Goal: Transaction & Acquisition: Purchase product/service

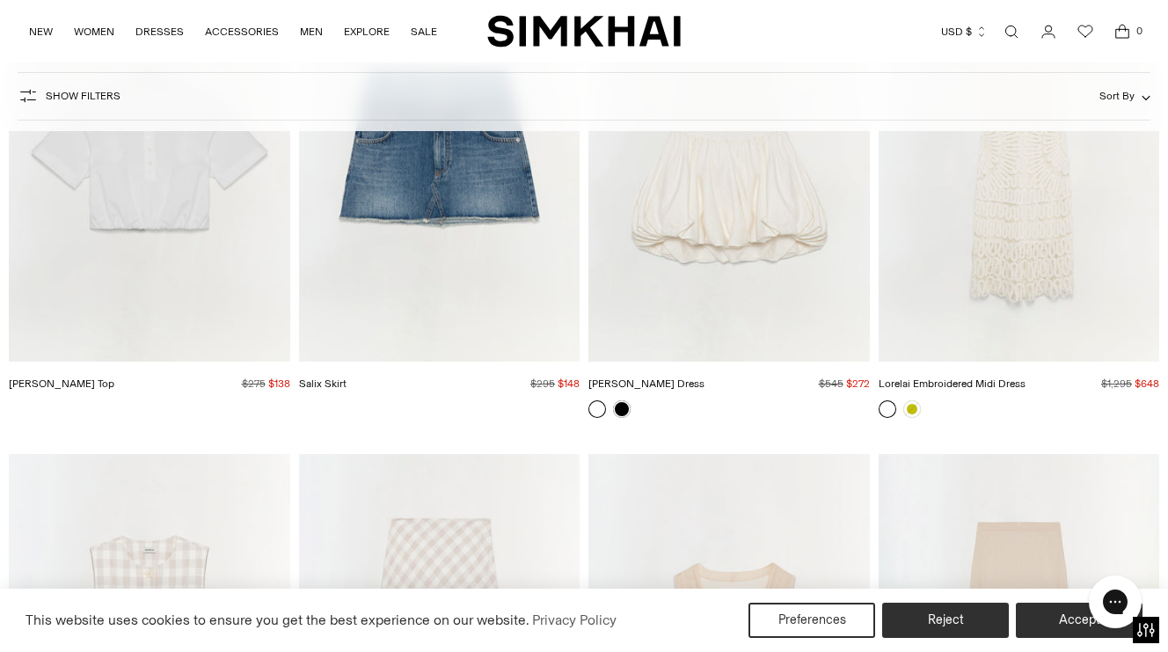
scroll to position [4386, 0]
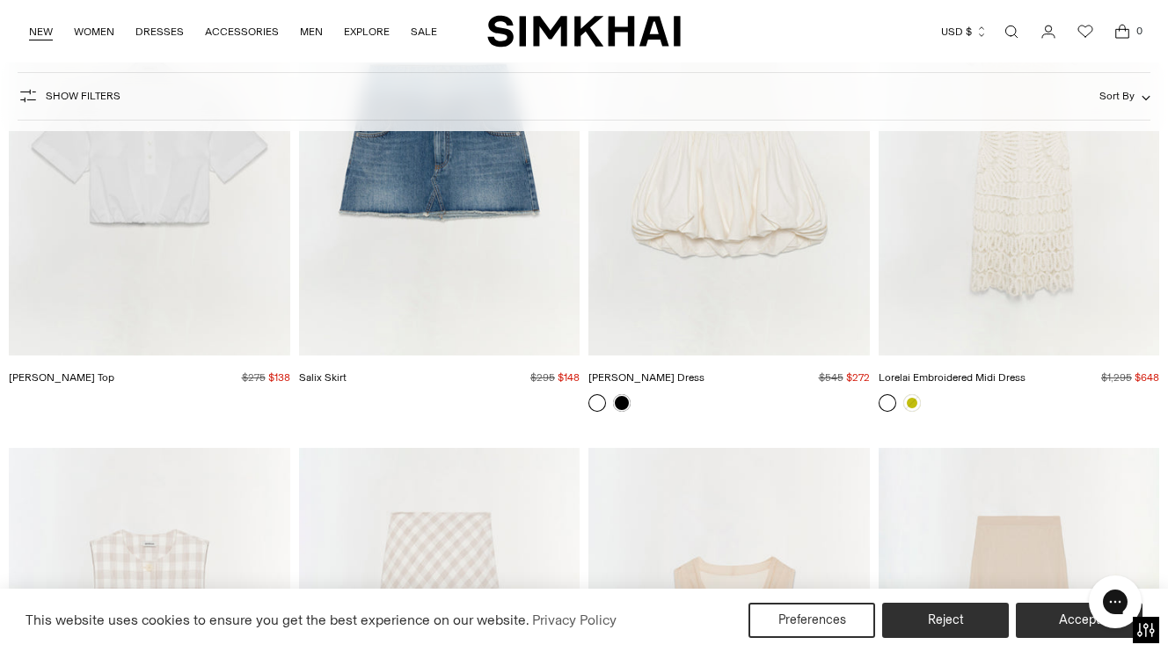
click at [38, 28] on link "NEW" at bounding box center [41, 31] width 24 height 39
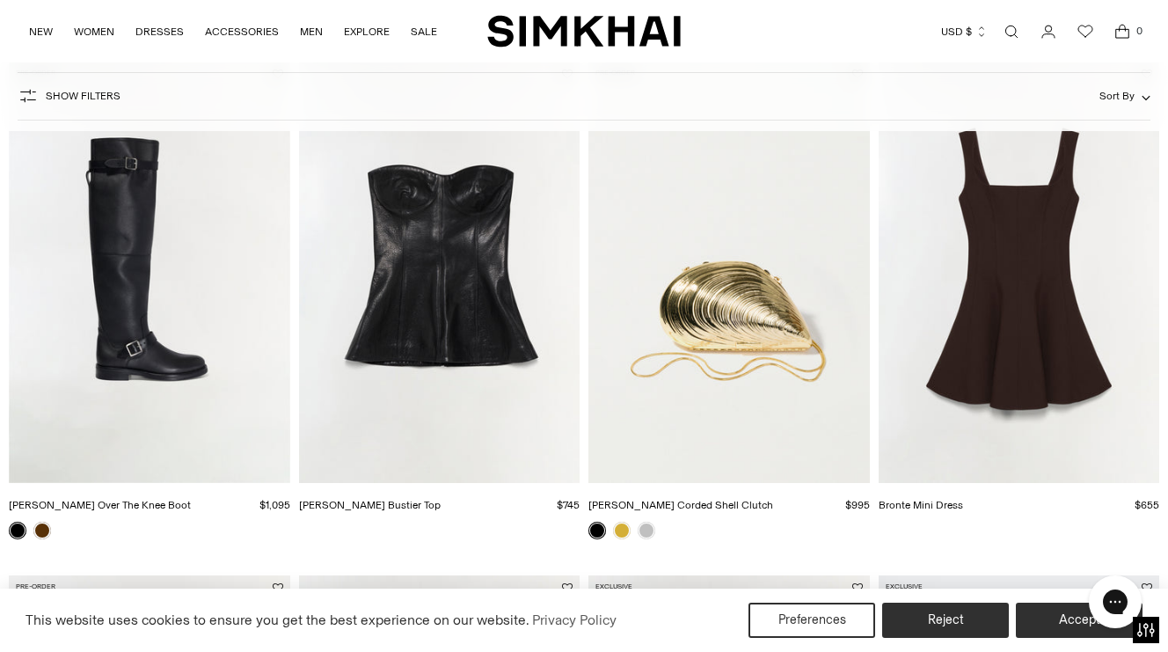
scroll to position [699, 0]
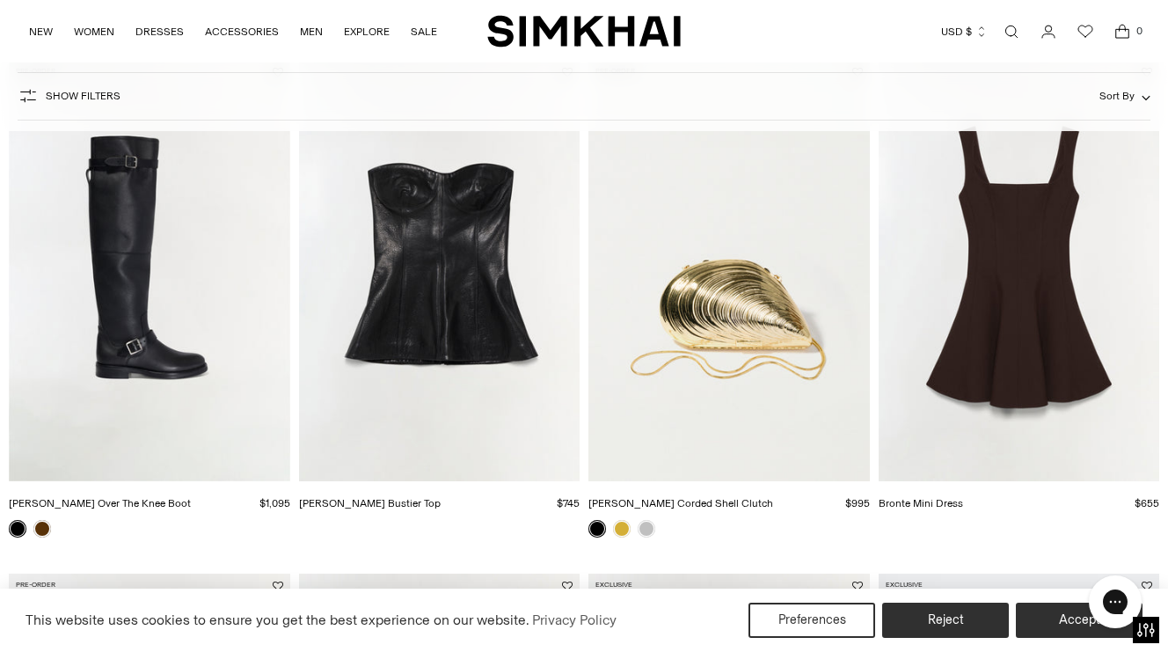
click at [0, 0] on img "Tyla Leather Bustier Top" at bounding box center [0, 0] width 0 height 0
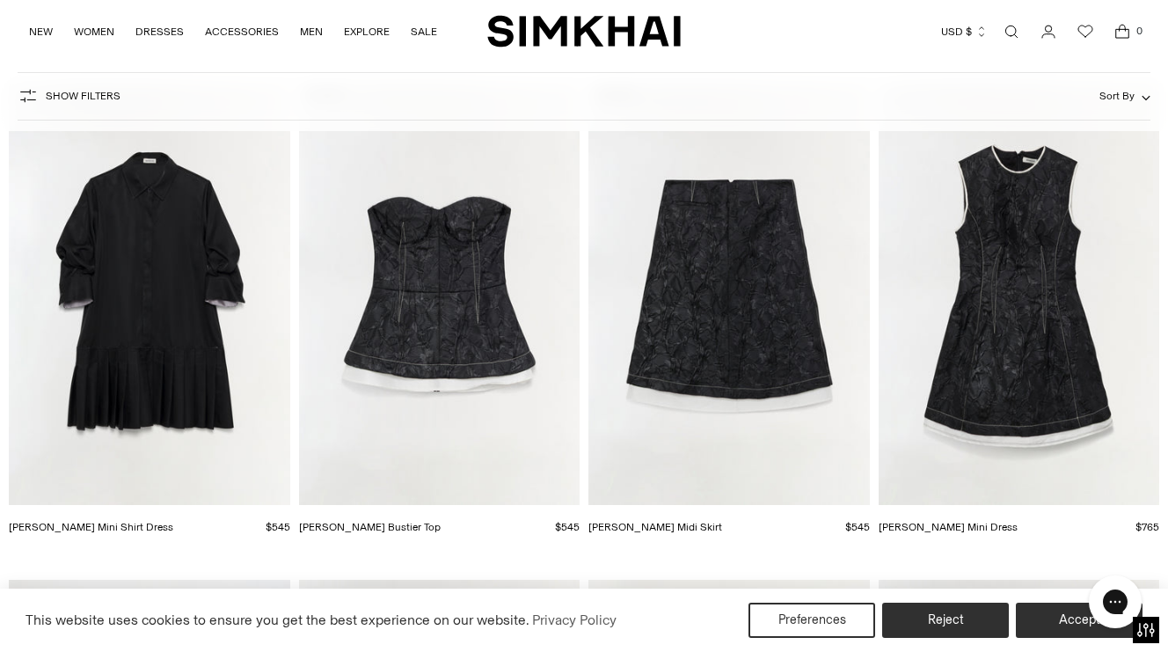
scroll to position [7356, 0]
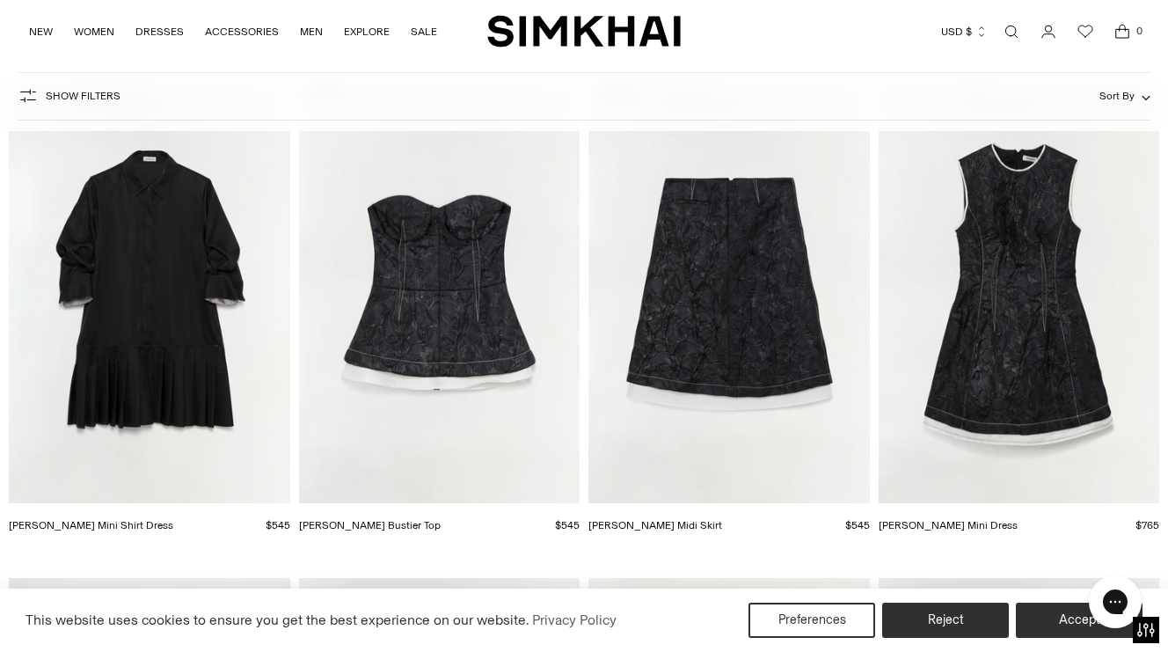
click at [0, 0] on img "Zander Jacquard Bustier Top" at bounding box center [0, 0] width 0 height 0
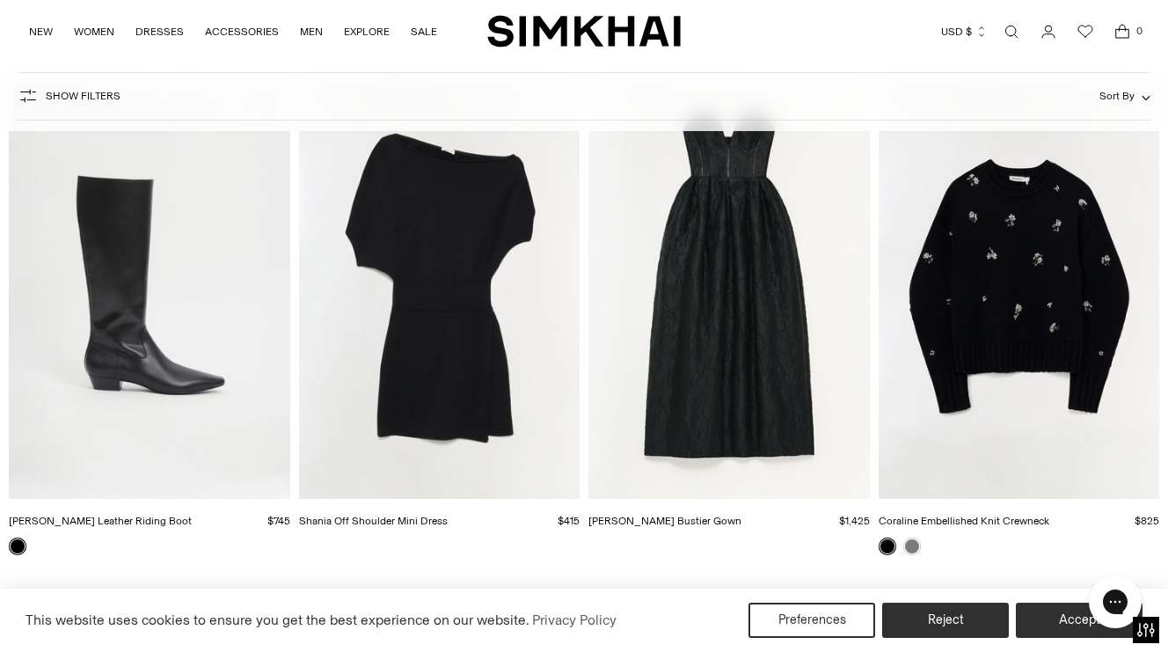
scroll to position [7850, 0]
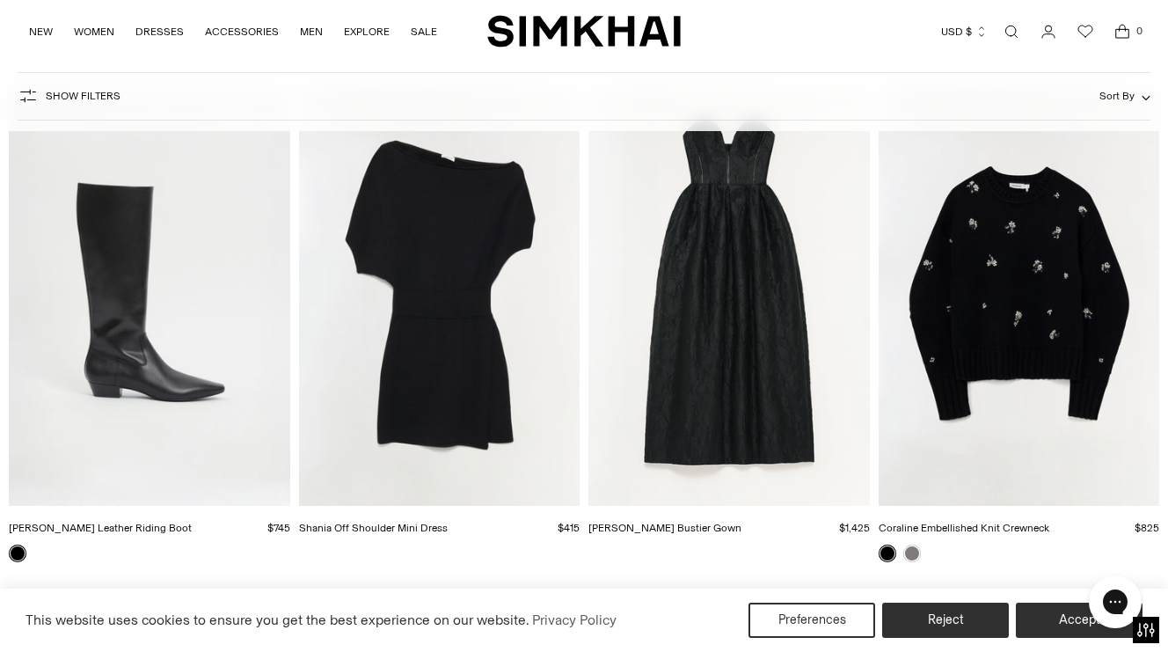
click at [0, 0] on img "Shania Off Shoulder Mini Dress" at bounding box center [0, 0] width 0 height 0
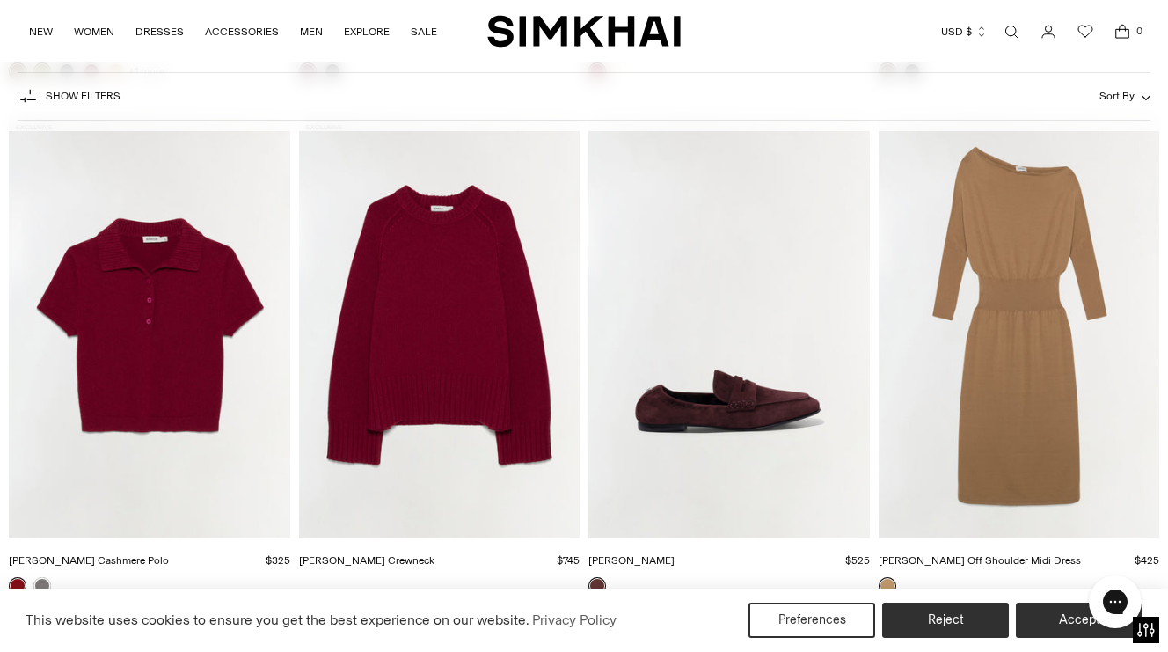
scroll to position [13469, 0]
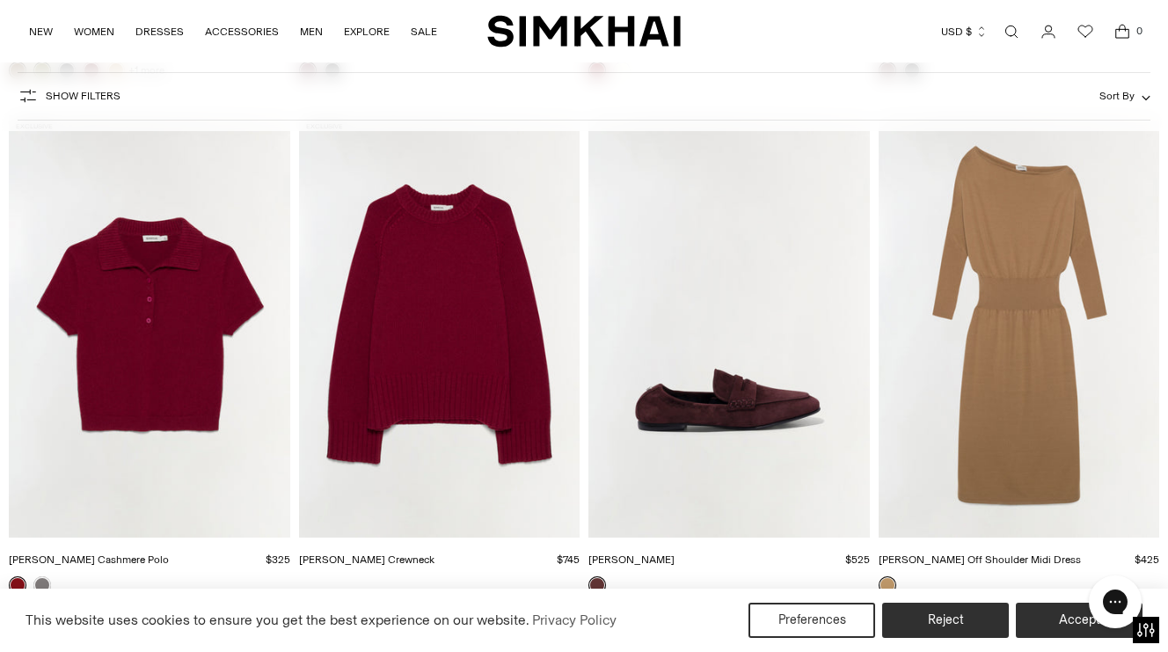
click at [0, 0] on img "Janese Off Shoulder Midi Dress" at bounding box center [0, 0] width 0 height 0
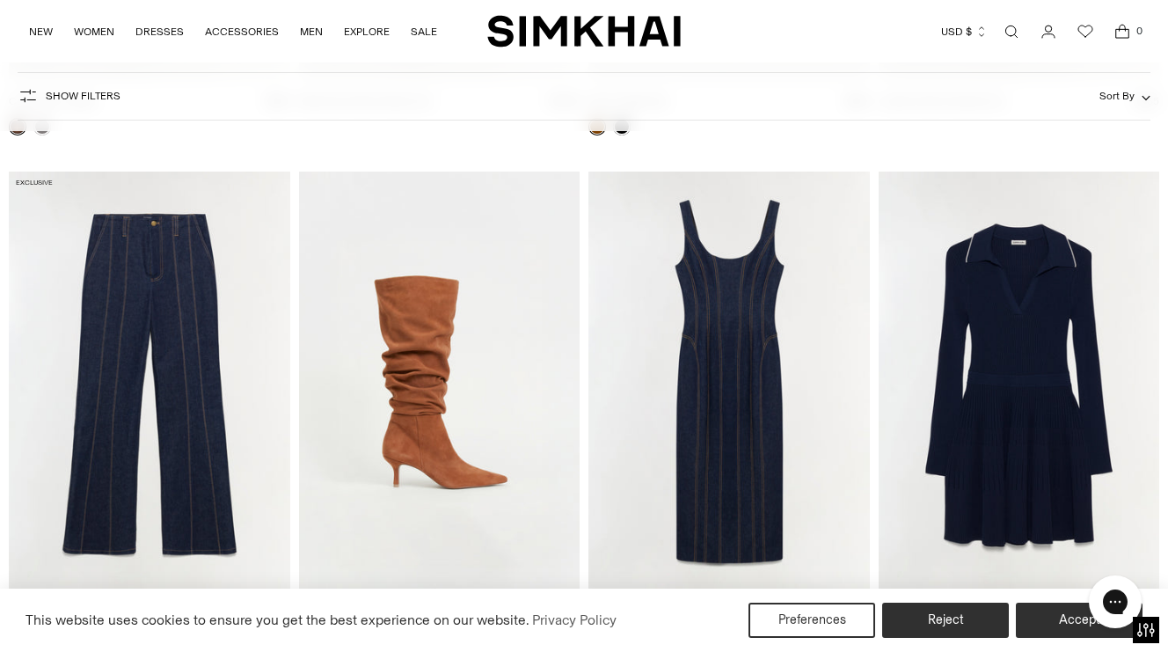
scroll to position [14977, 0]
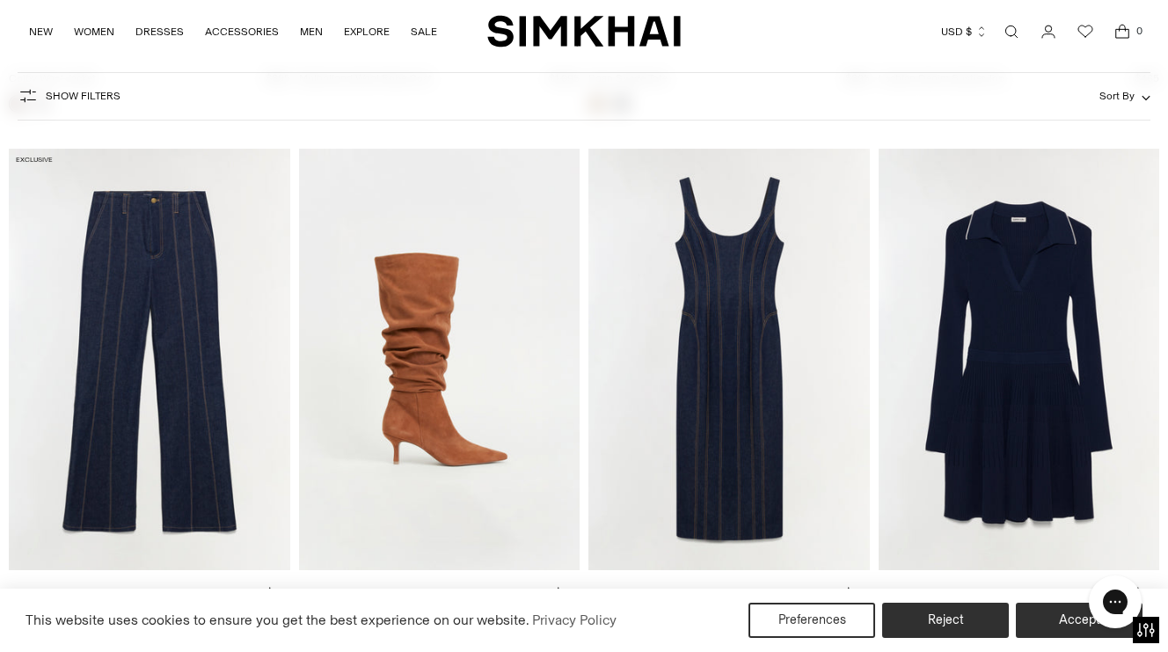
click at [0, 0] on img "Hallie Denim Midi Dress" at bounding box center [0, 0] width 0 height 0
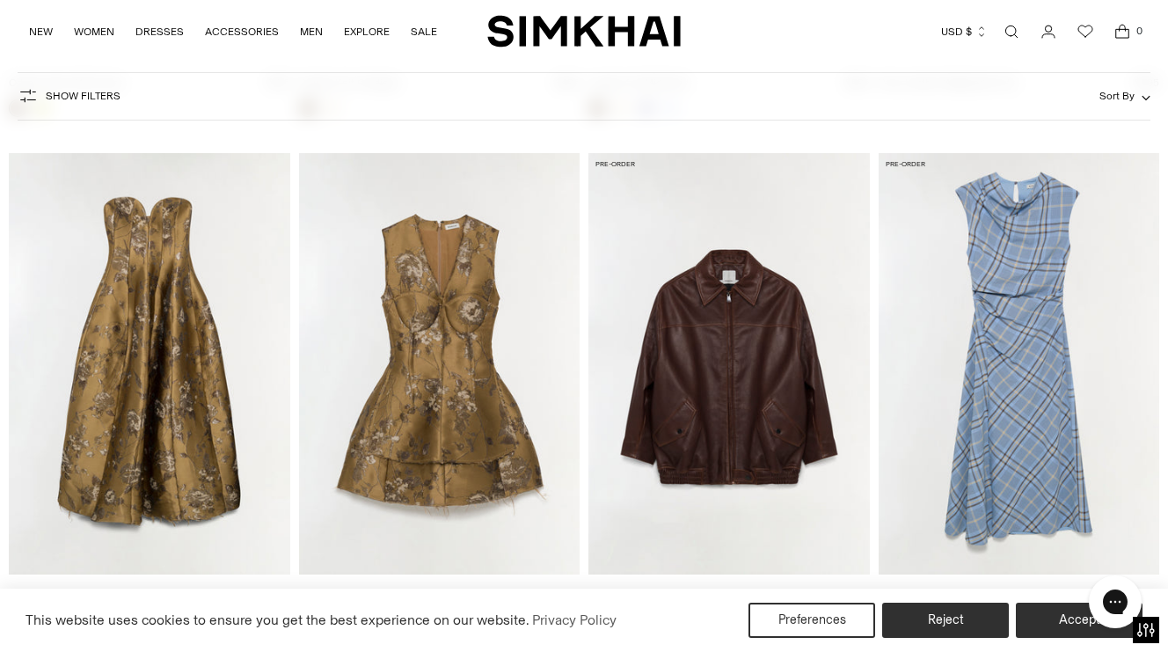
scroll to position [16515, 0]
click at [0, 0] on img "Huntington Oversized Leather Jacket" at bounding box center [0, 0] width 0 height 0
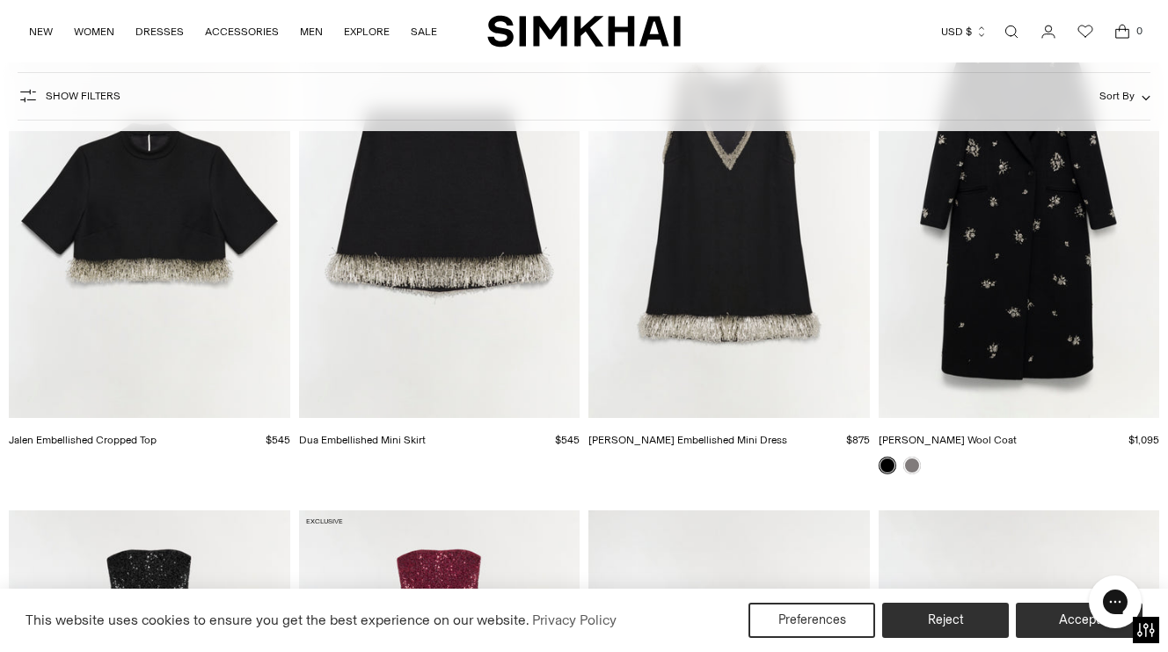
scroll to position [5216, 0]
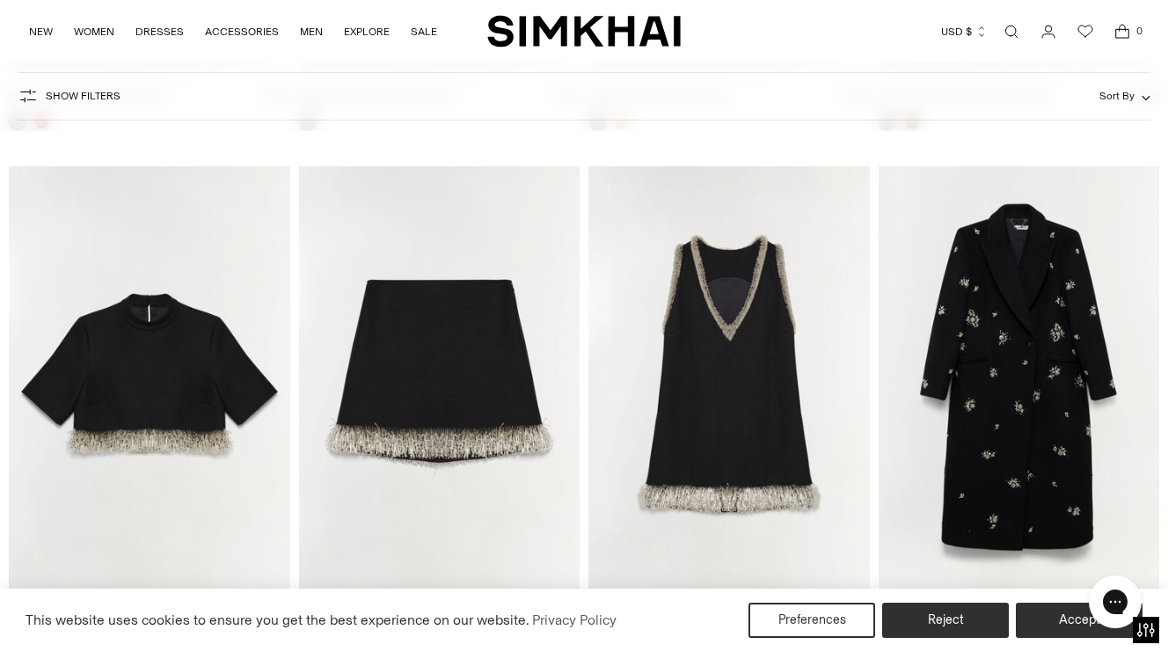
click at [0, 0] on img "Darcy Embellished Mini Dress" at bounding box center [0, 0] width 0 height 0
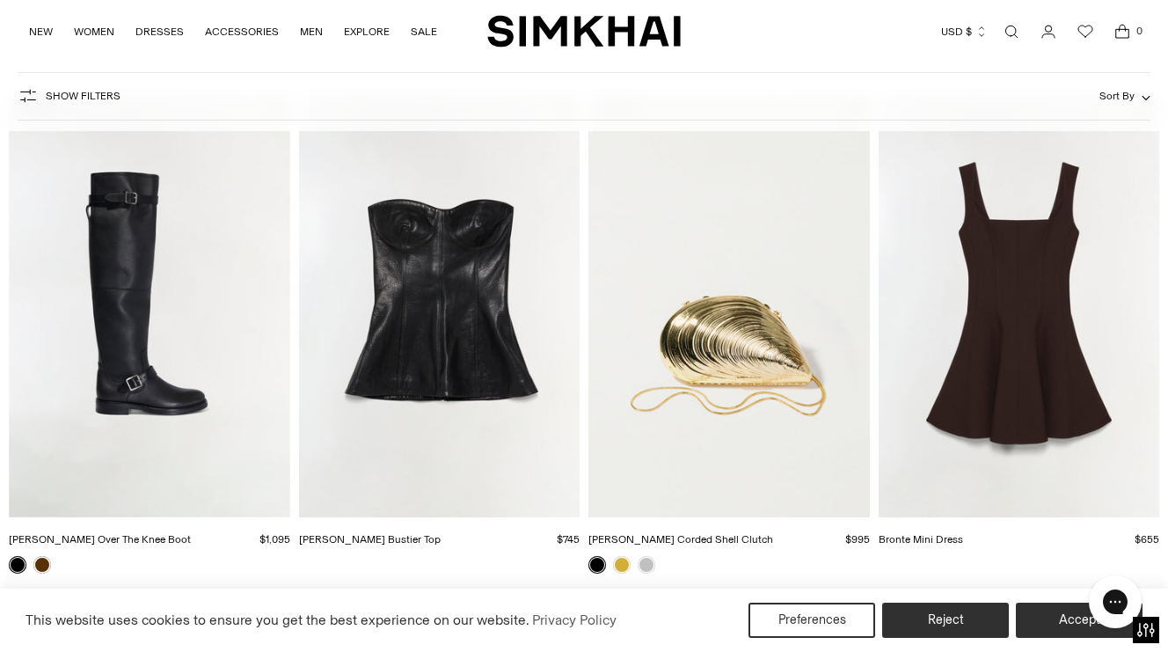
scroll to position [715, 0]
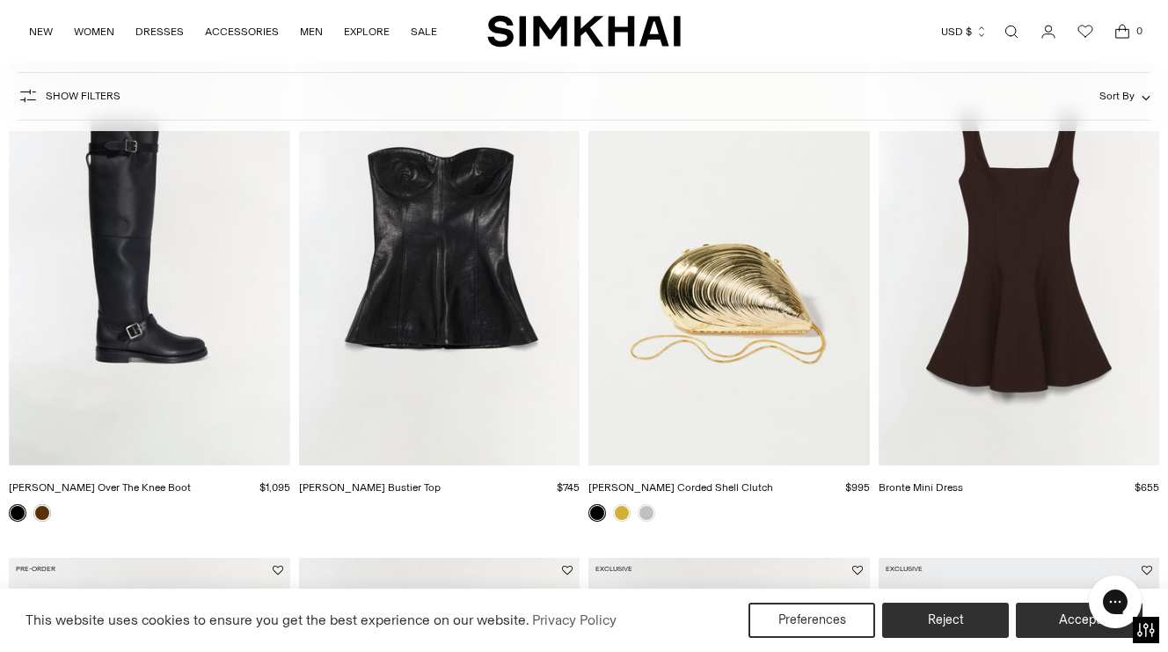
click at [0, 0] on img "Tyla Leather Bustier Top" at bounding box center [0, 0] width 0 height 0
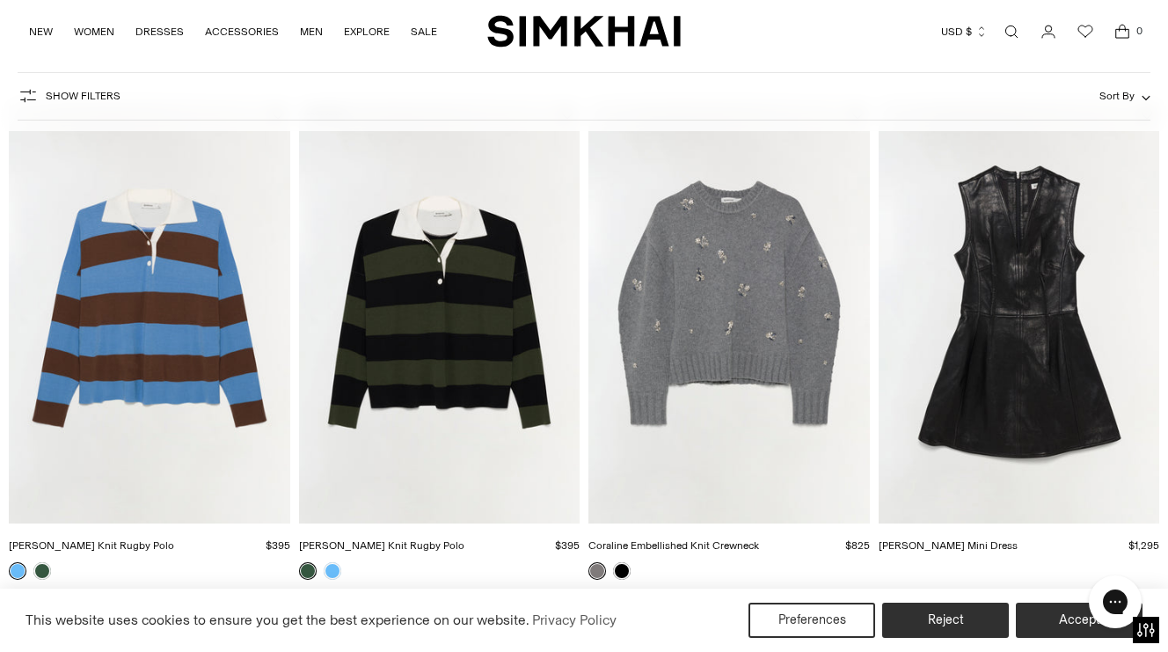
scroll to position [151, 0]
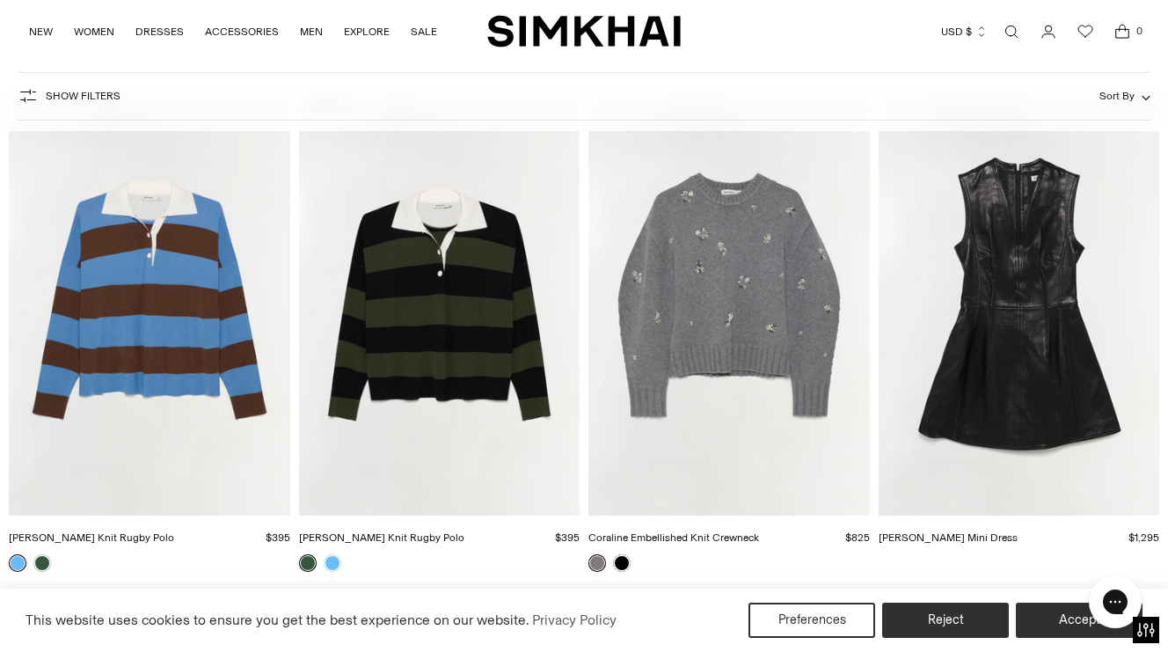
click at [0, 0] on img "Juliette Leather Mini Dress" at bounding box center [0, 0] width 0 height 0
click at [330, 561] on link at bounding box center [333, 563] width 18 height 18
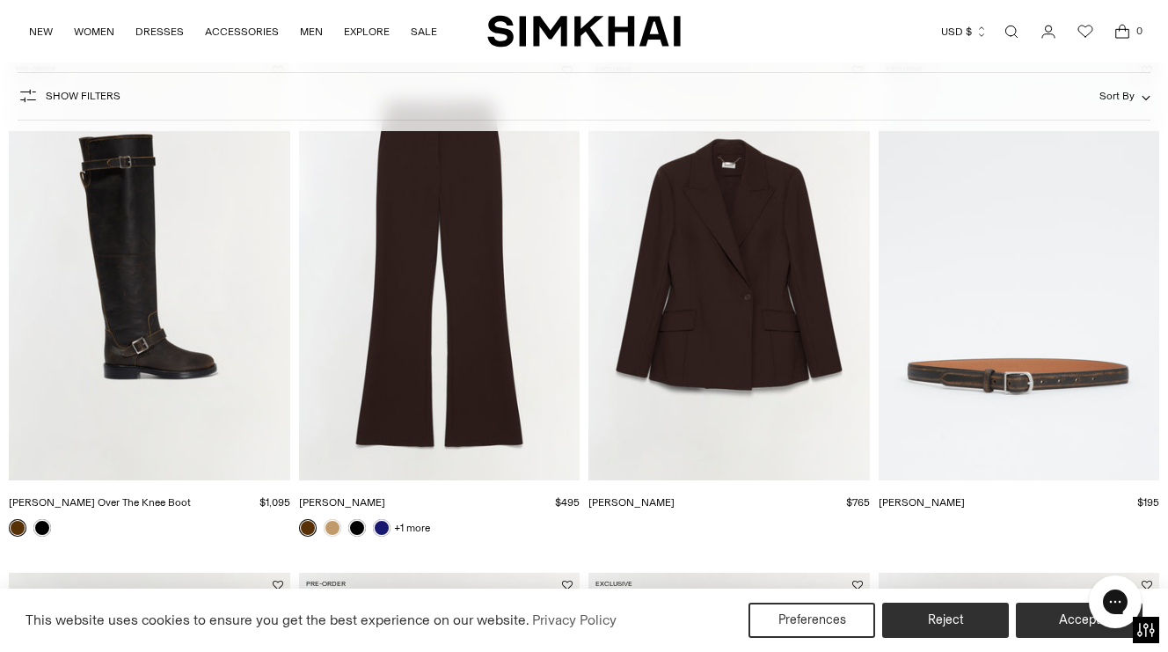
scroll to position [1198, 0]
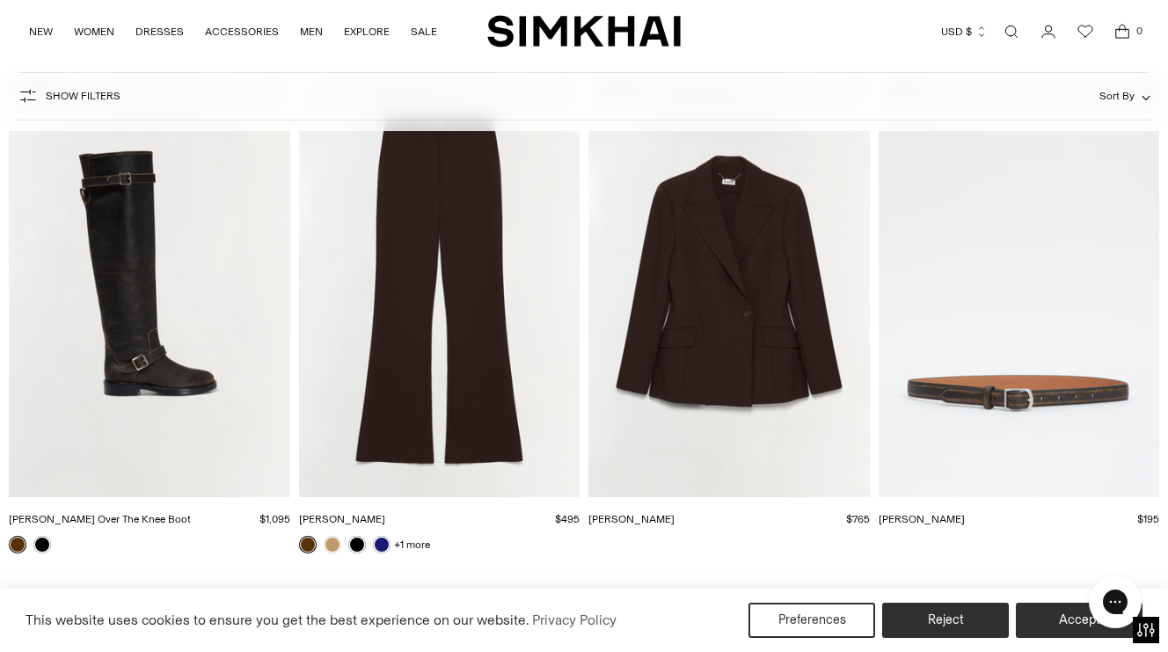
click at [0, 0] on img "Surabhi Blazer" at bounding box center [0, 0] width 0 height 0
click at [0, 0] on img "Kenna Trouser" at bounding box center [0, 0] width 0 height 0
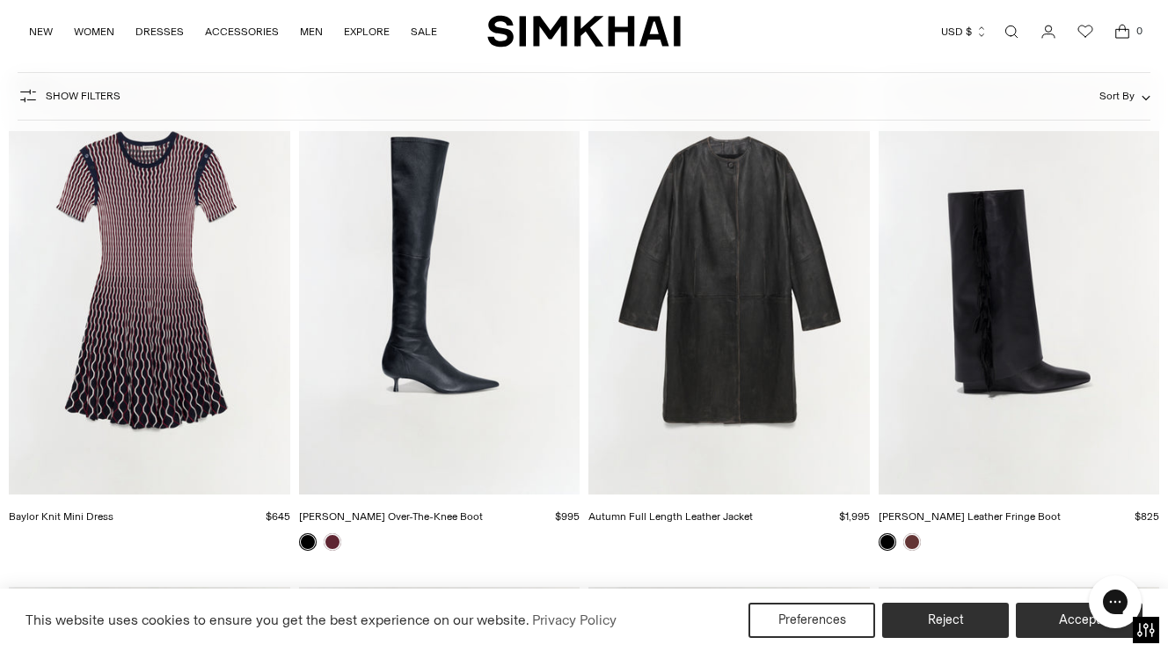
scroll to position [4281, 0]
click at [0, 0] on img "Autumn Full Length Leather Jacket" at bounding box center [0, 0] width 0 height 0
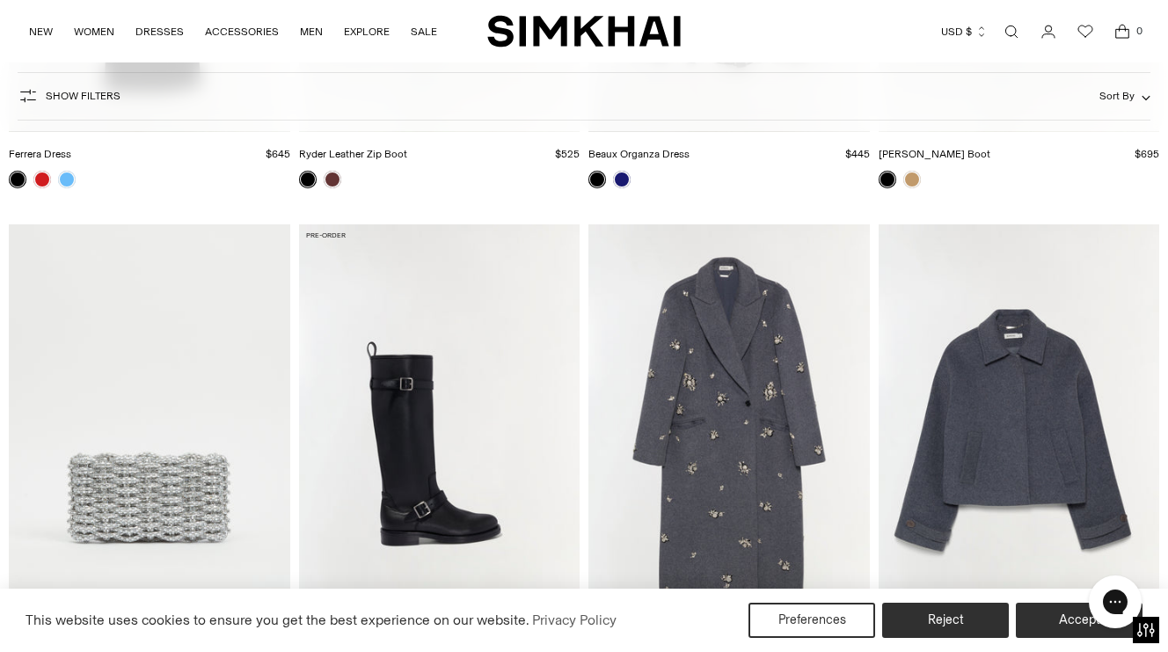
scroll to position [3284, 0]
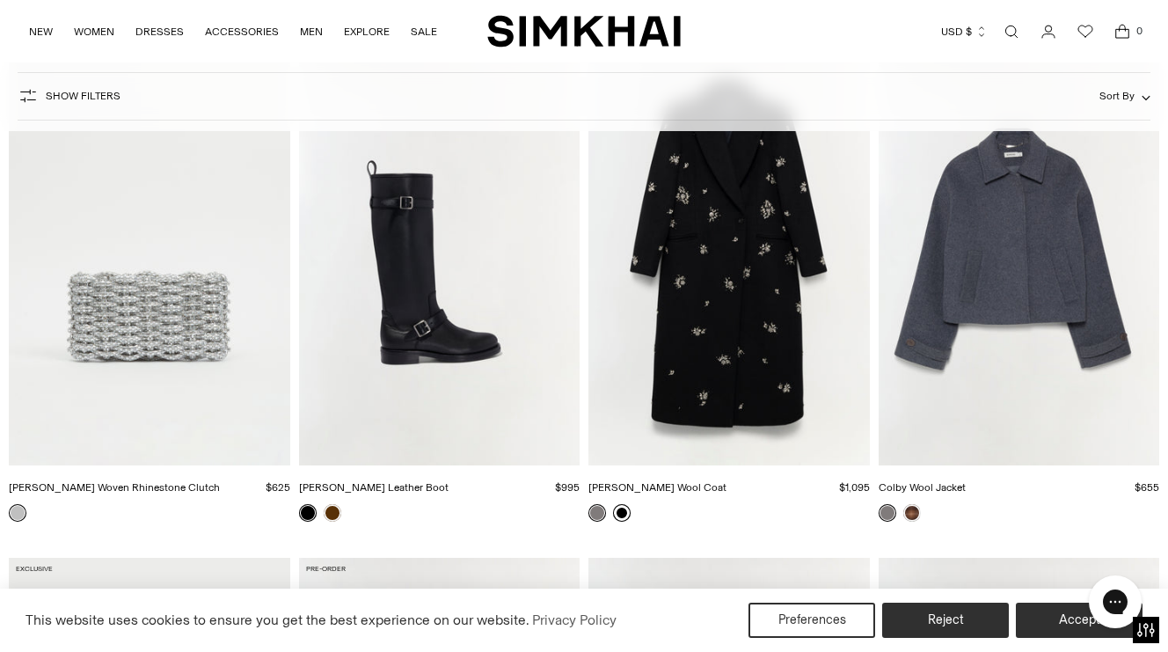
click at [620, 506] on link at bounding box center [622, 513] width 18 height 18
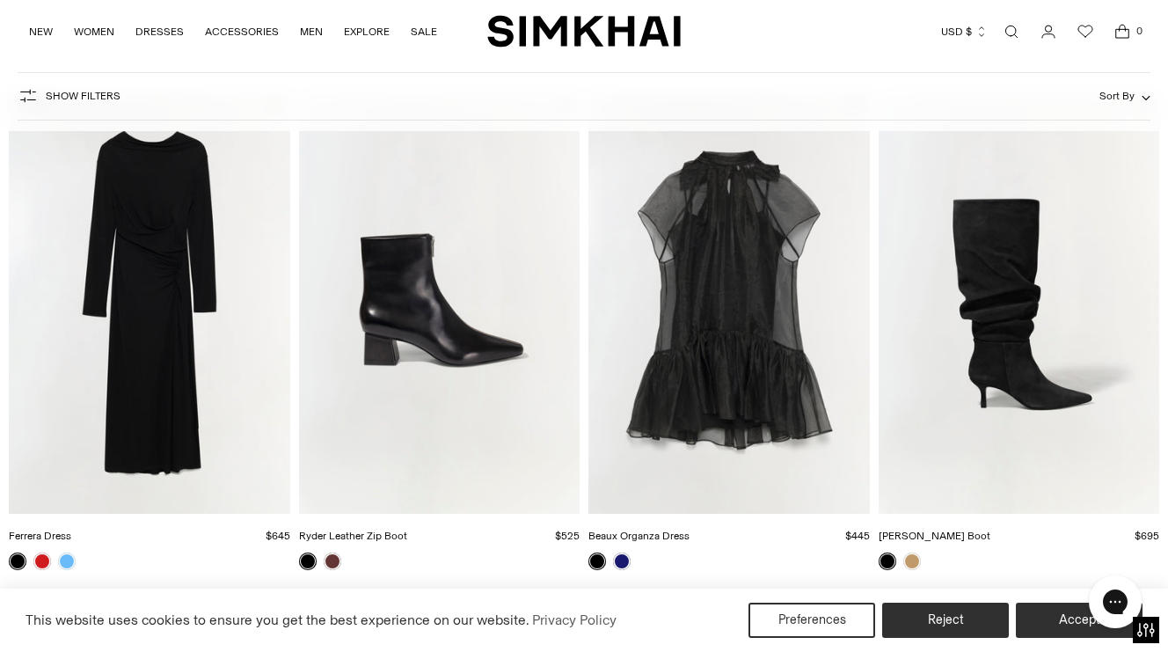
scroll to position [2764, 0]
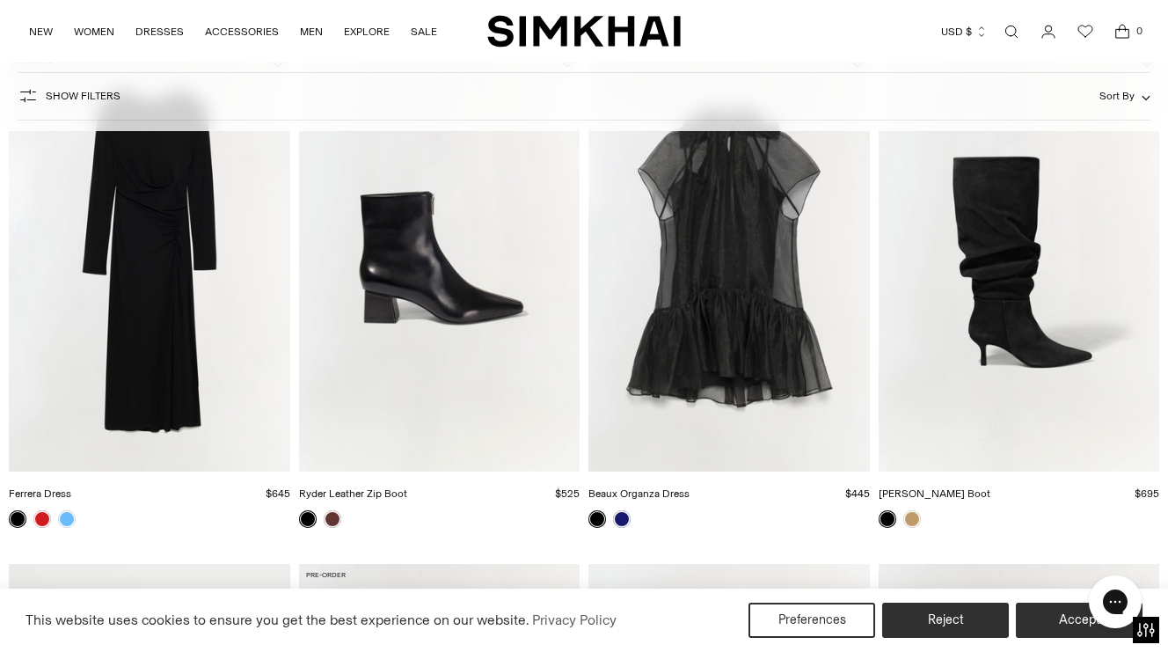
click at [0, 0] on img "Ferrera Dress" at bounding box center [0, 0] width 0 height 0
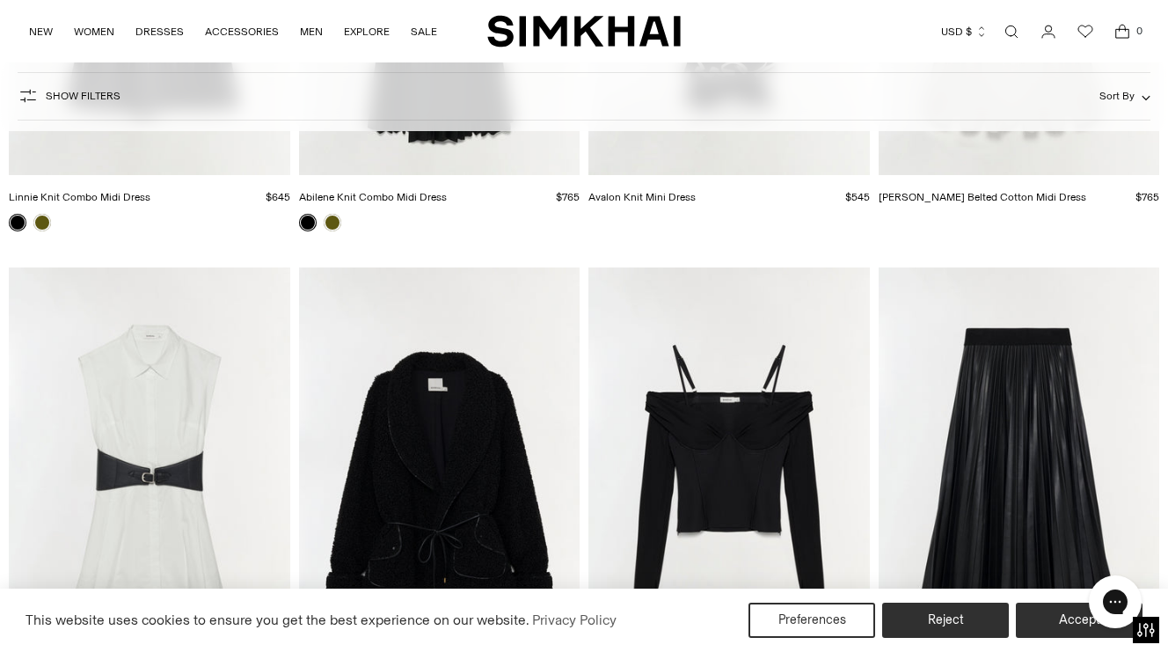
scroll to position [10913, 0]
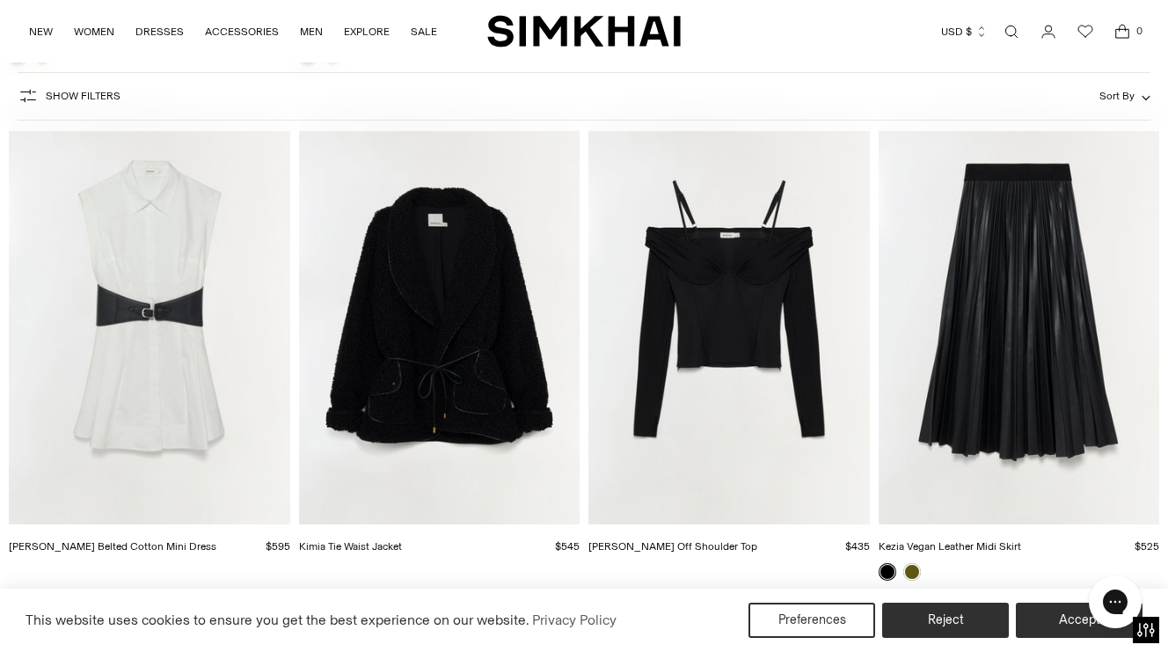
click at [0, 0] on img "Kezia Vegan Leather Midi Skirt" at bounding box center [0, 0] width 0 height 0
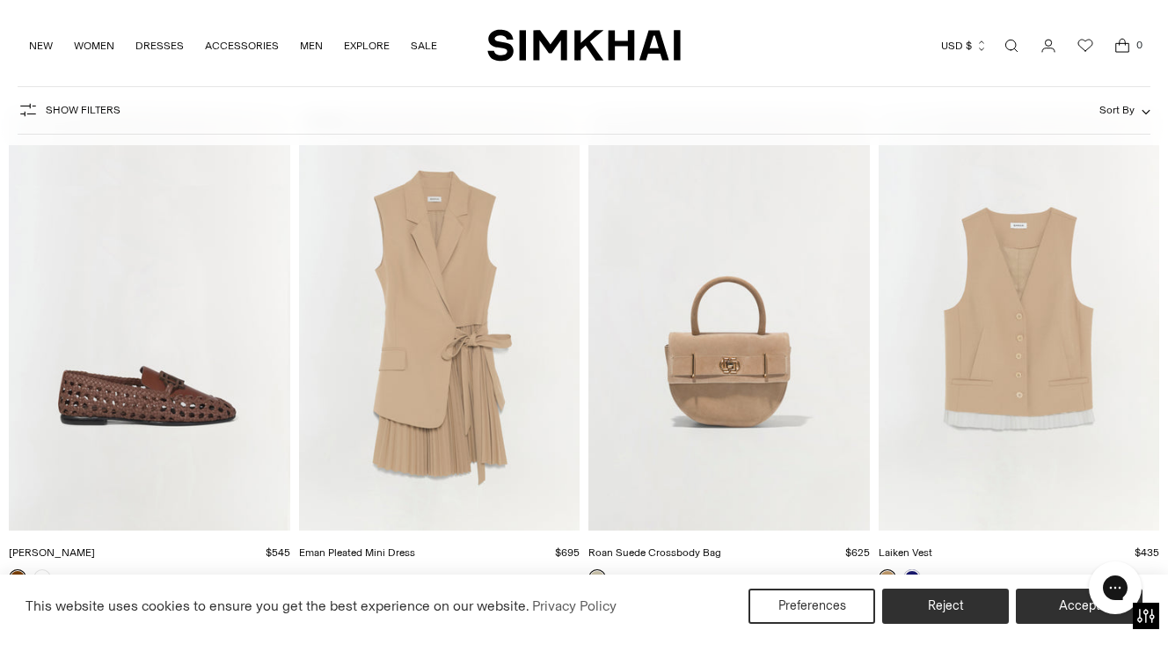
scroll to position [24742, 0]
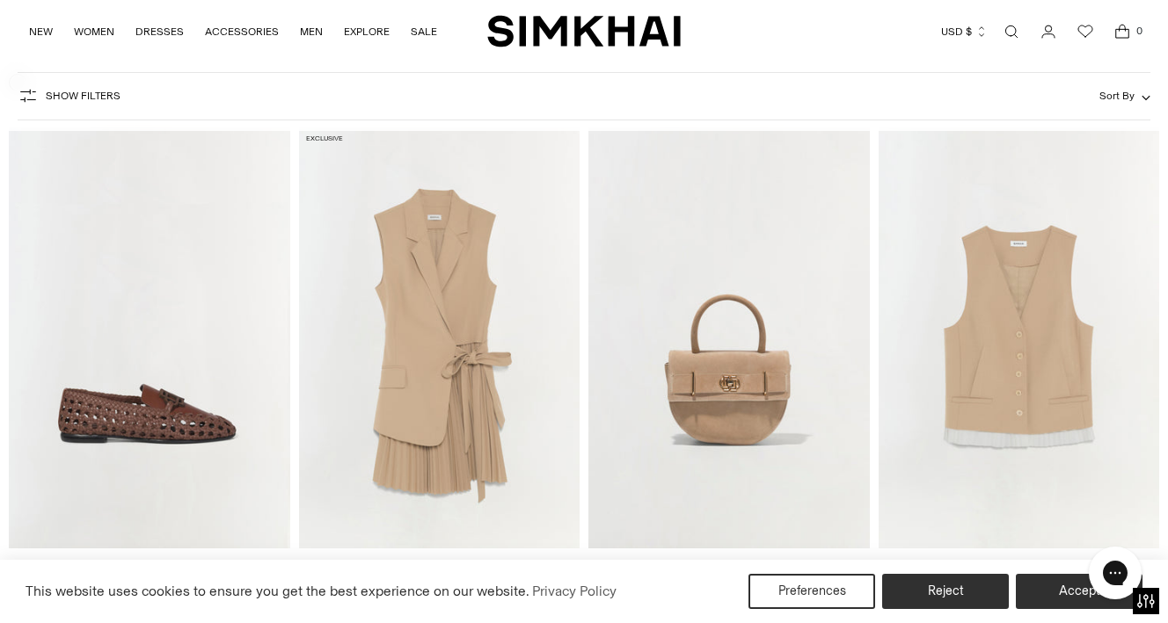
click at [0, 0] on img "Eman Pleated Mini Dress" at bounding box center [0, 0] width 0 height 0
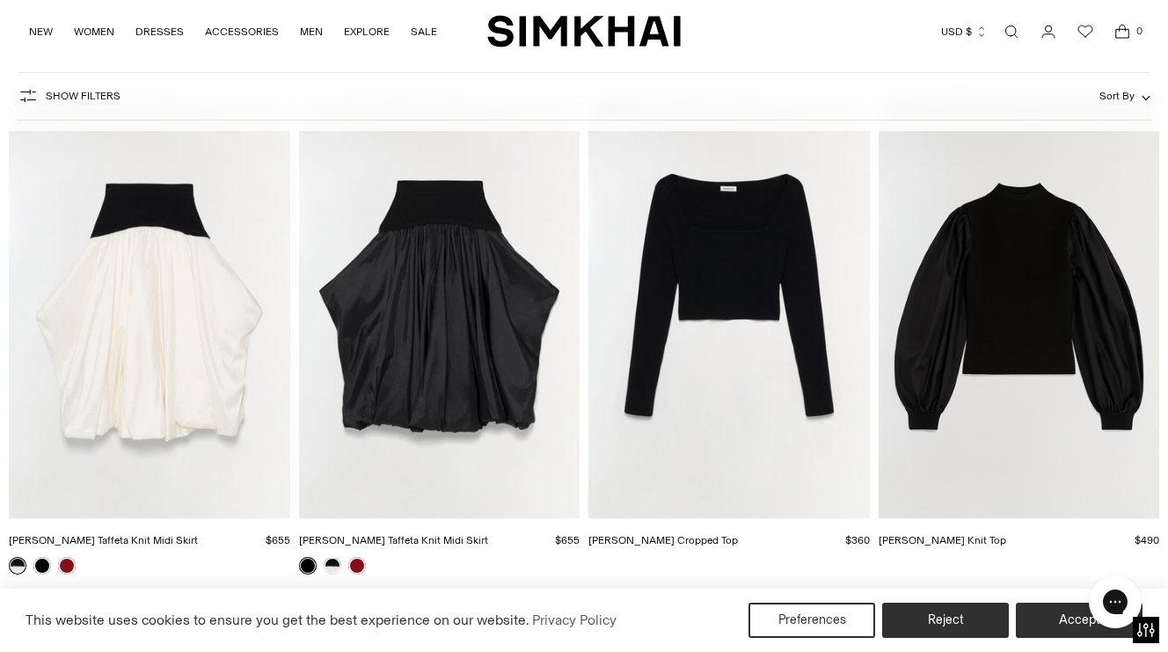
scroll to position [18597, 0]
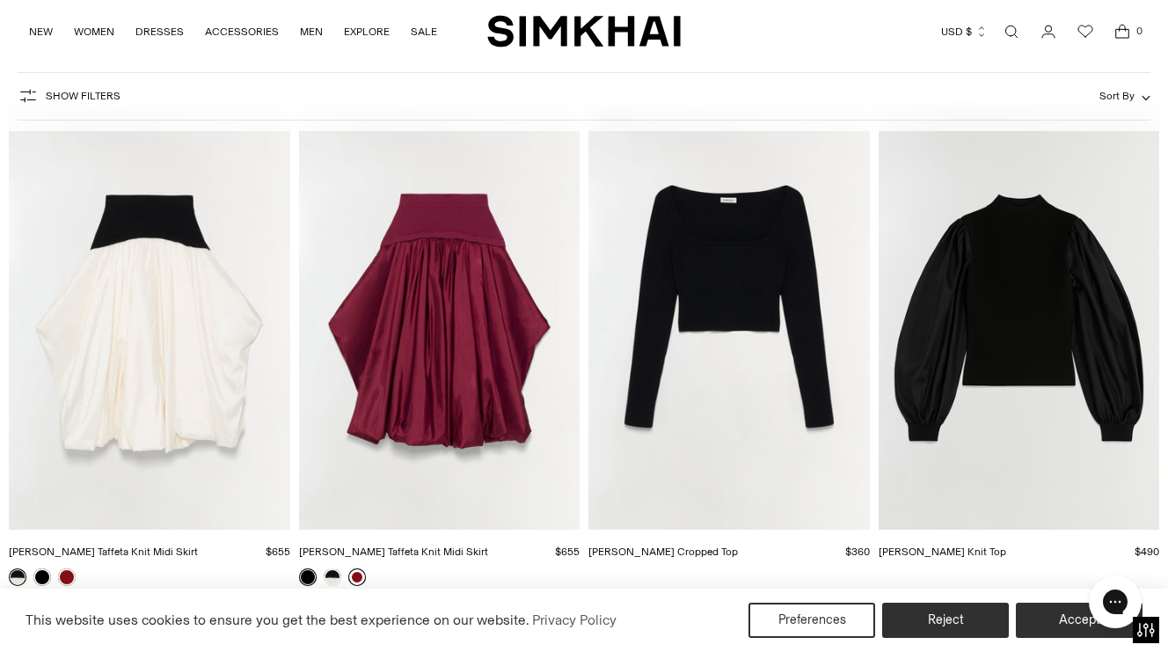
click at [354, 568] on link at bounding box center [357, 577] width 18 height 18
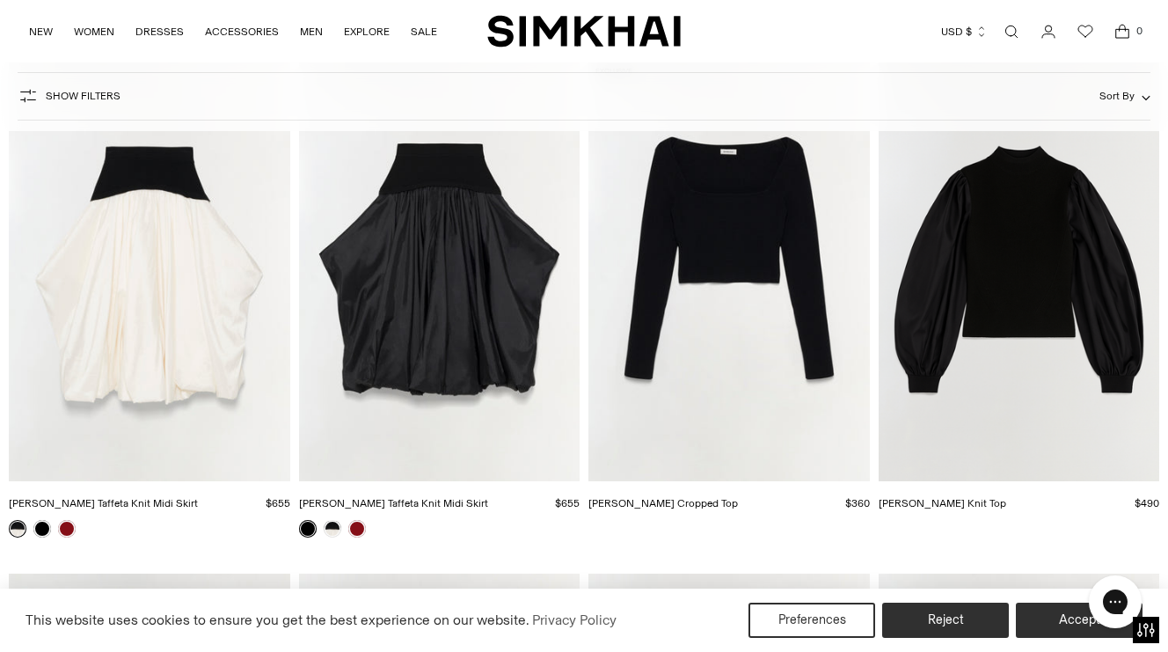
scroll to position [18658, 0]
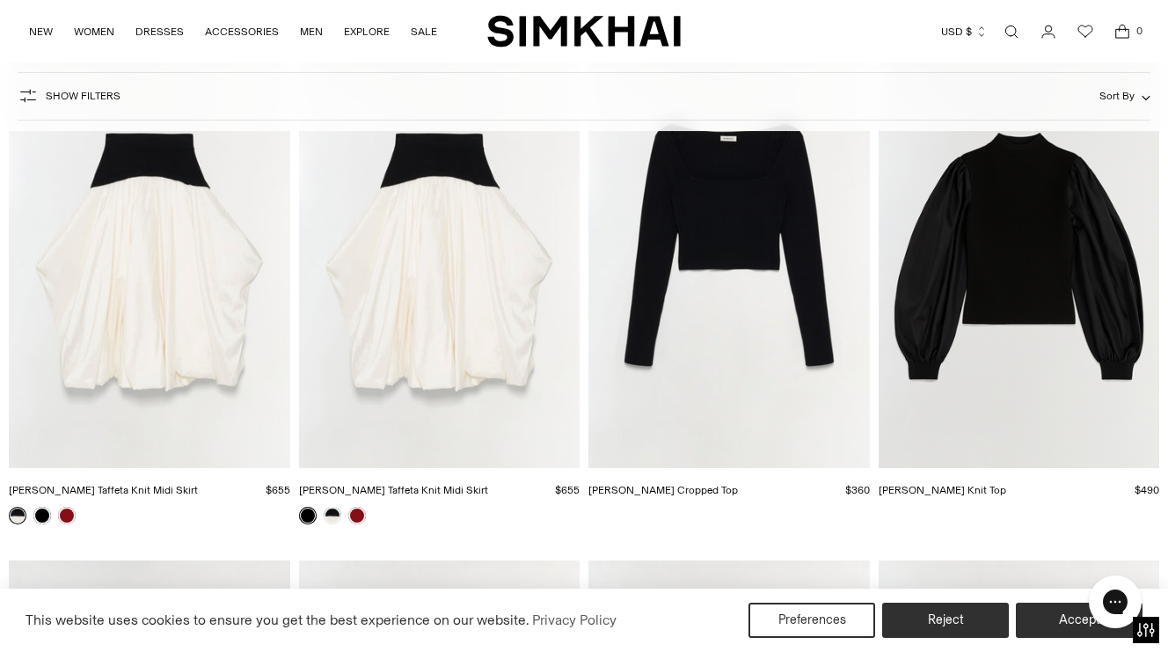
click at [0, 0] on img "Corinn Taffeta Knit Midi Skirt" at bounding box center [0, 0] width 0 height 0
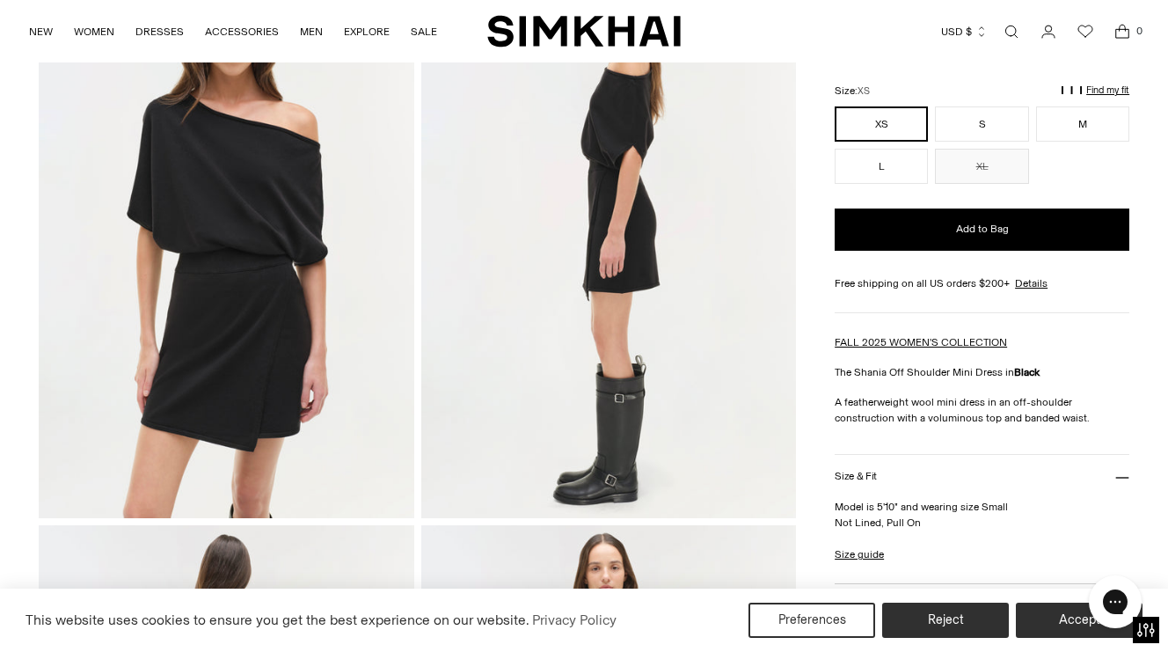
scroll to position [743, 0]
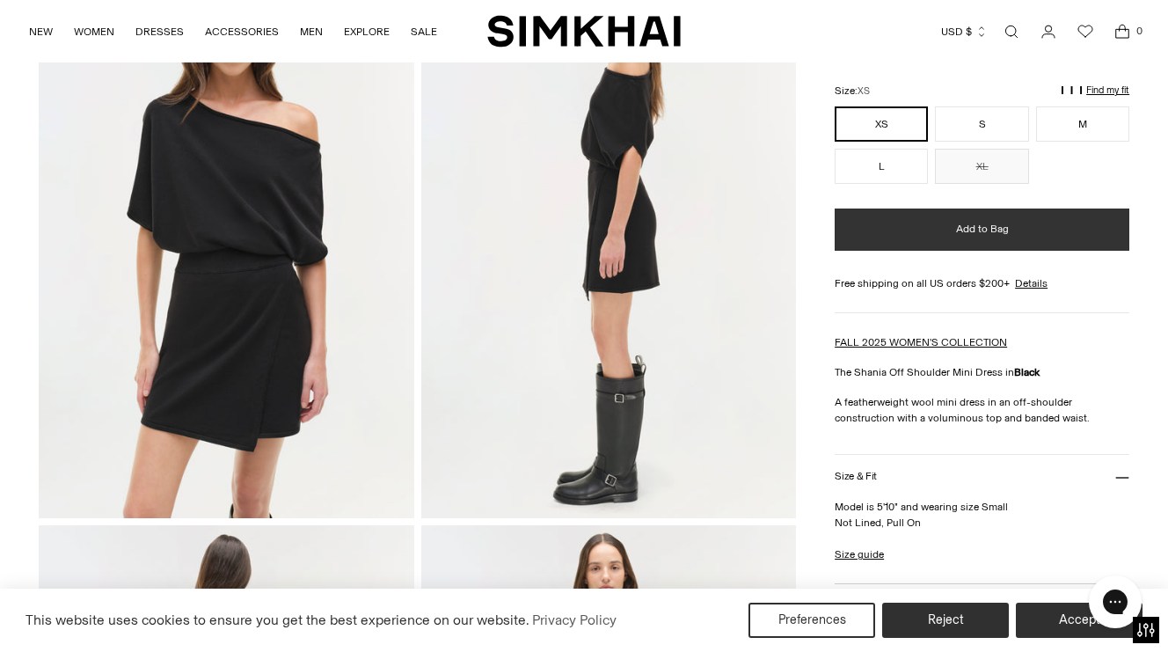
click at [960, 230] on span "Add to Bag" at bounding box center [982, 229] width 53 height 15
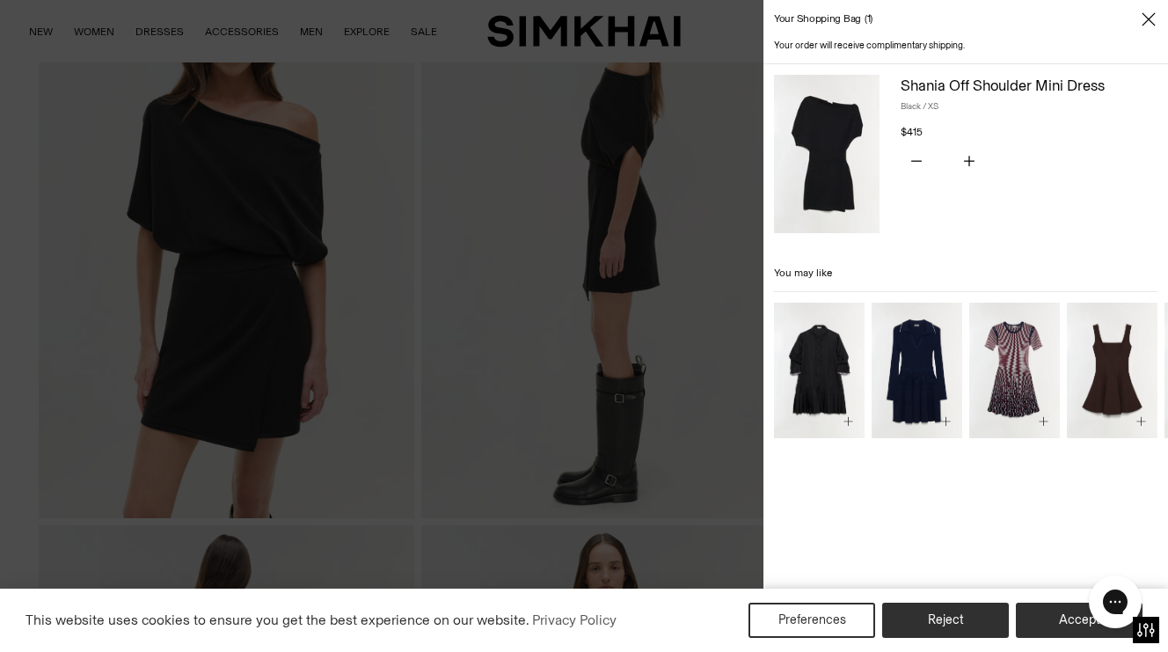
click at [1143, 20] on icon "Close" at bounding box center [1148, 20] width 14 height 18
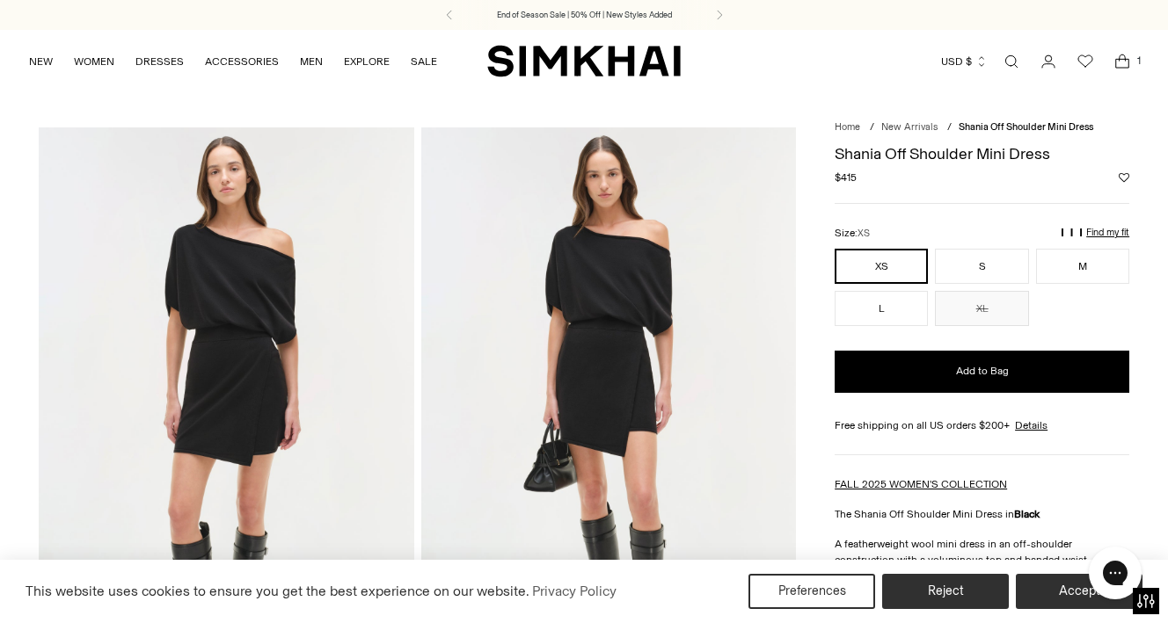
scroll to position [0, 0]
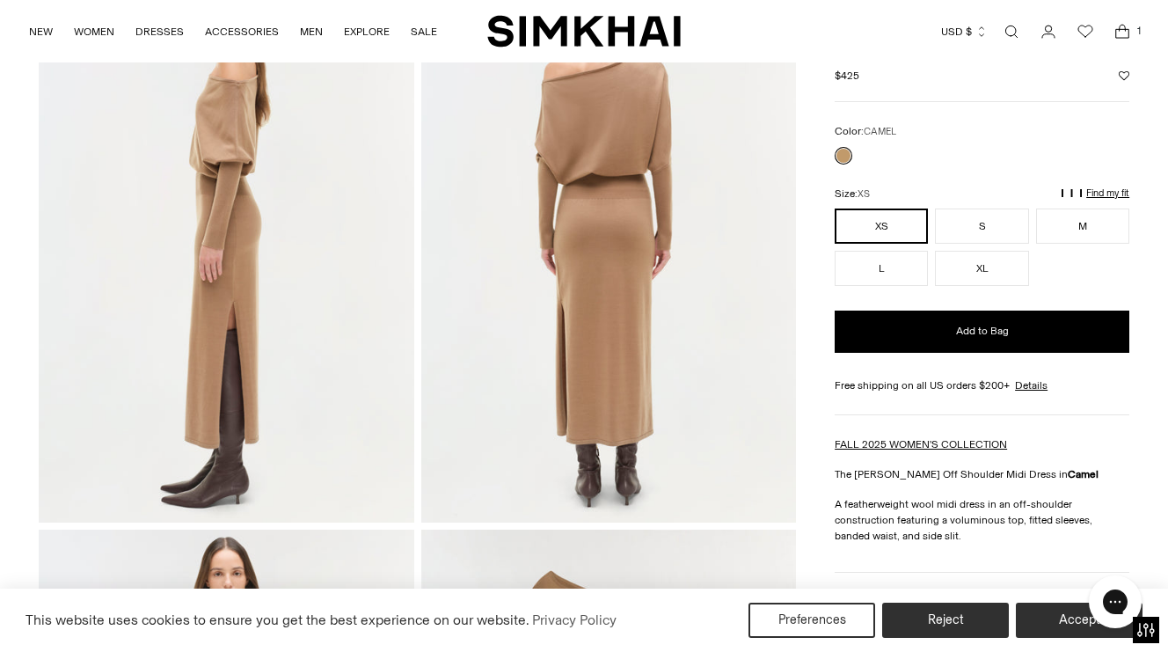
scroll to position [553, 0]
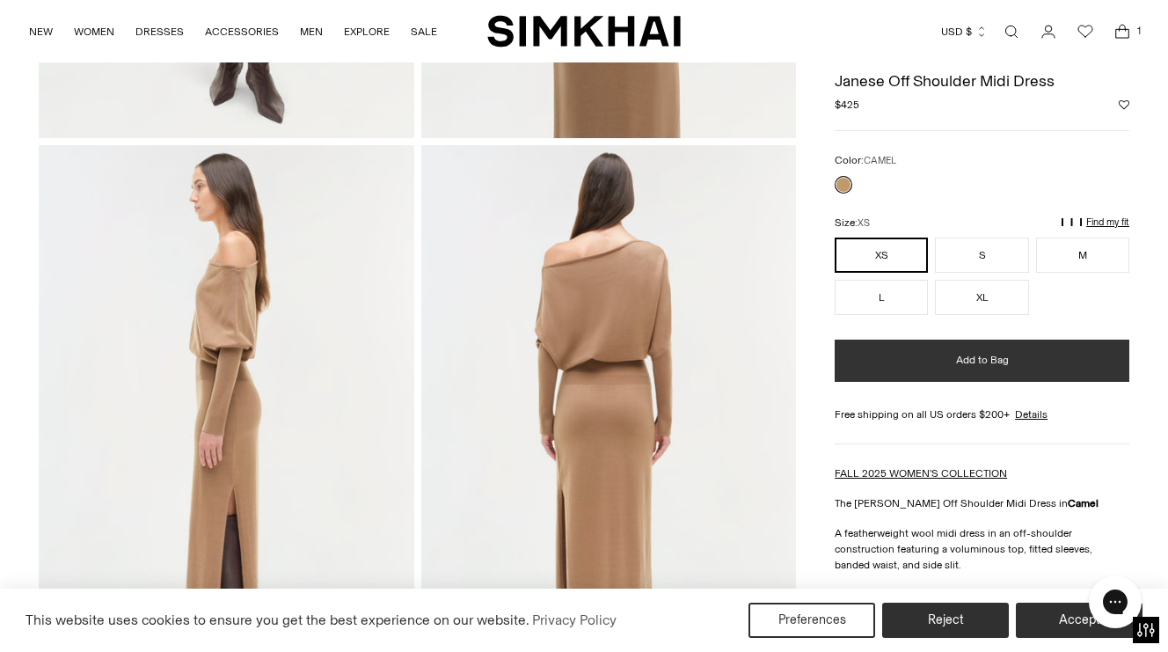
click at [964, 358] on span "Add to Bag" at bounding box center [982, 360] width 53 height 15
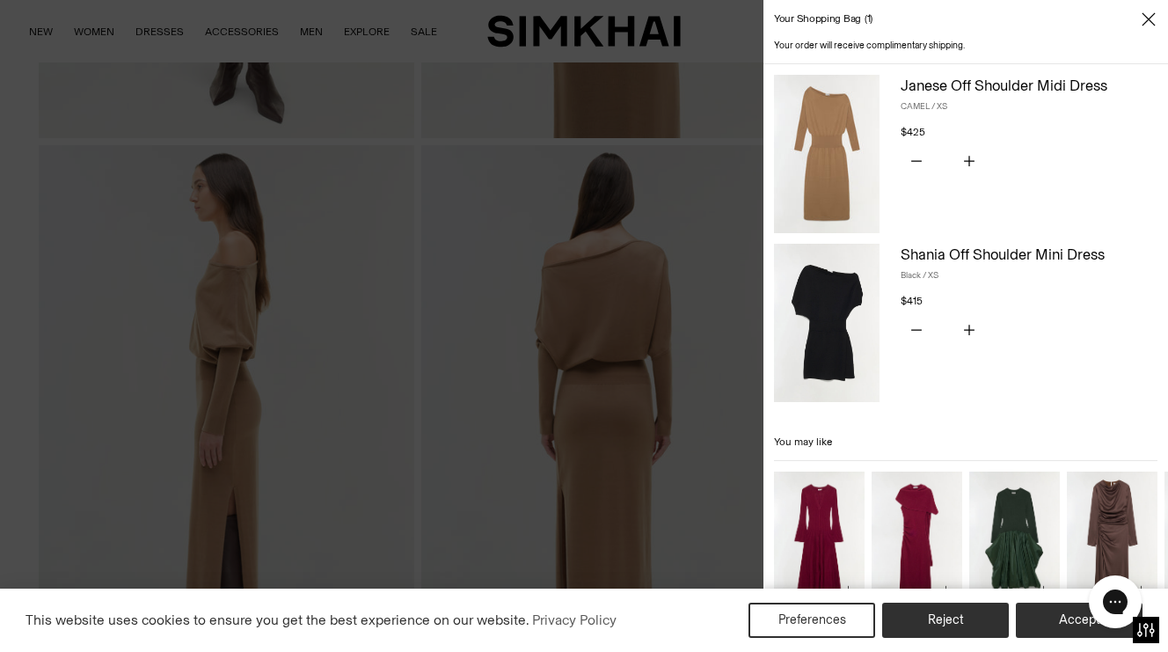
click at [1148, 21] on icon "Close" at bounding box center [1140, 25] width 13 height 13
click at [1142, 13] on icon "Close" at bounding box center [1148, 20] width 14 height 18
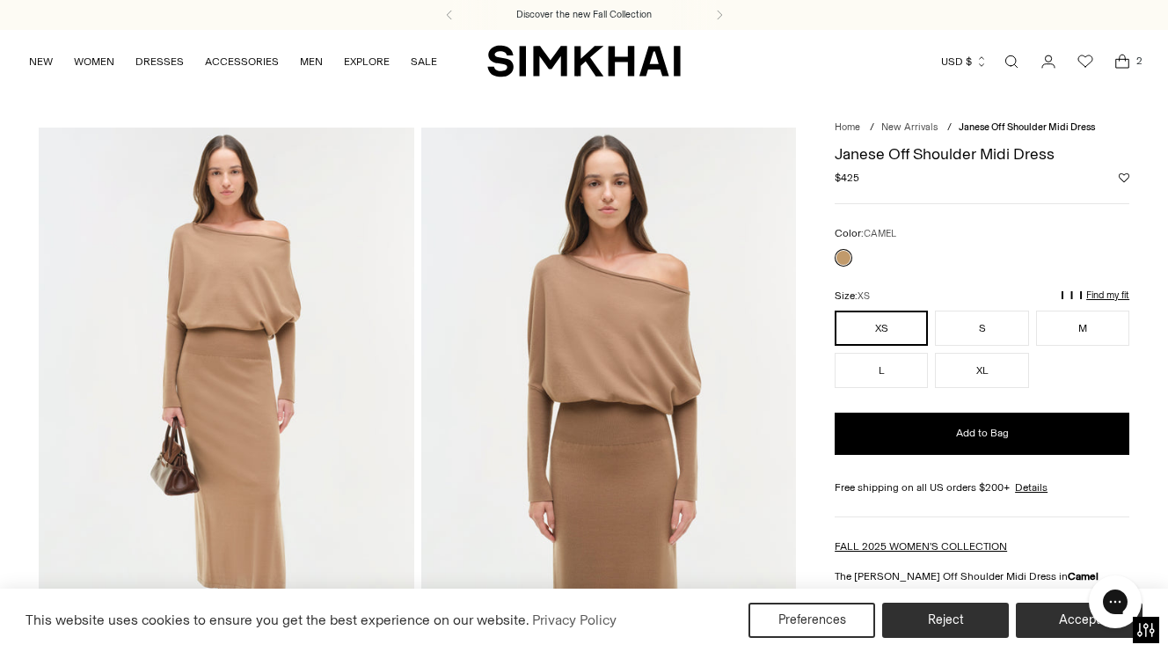
scroll to position [0, 0]
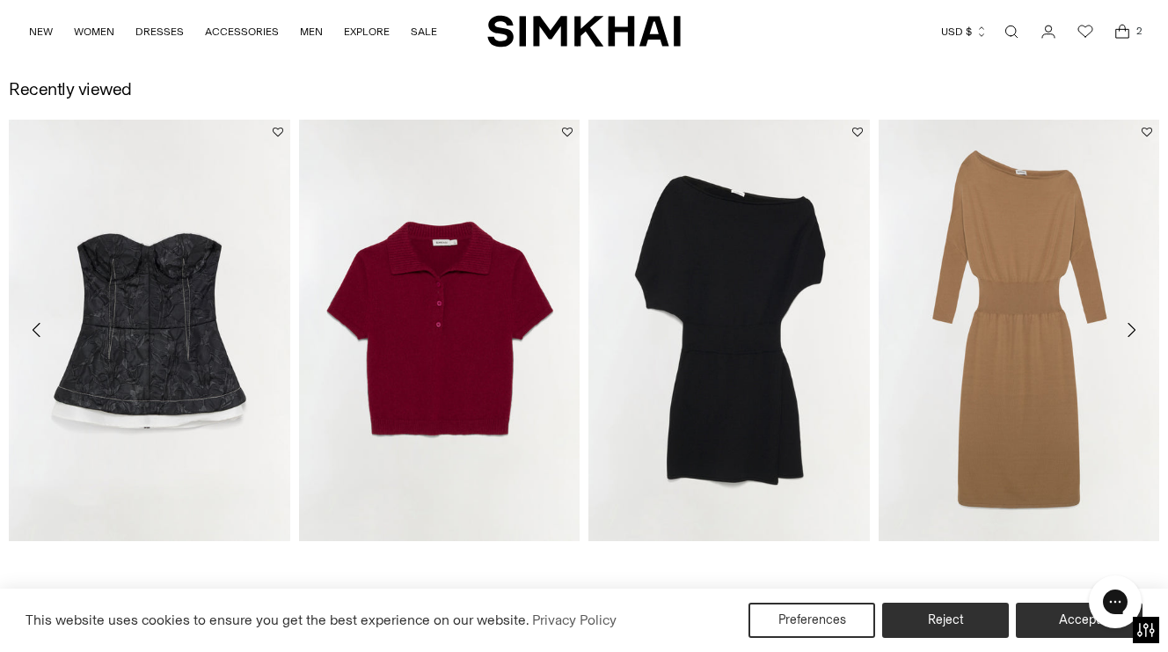
scroll to position [1822, 0]
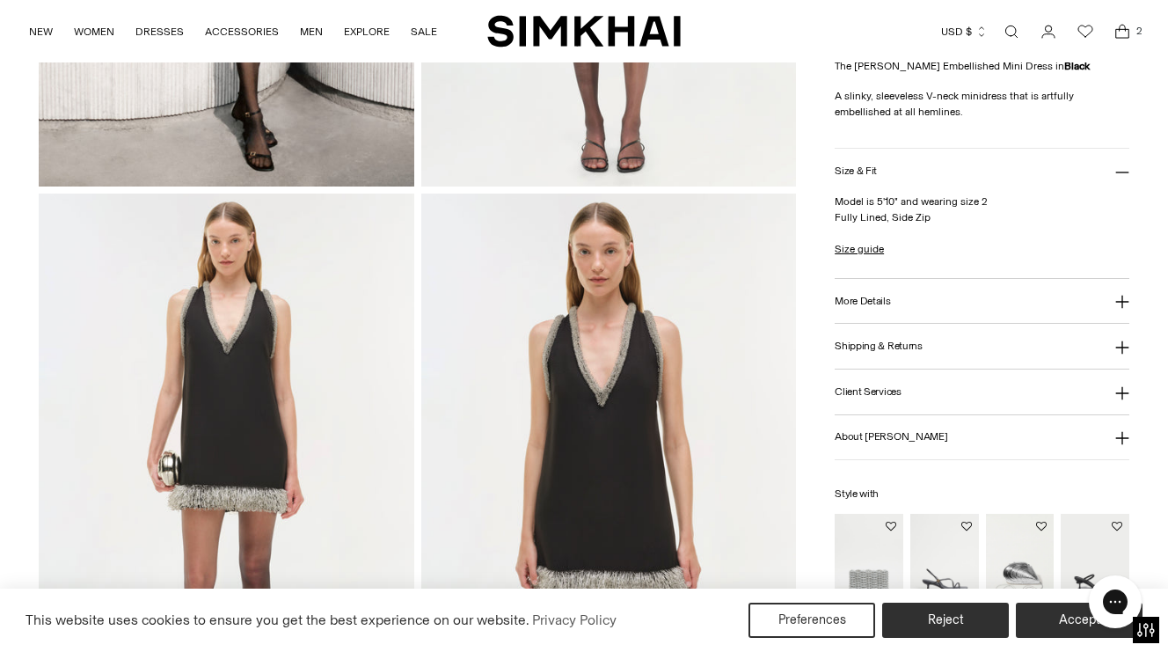
scroll to position [509, 0]
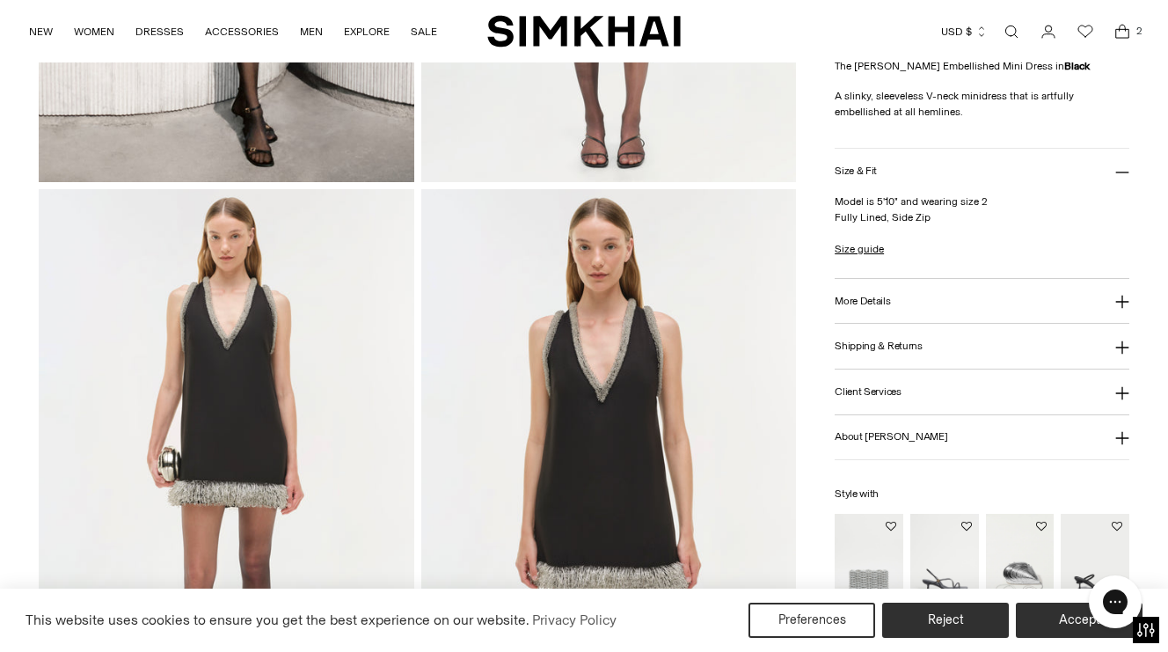
click at [1114, 438] on button "About [PERSON_NAME]" at bounding box center [981, 437] width 295 height 45
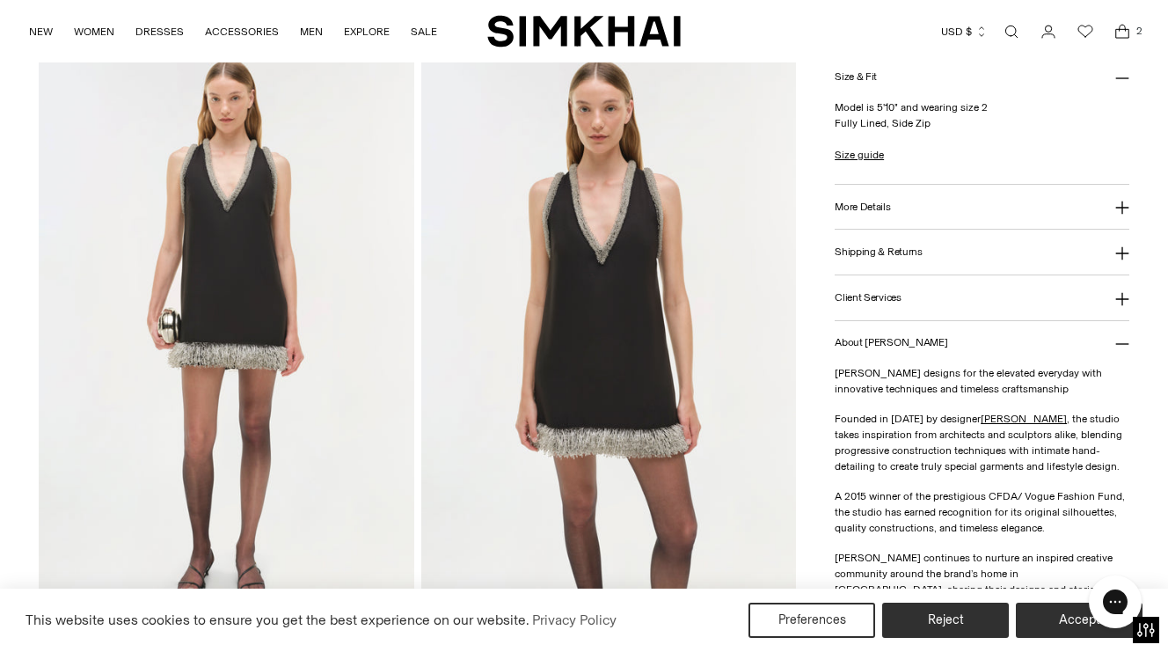
scroll to position [633, 0]
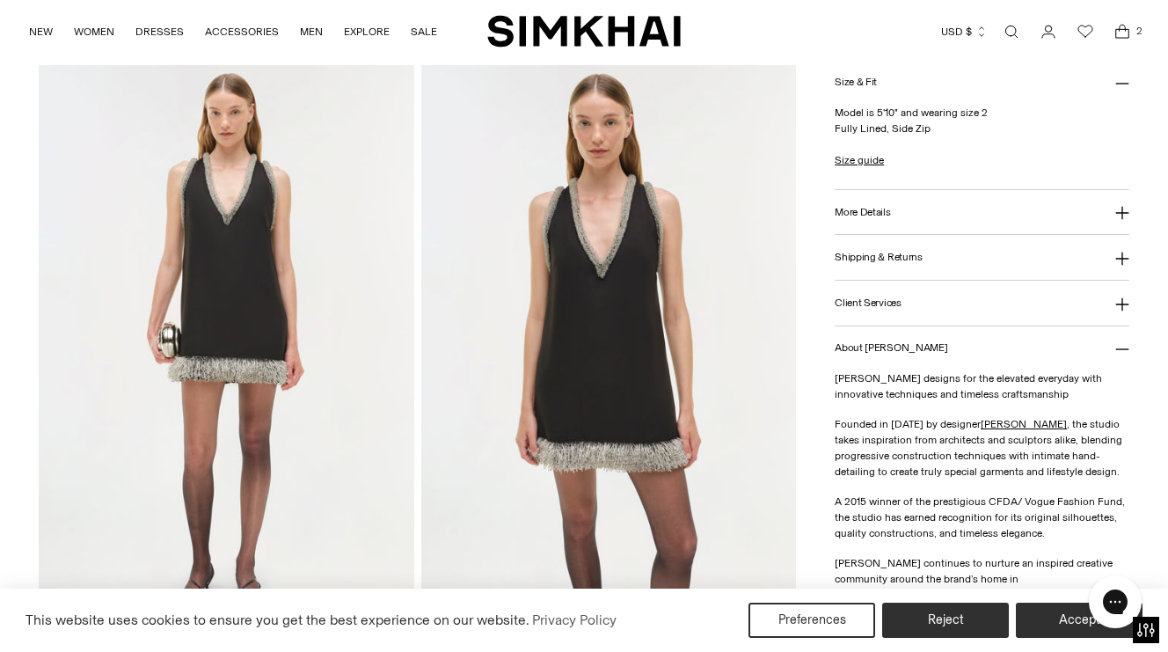
click at [1126, 346] on icon at bounding box center [1122, 350] width 14 height 14
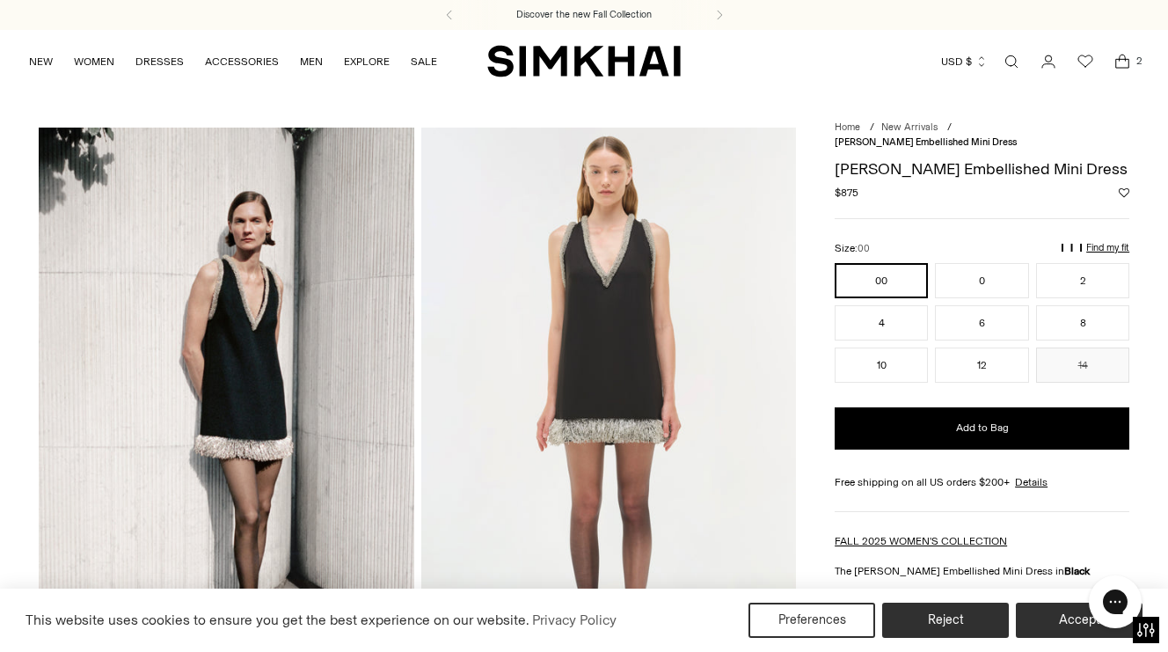
scroll to position [0, 0]
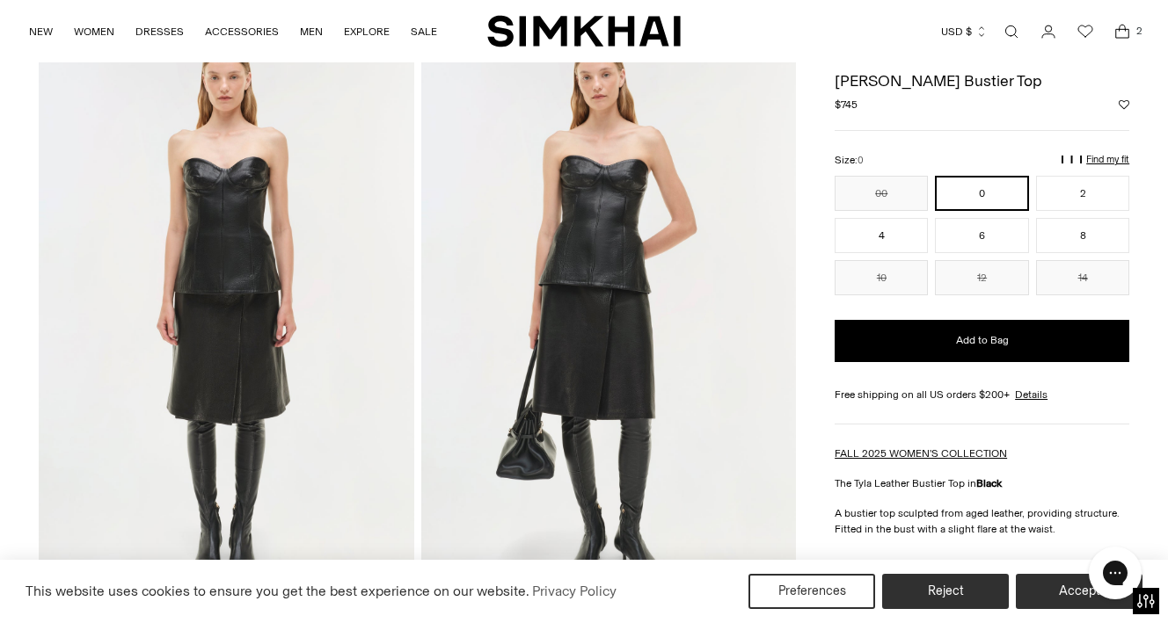
scroll to position [90, 0]
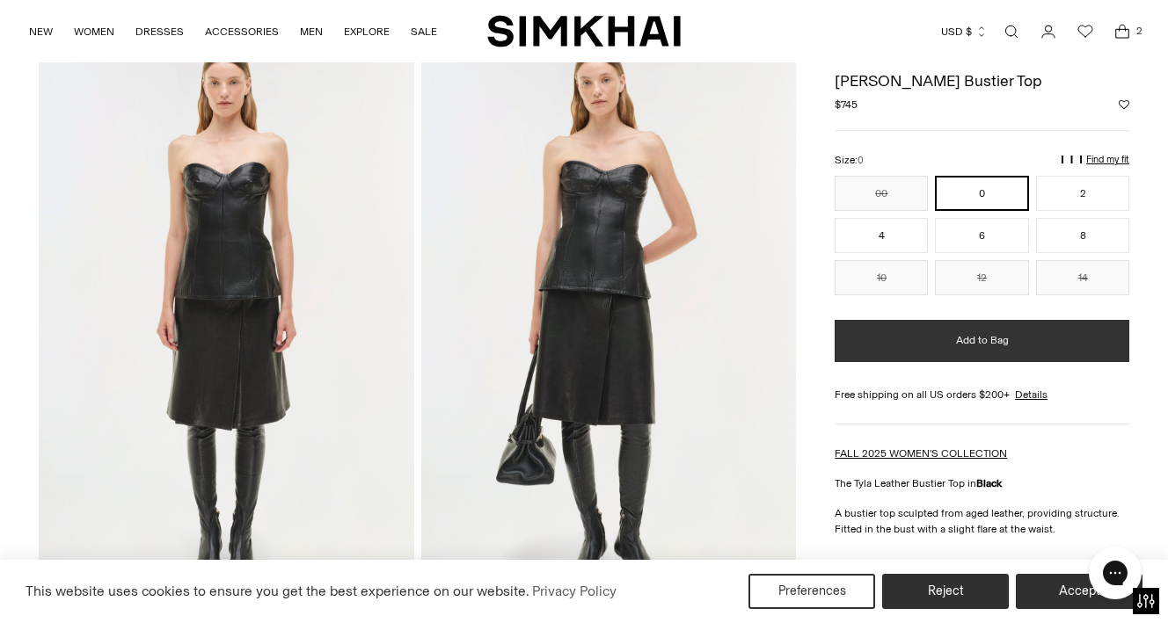
click at [941, 333] on button "Add to Bag" at bounding box center [981, 341] width 295 height 42
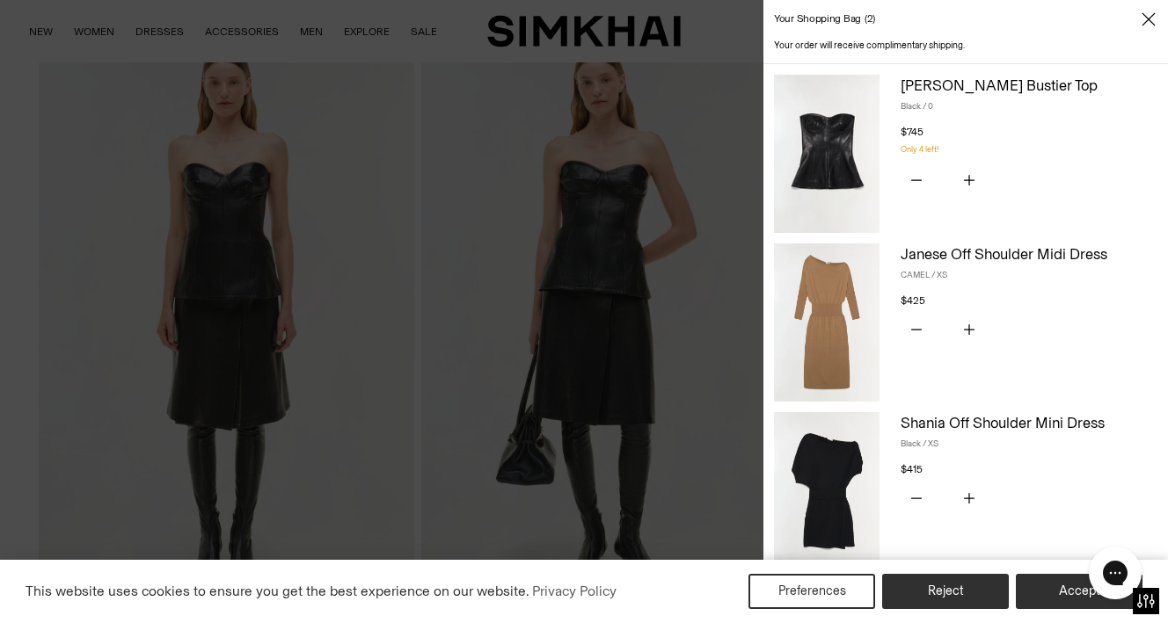
click at [682, 394] on div at bounding box center [584, 311] width 1168 height 623
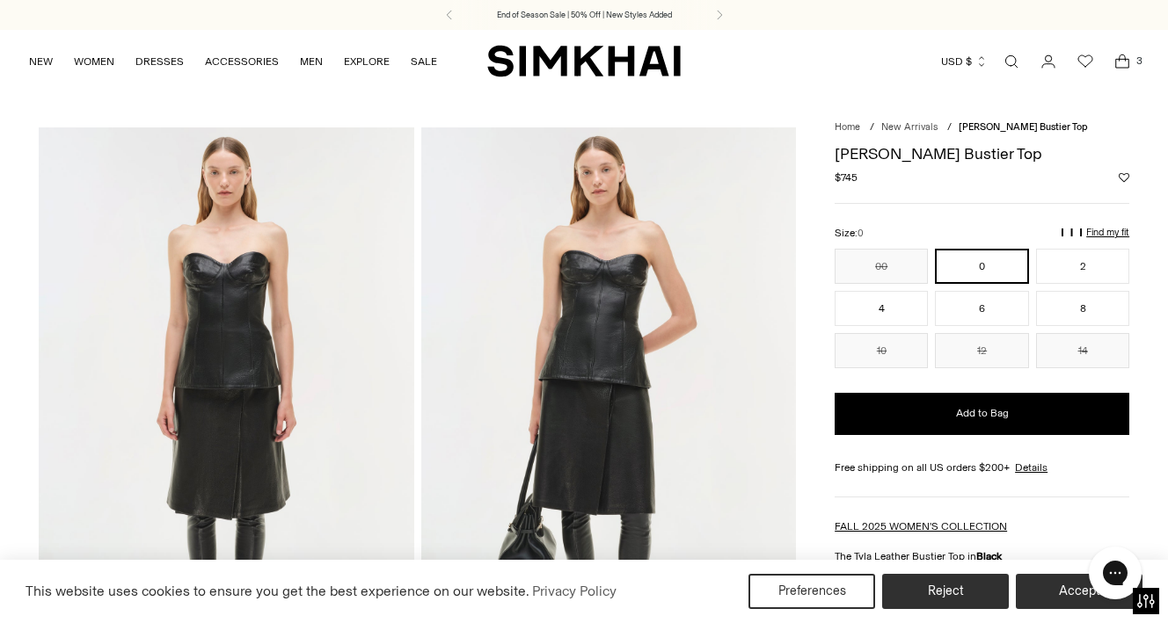
scroll to position [0, 0]
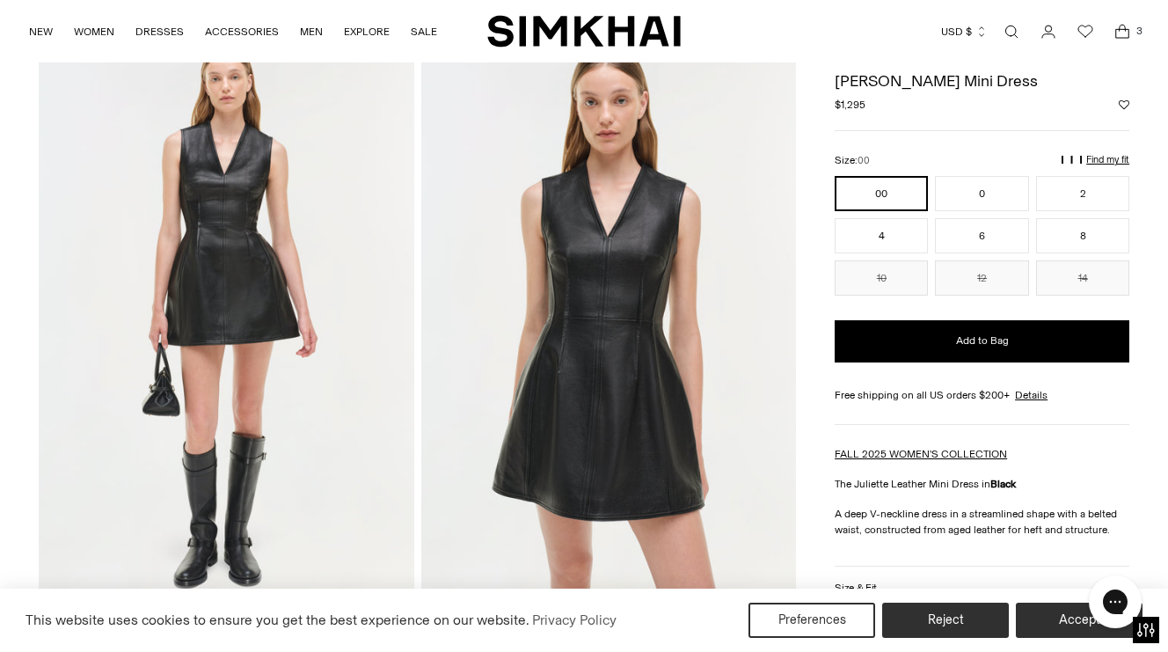
scroll to position [11, 0]
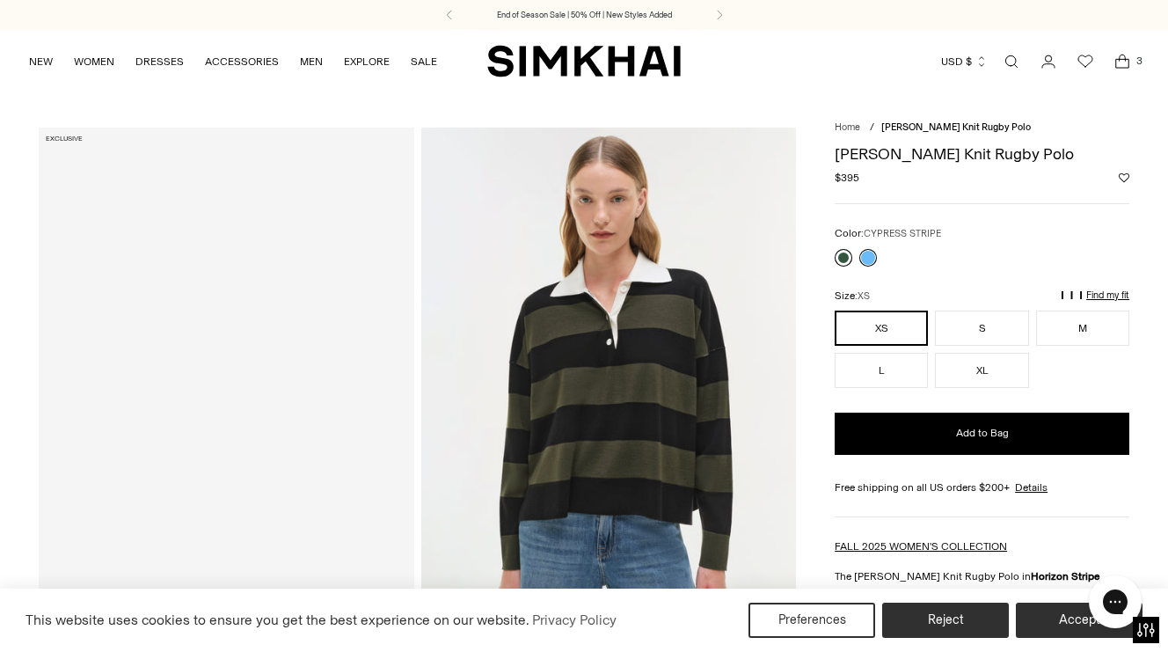
click at [842, 250] on link at bounding box center [843, 258] width 18 height 18
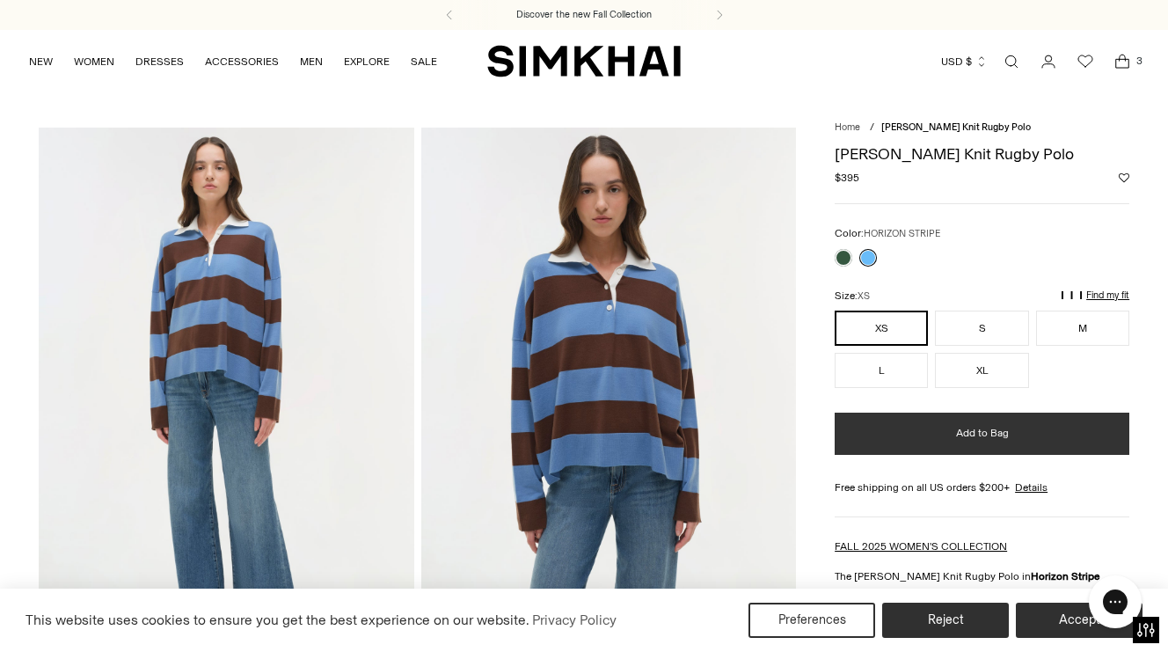
click at [995, 426] on span "Add to Bag" at bounding box center [982, 433] width 53 height 15
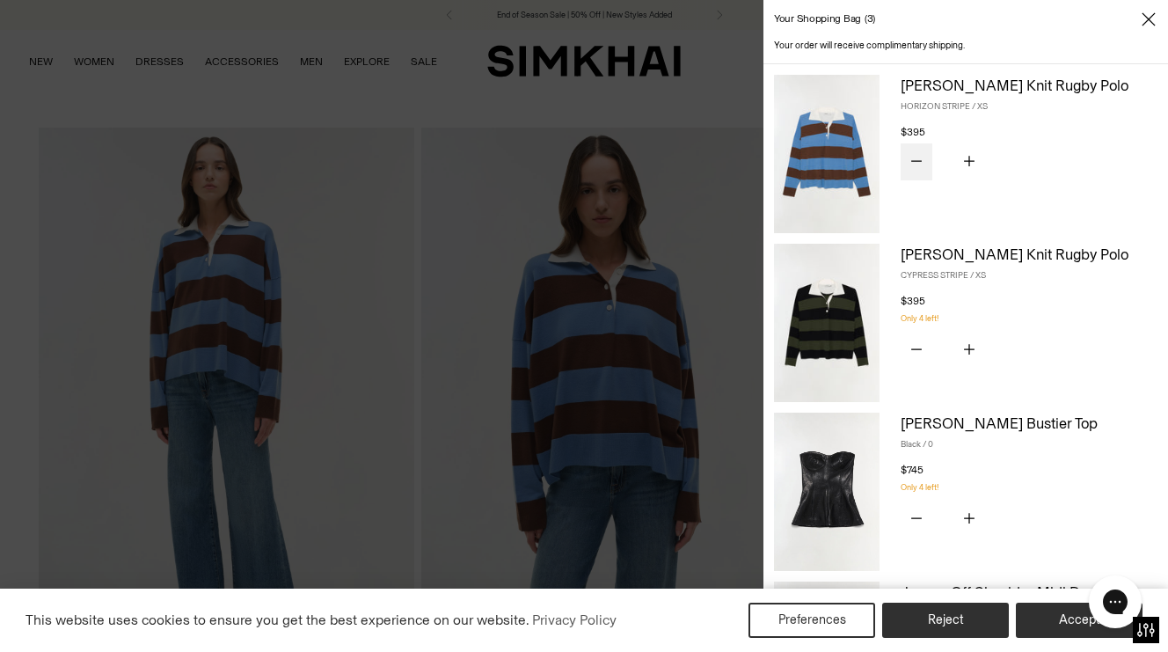
click at [914, 159] on icon "Subtract product quantity" at bounding box center [916, 161] width 11 height 11
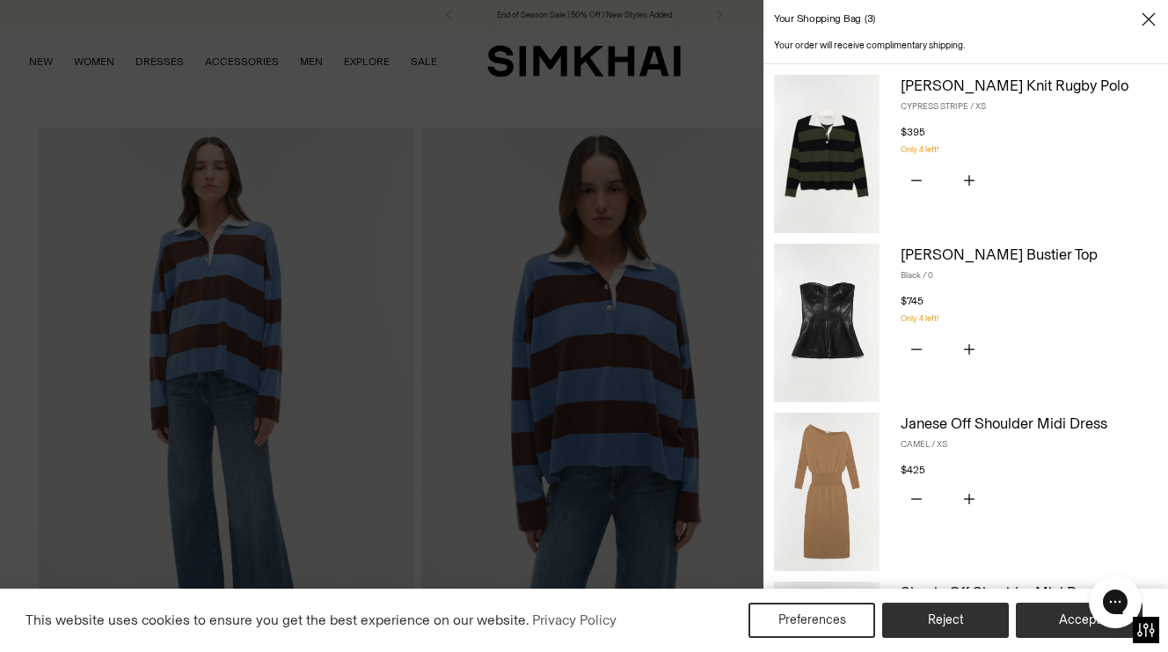
click at [670, 83] on div at bounding box center [584, 326] width 1168 height 652
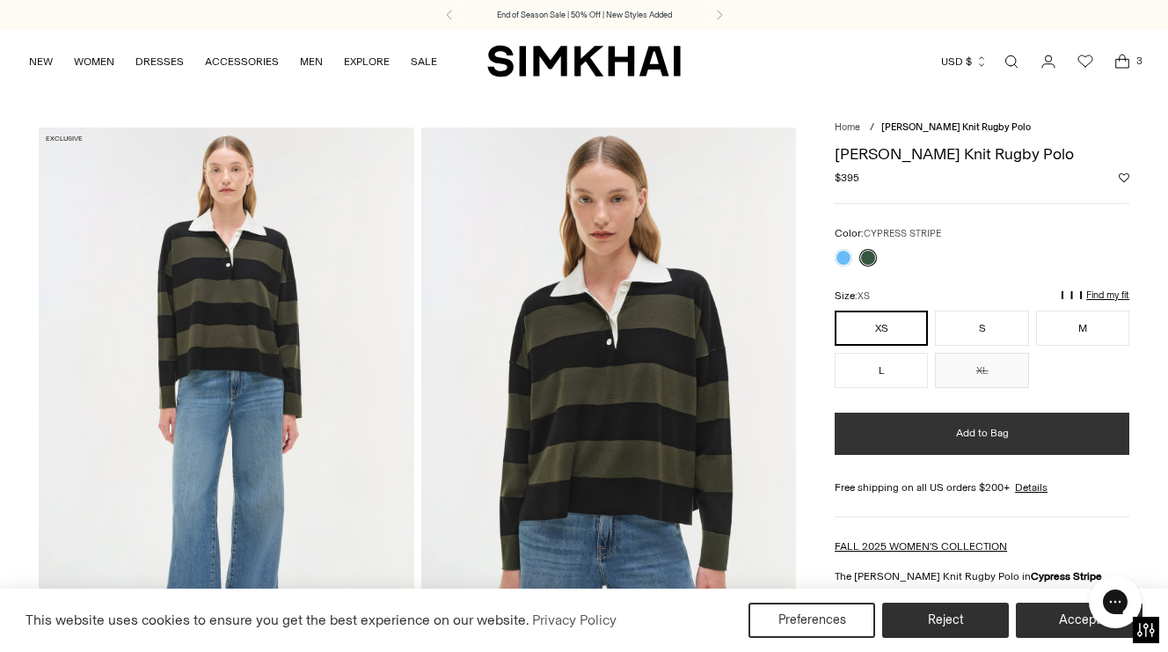
click at [914, 436] on button "Add to Bag" at bounding box center [981, 433] width 295 height 42
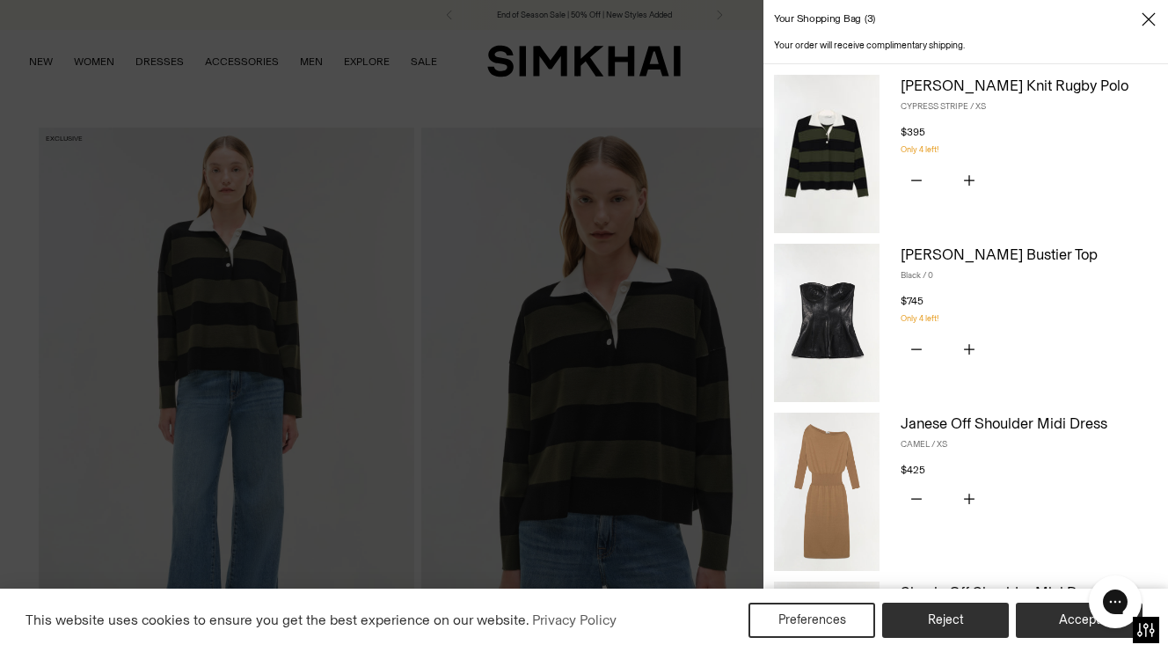
click at [476, 93] on div at bounding box center [584, 326] width 1168 height 652
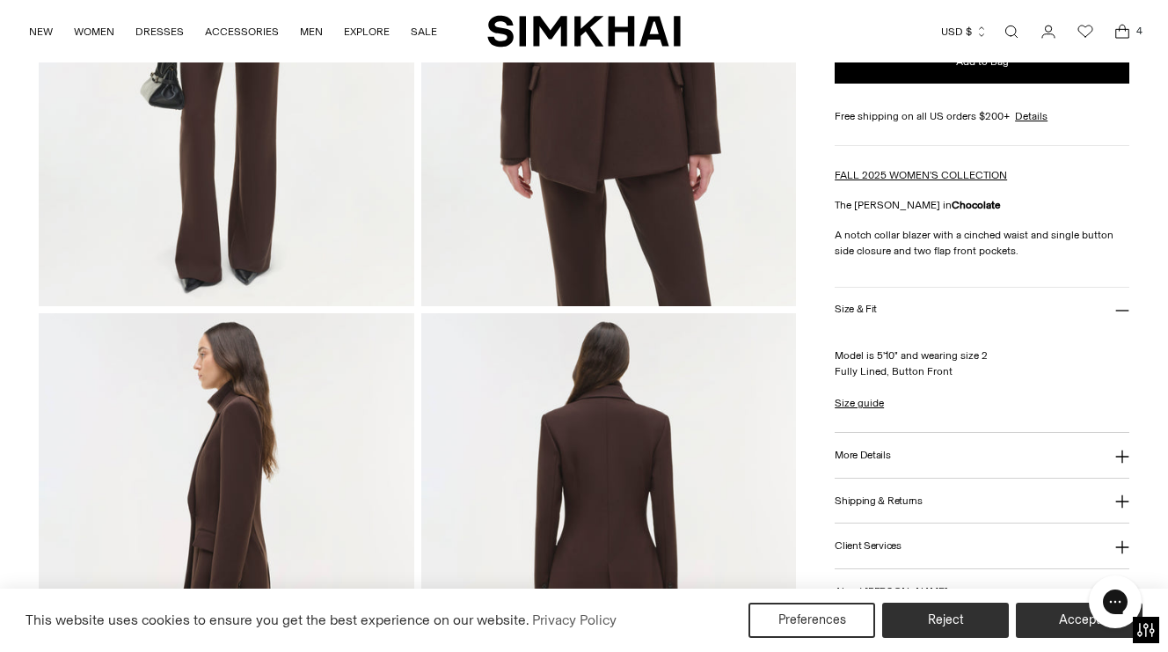
scroll to position [171, 0]
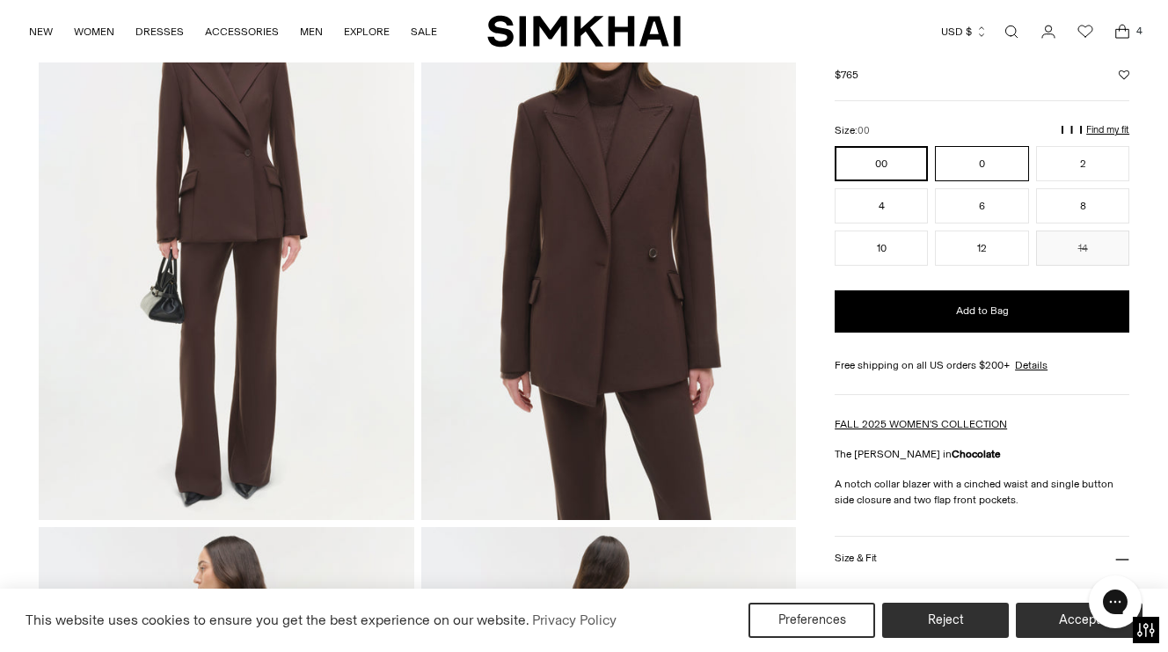
click at [974, 168] on button "0" at bounding box center [981, 163] width 93 height 35
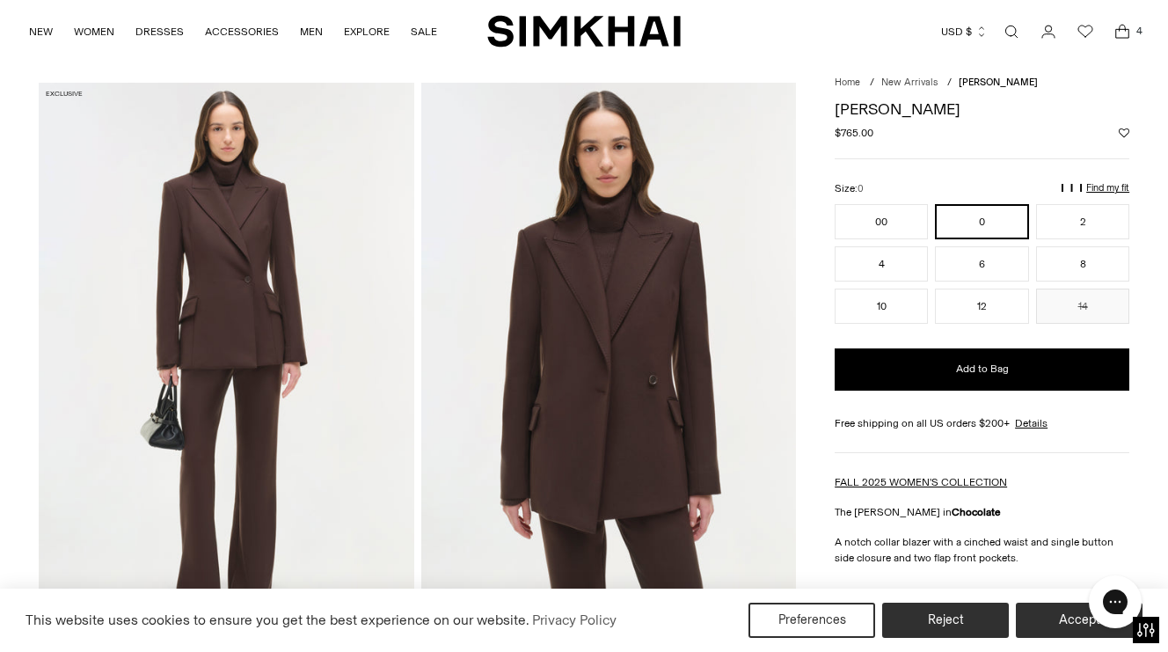
scroll to position [45, 0]
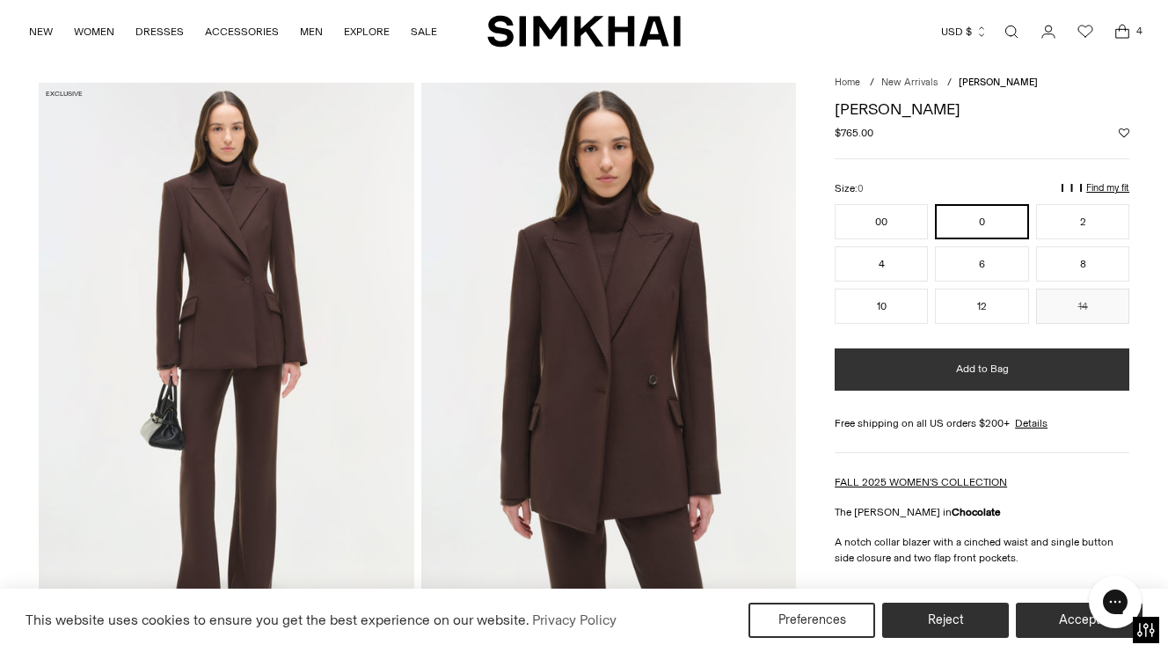
click at [931, 367] on button "Add to Bag" at bounding box center [981, 369] width 295 height 42
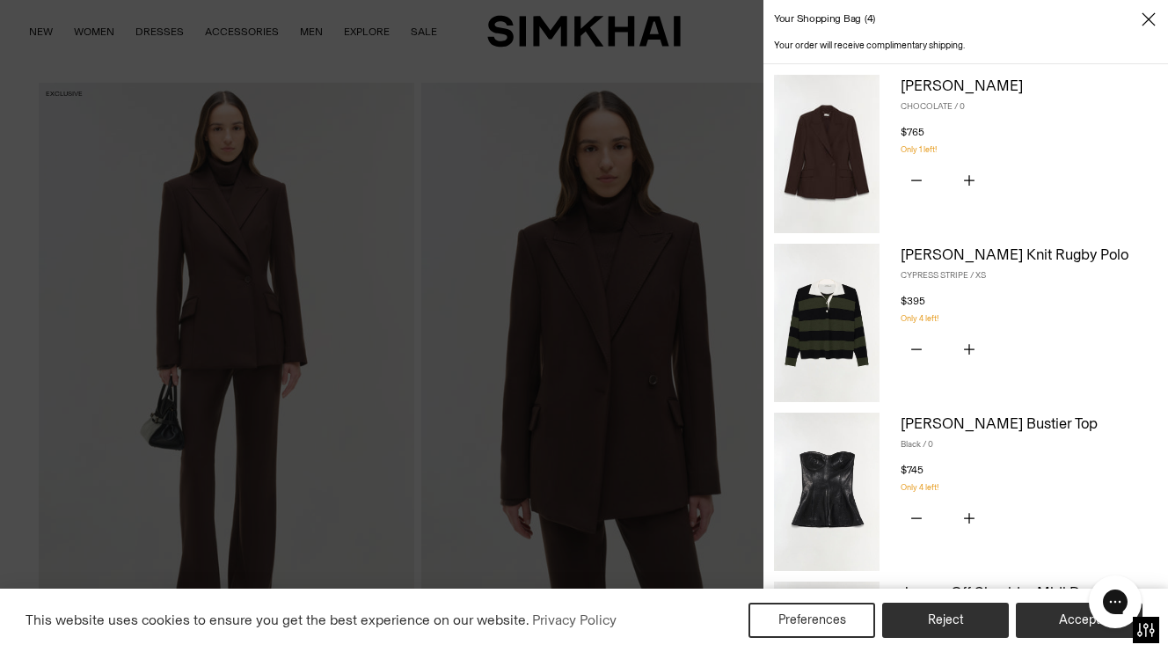
click at [713, 196] on div at bounding box center [584, 326] width 1168 height 652
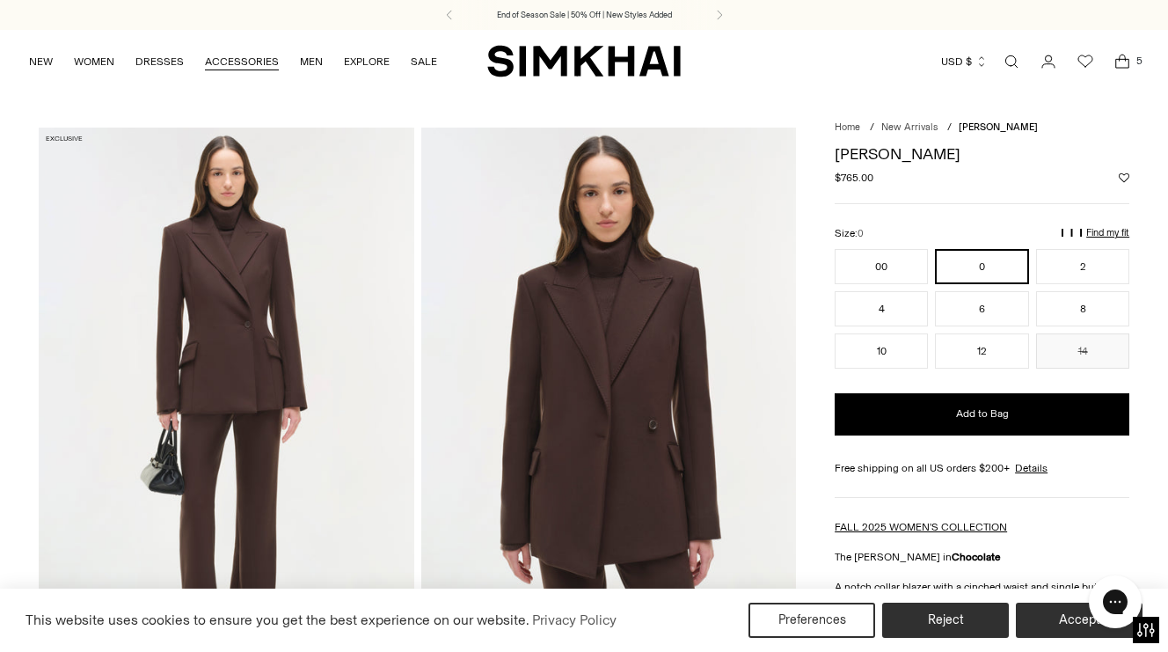
scroll to position [0, 0]
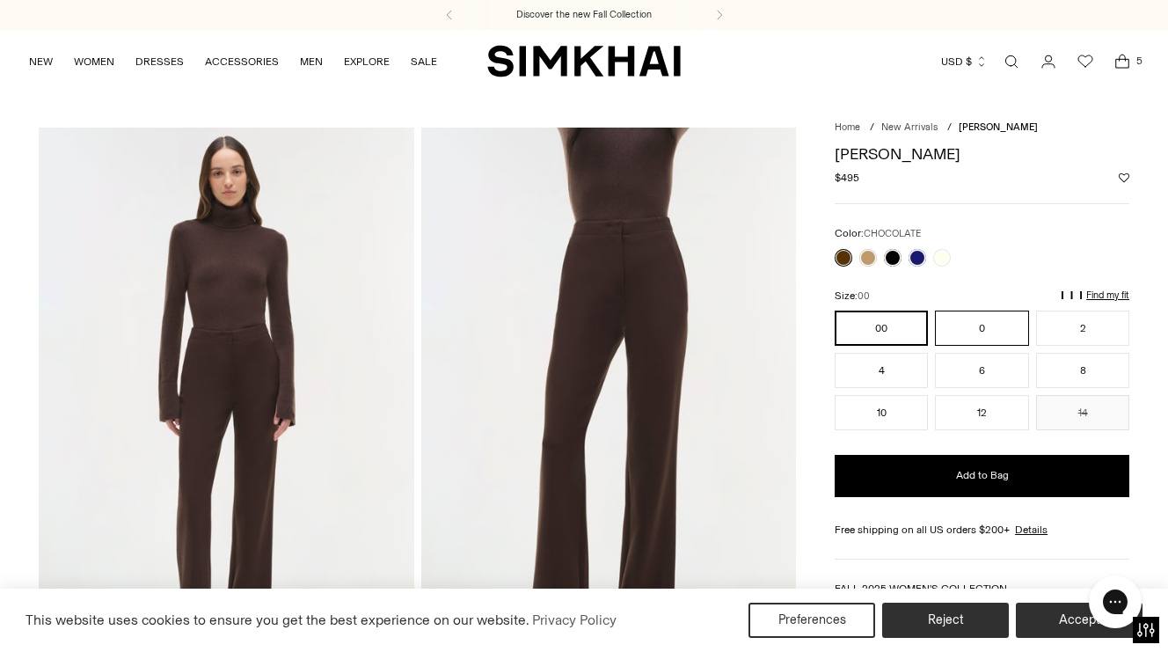
click at [993, 330] on button "0" at bounding box center [981, 327] width 93 height 35
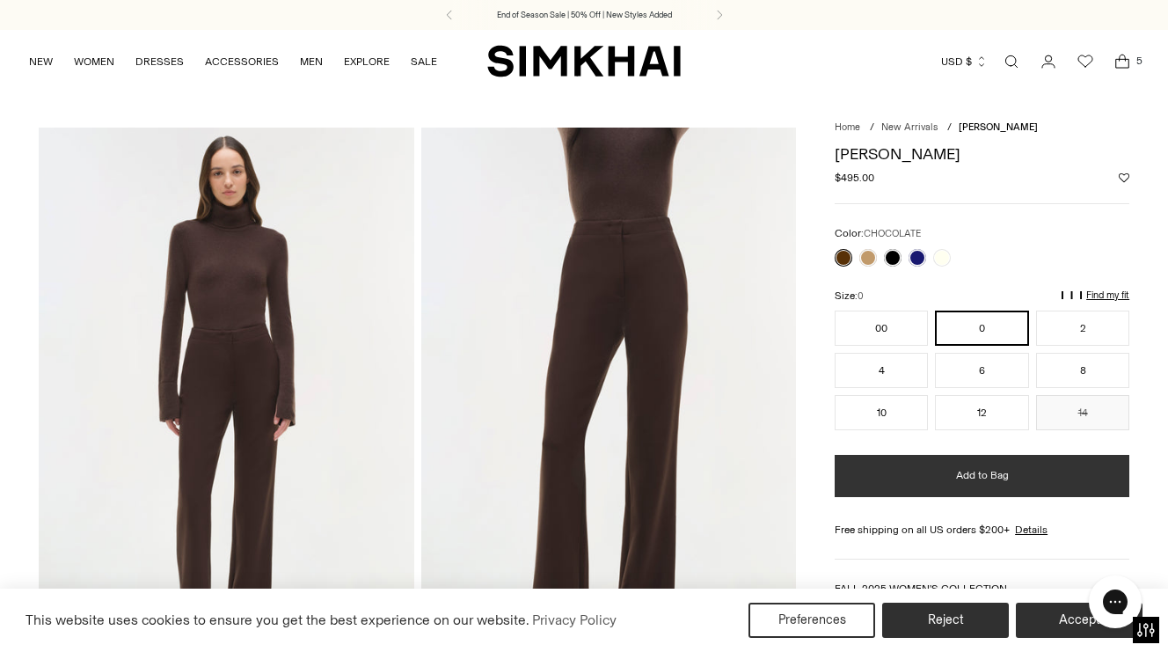
click at [977, 470] on span "Add to Bag" at bounding box center [982, 475] width 53 height 15
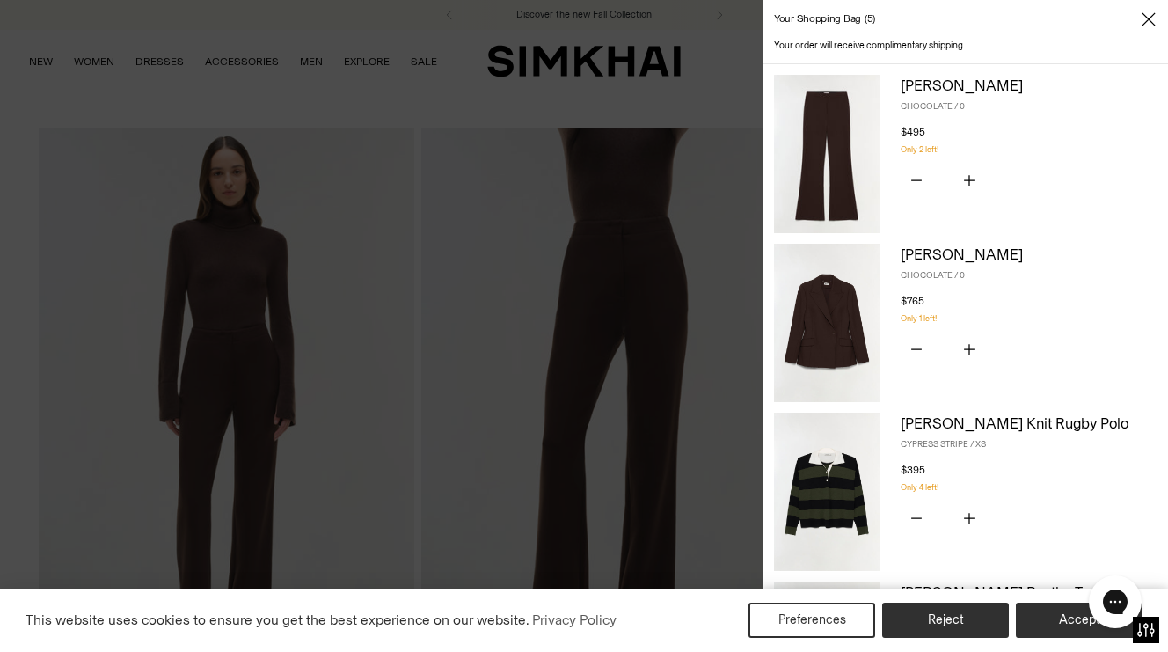
click at [698, 387] on div at bounding box center [584, 326] width 1168 height 652
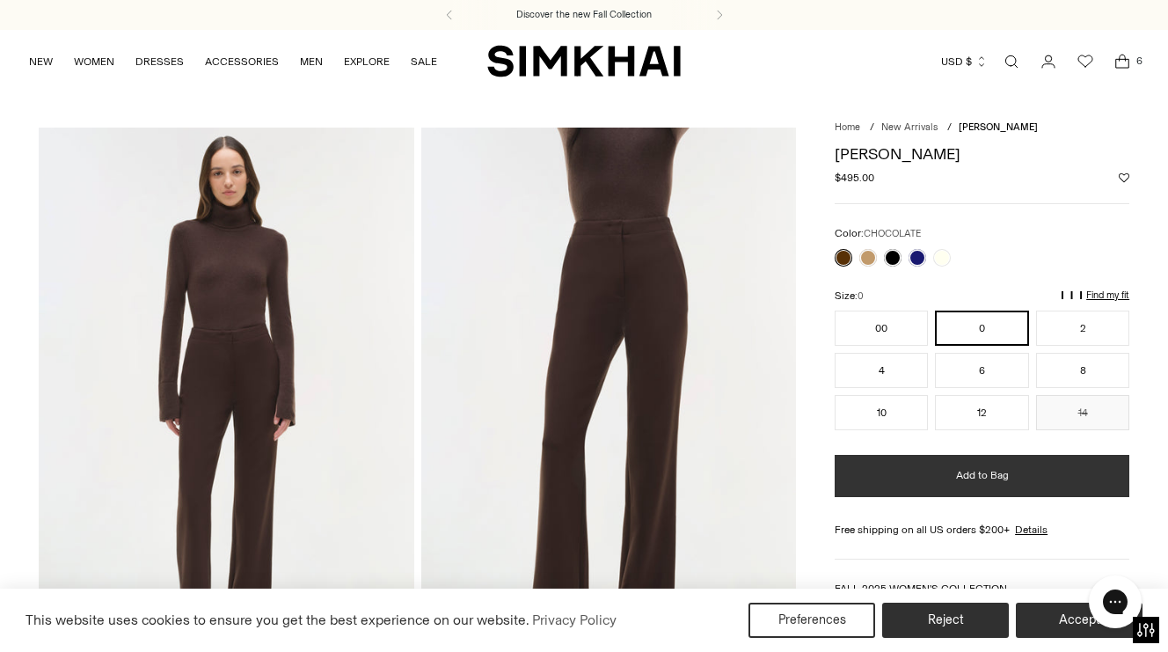
click at [987, 474] on span "Add to Bag" at bounding box center [982, 475] width 53 height 15
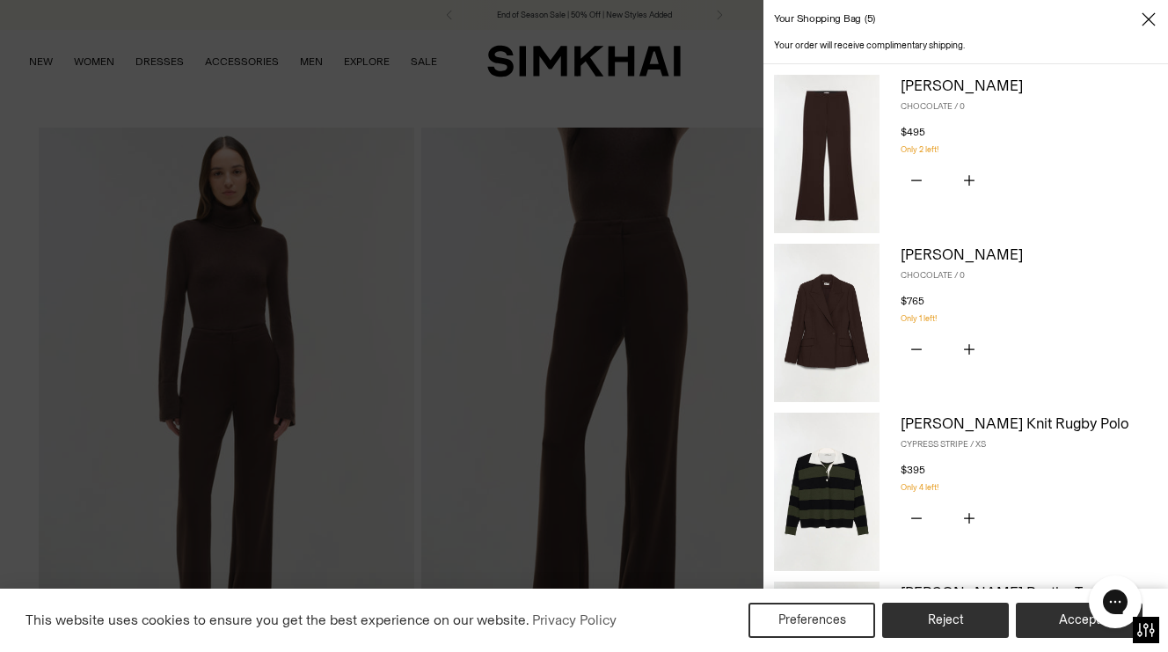
click at [708, 217] on div at bounding box center [584, 326] width 1168 height 652
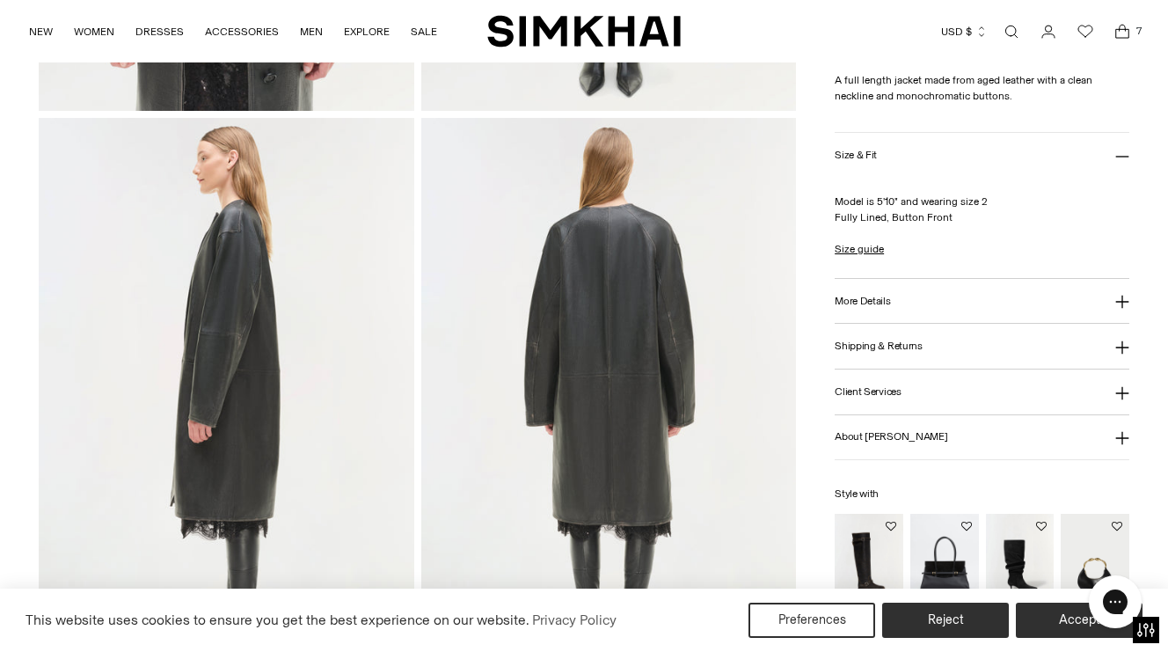
scroll to position [1175, 0]
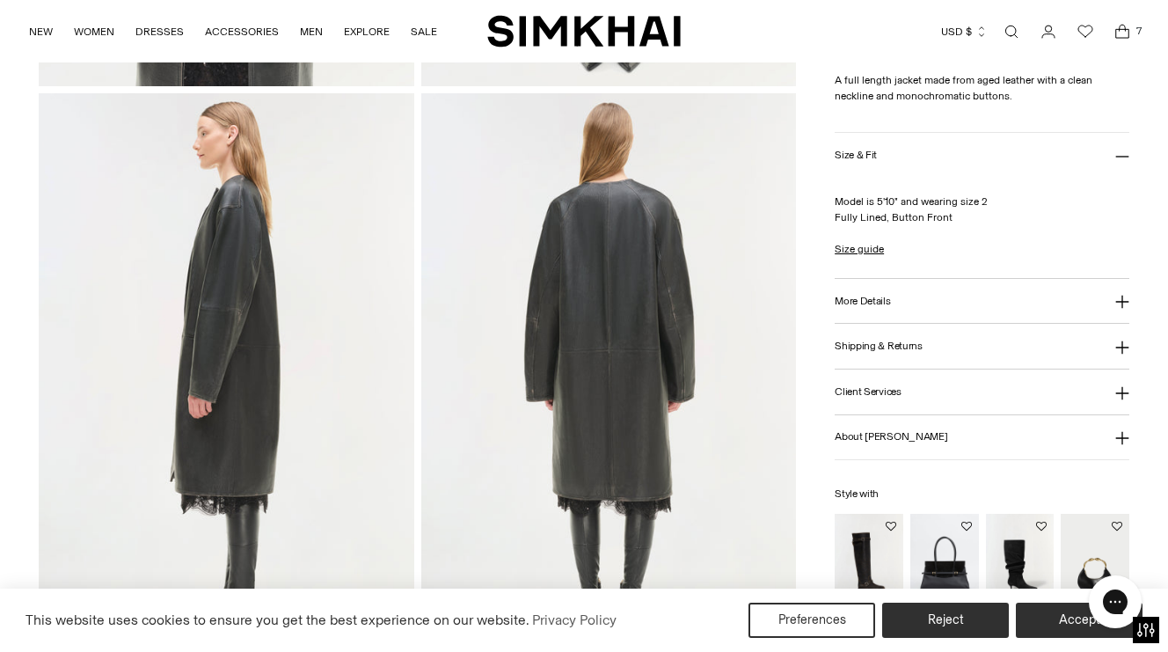
click at [1120, 296] on icon at bounding box center [1122, 302] width 14 height 14
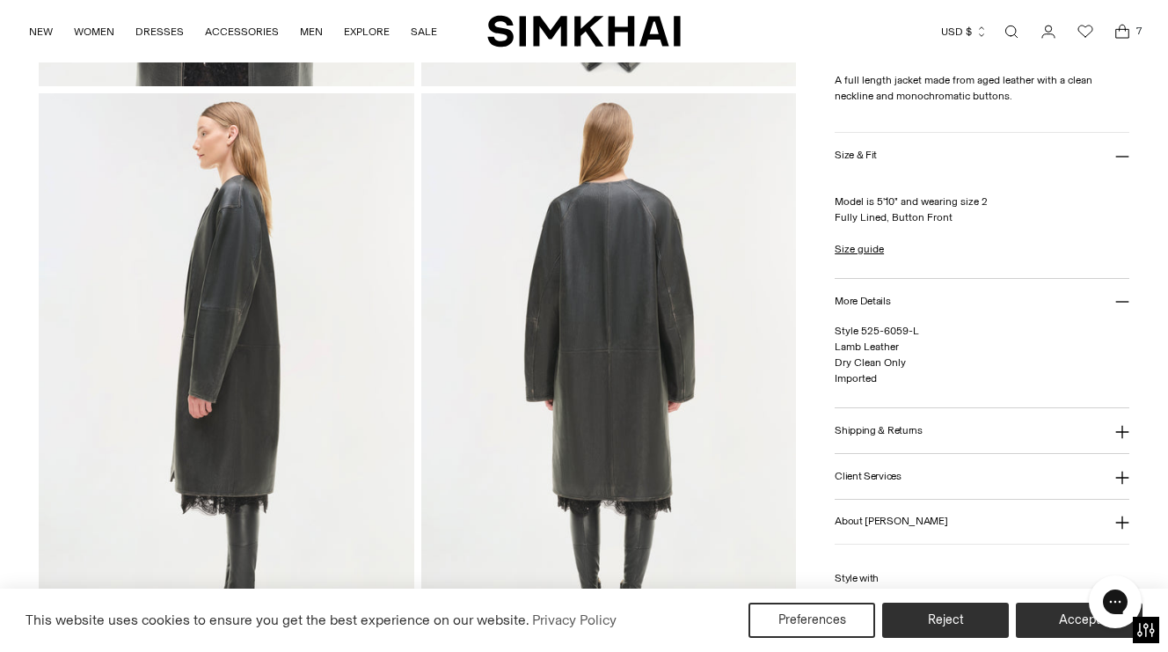
click at [1119, 295] on icon at bounding box center [1122, 302] width 14 height 14
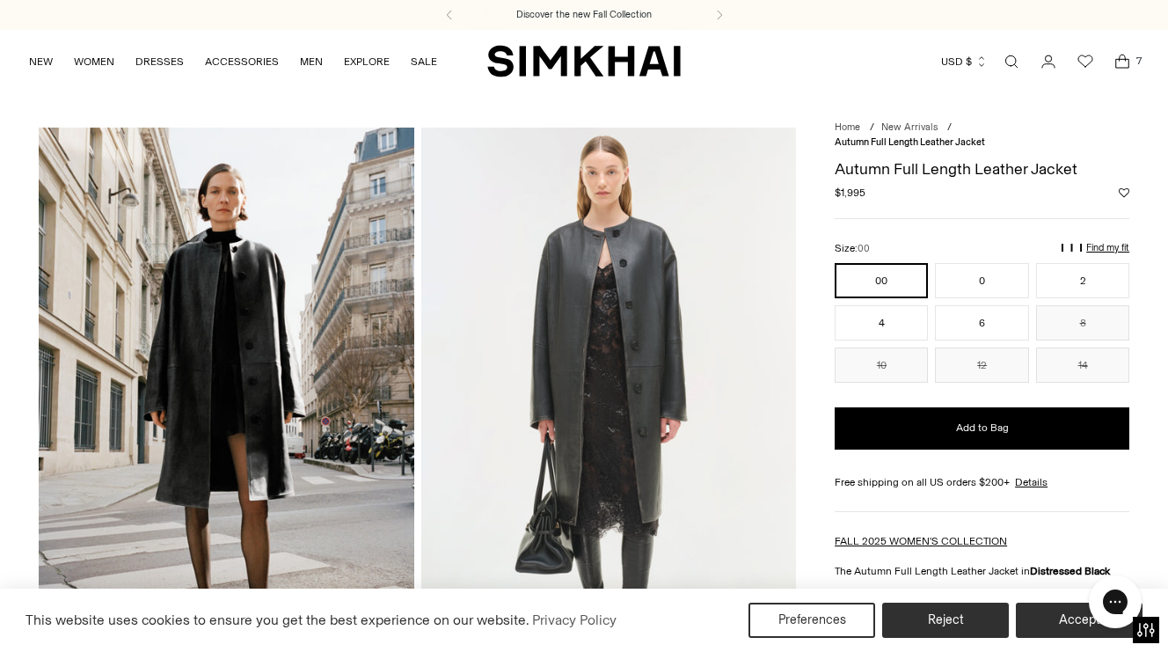
scroll to position [0, 0]
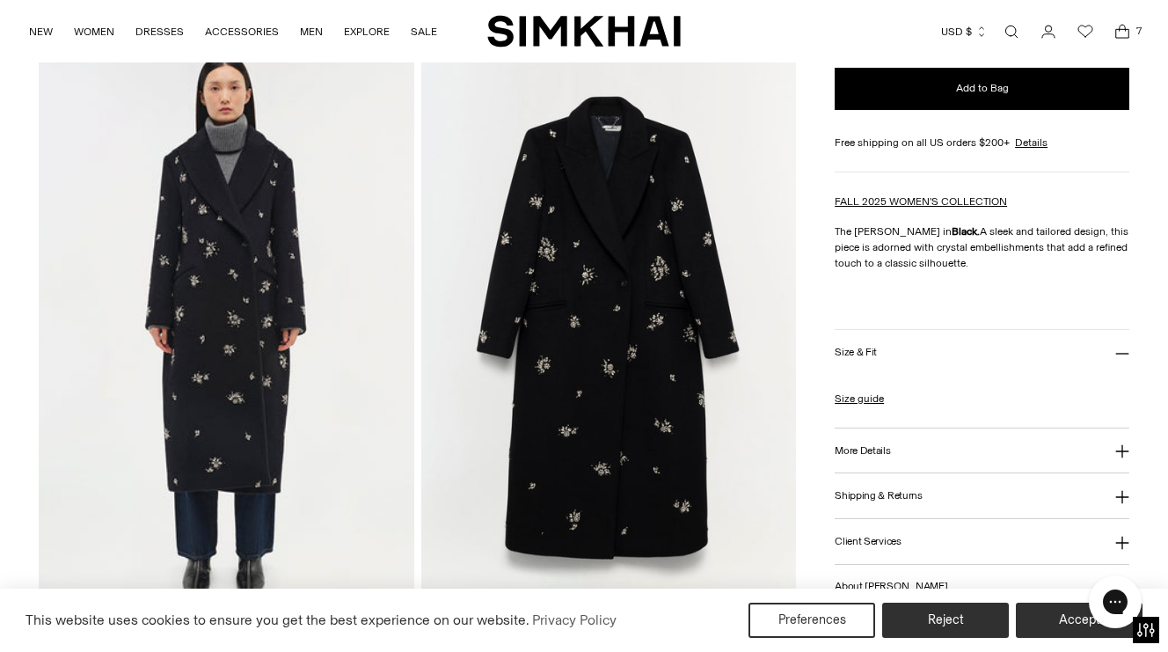
scroll to position [1797, 0]
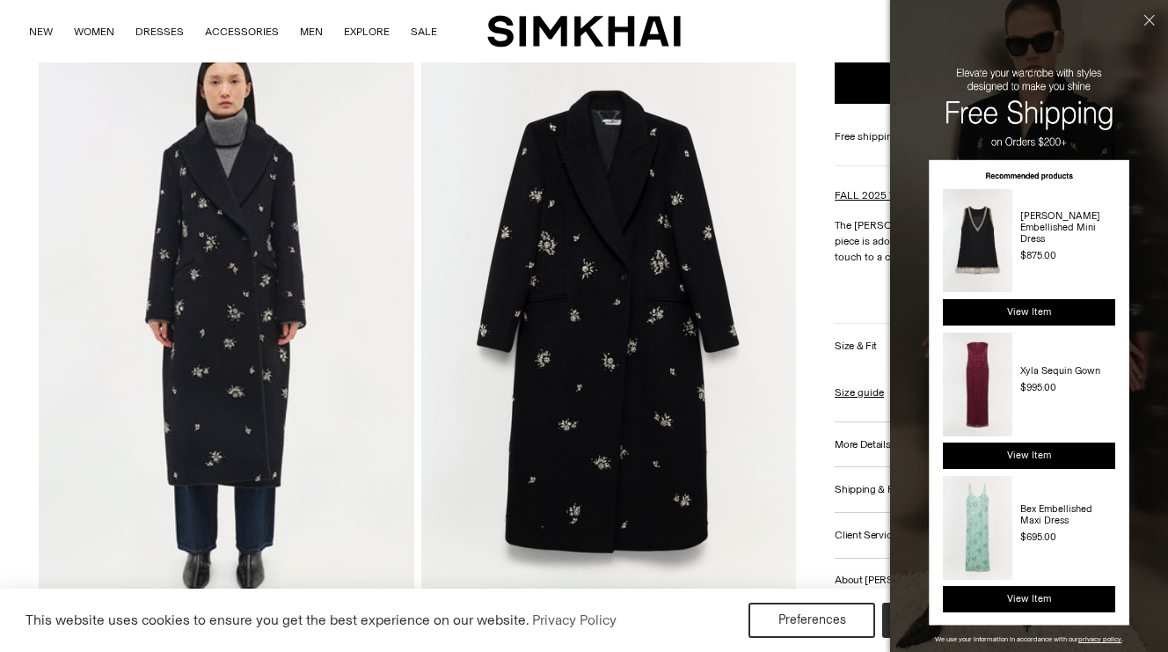
click at [1147, 22] on button "Close" at bounding box center [1146, 49] width 41 height 98
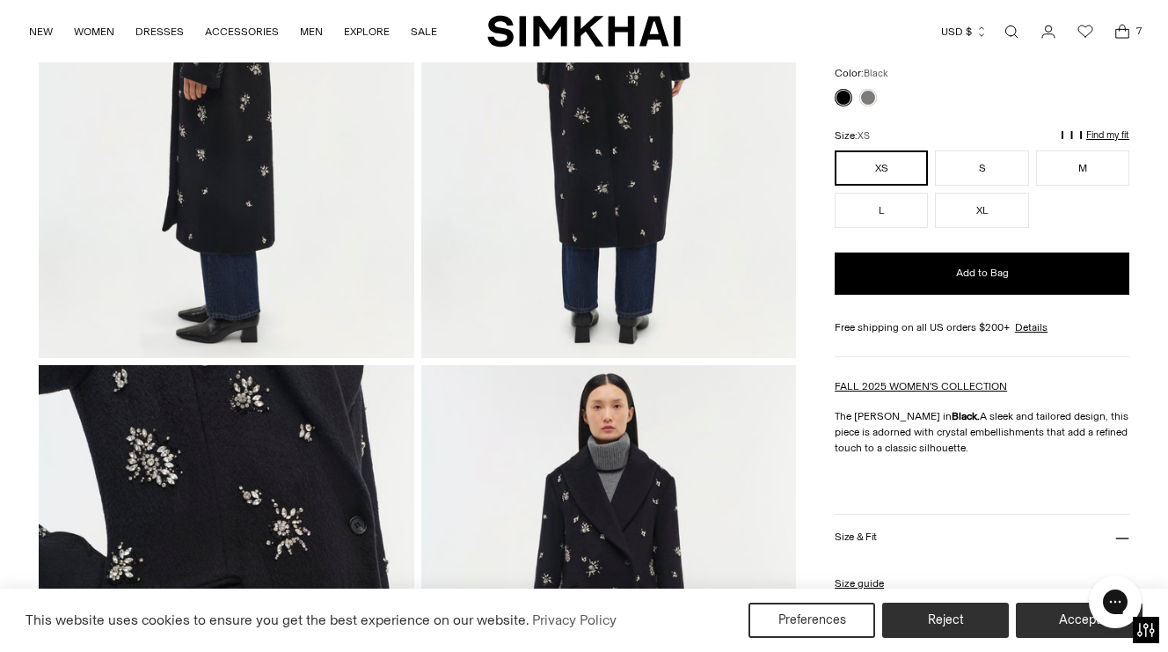
scroll to position [844, 0]
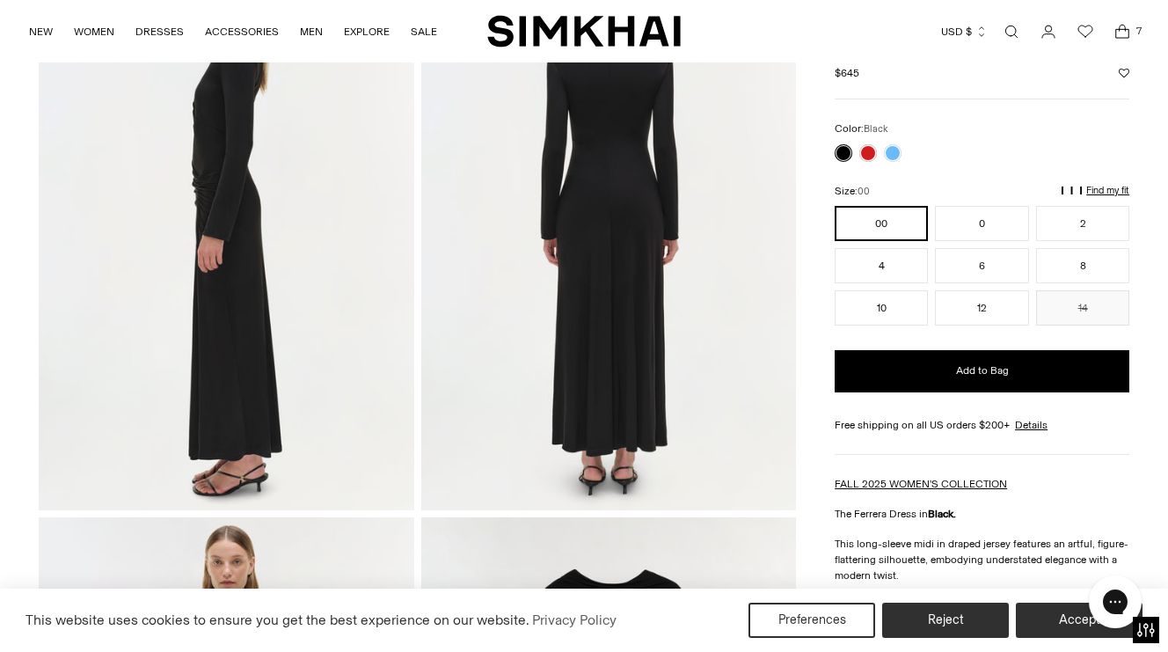
scroll to position [387, 0]
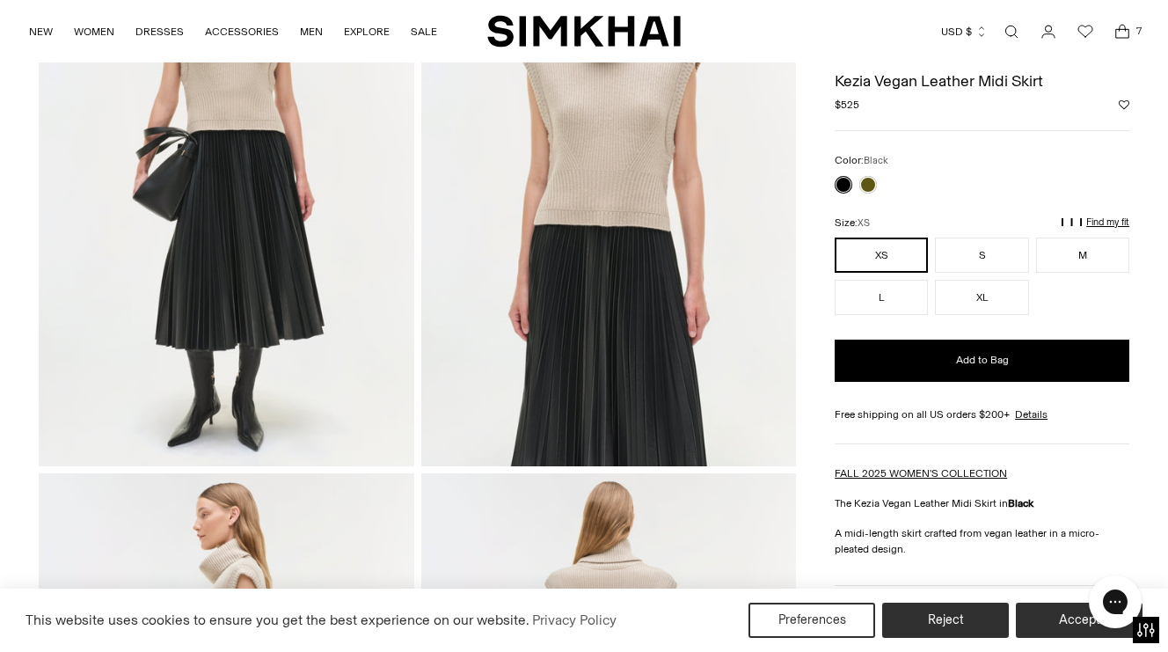
scroll to position [185, 0]
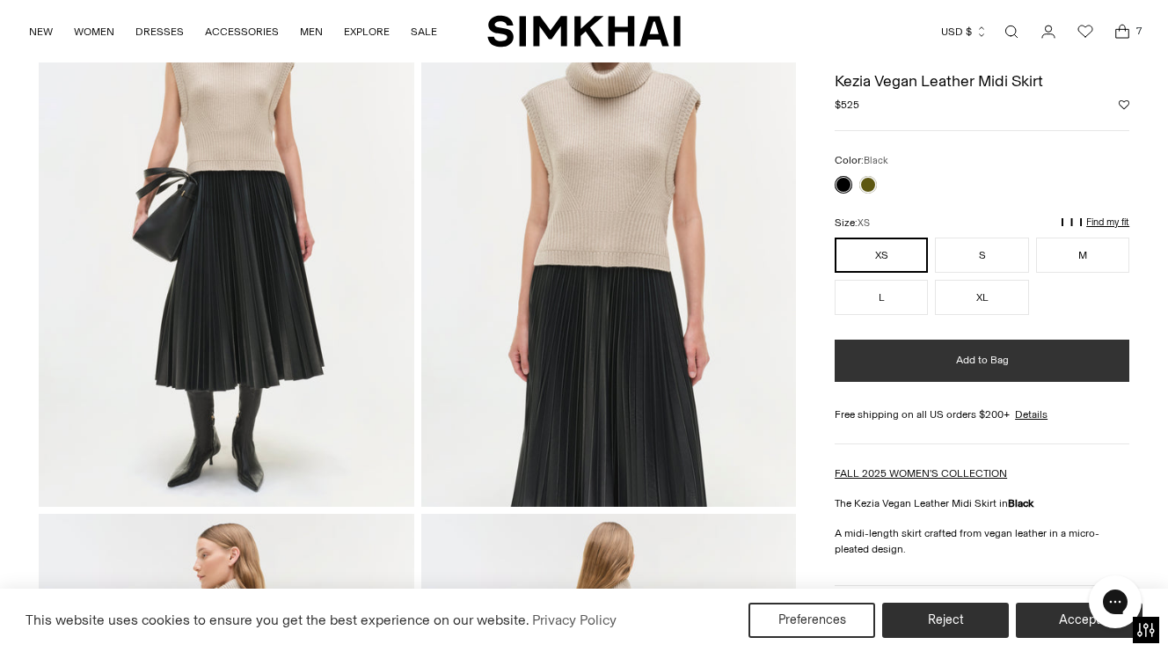
click at [918, 361] on button "Add to Bag" at bounding box center [981, 360] width 295 height 42
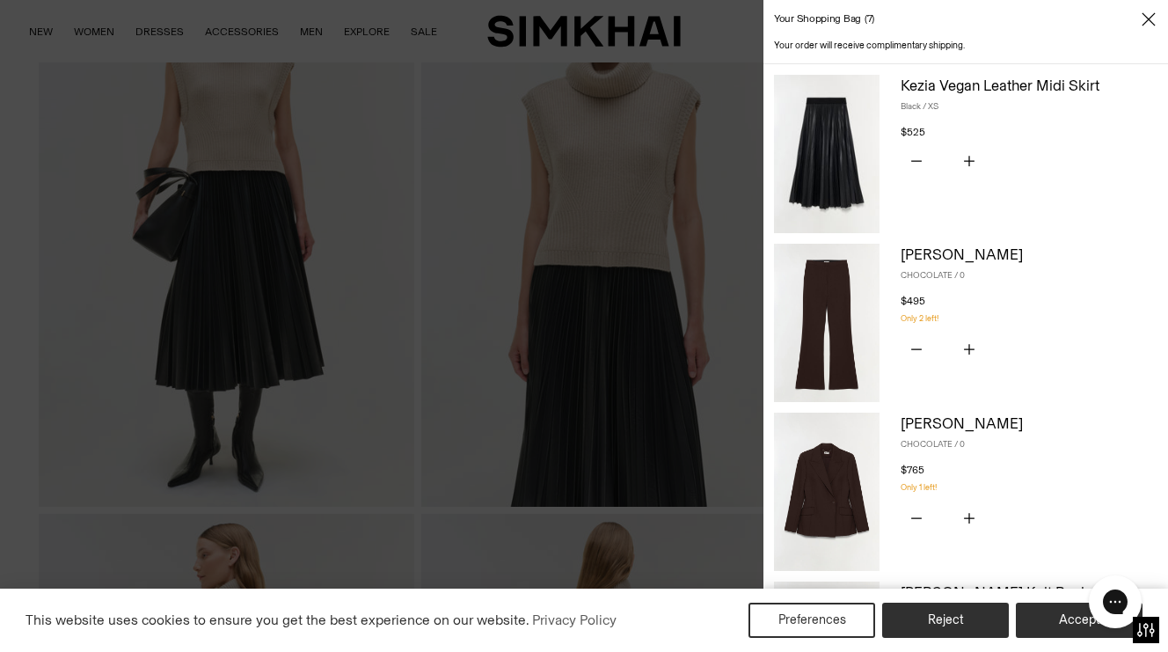
click at [728, 266] on div at bounding box center [584, 326] width 1168 height 652
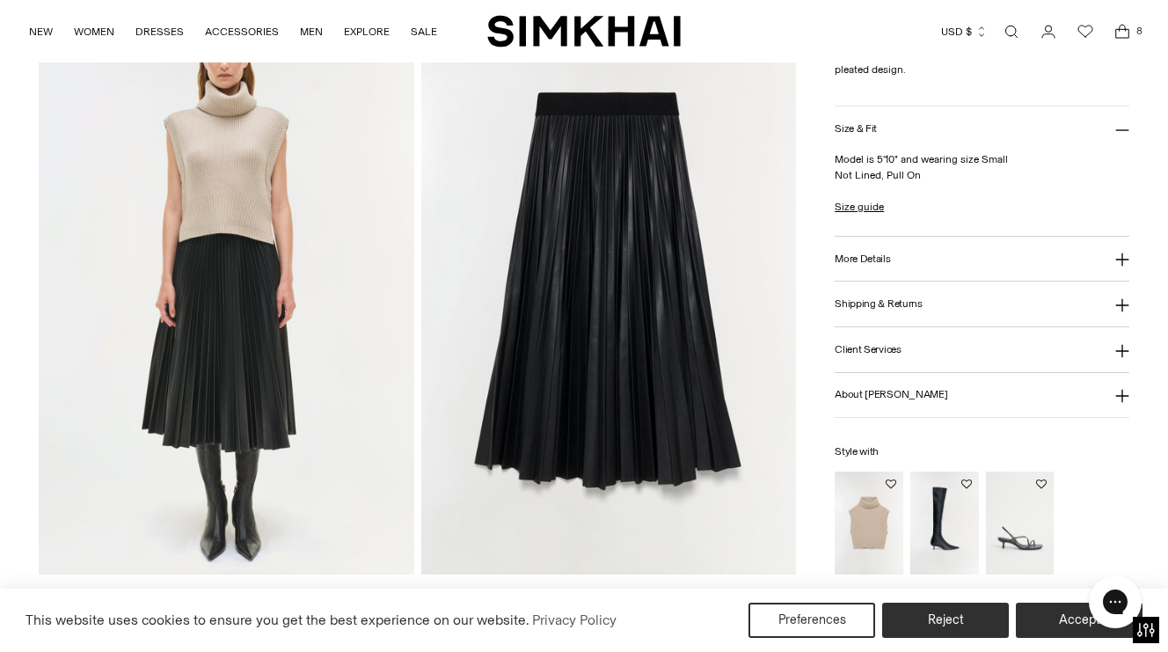
scroll to position [1258, 0]
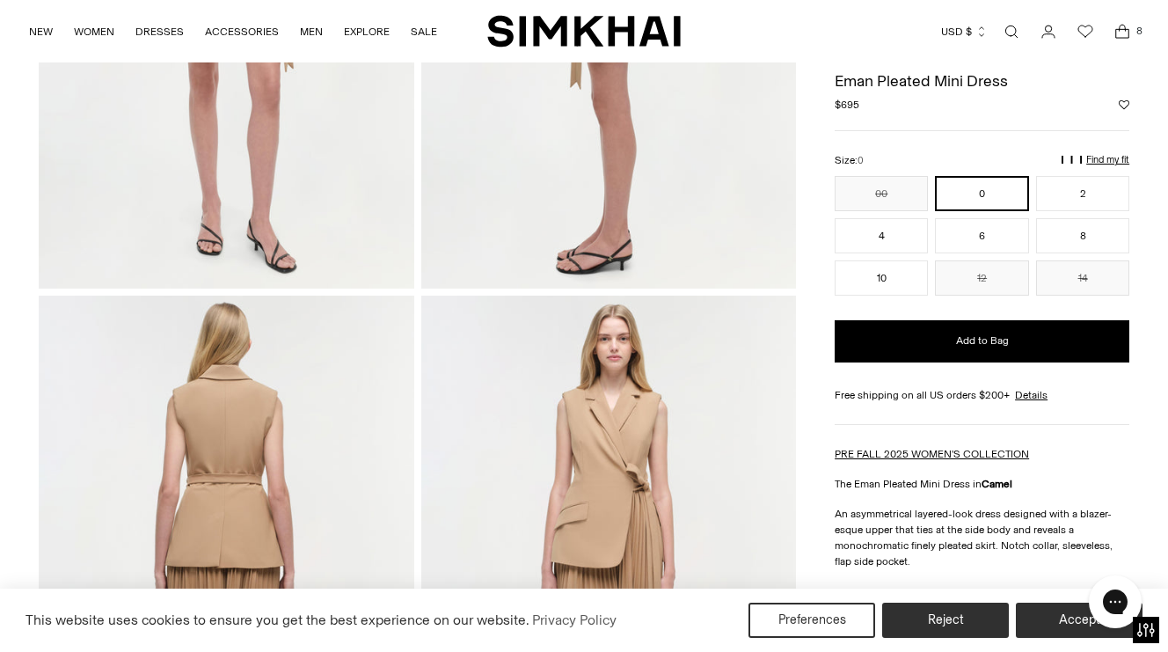
scroll to position [403, 0]
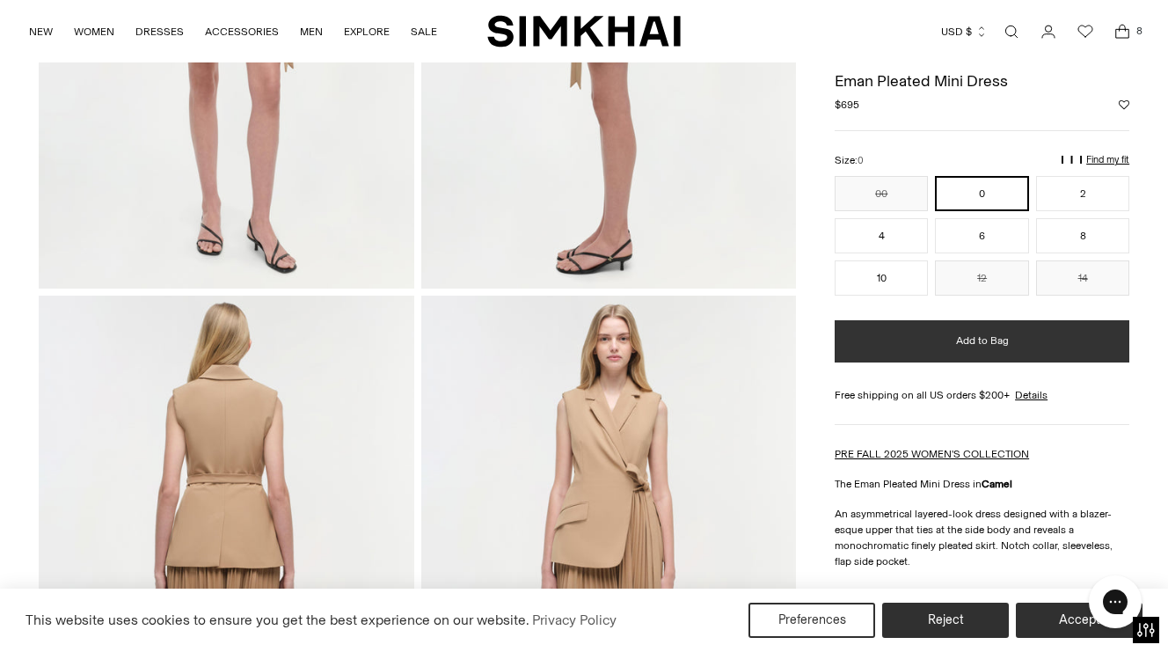
click at [890, 331] on button "Add to Bag" at bounding box center [981, 341] width 295 height 42
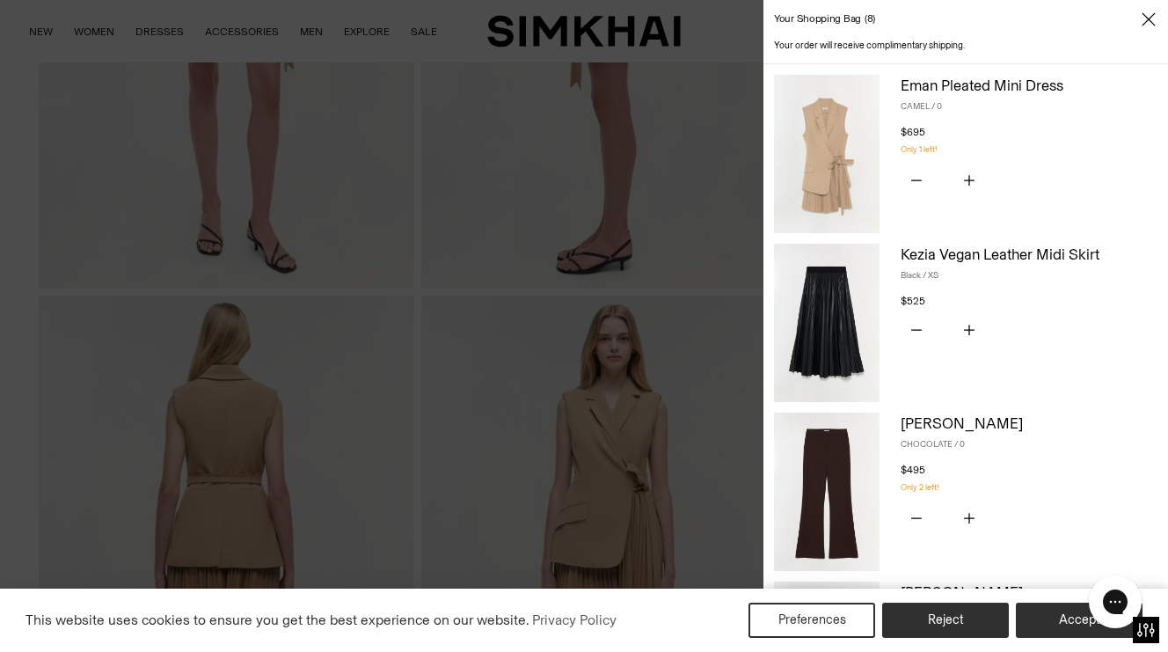
scroll to position [0, 0]
click at [508, 357] on div at bounding box center [584, 326] width 1168 height 652
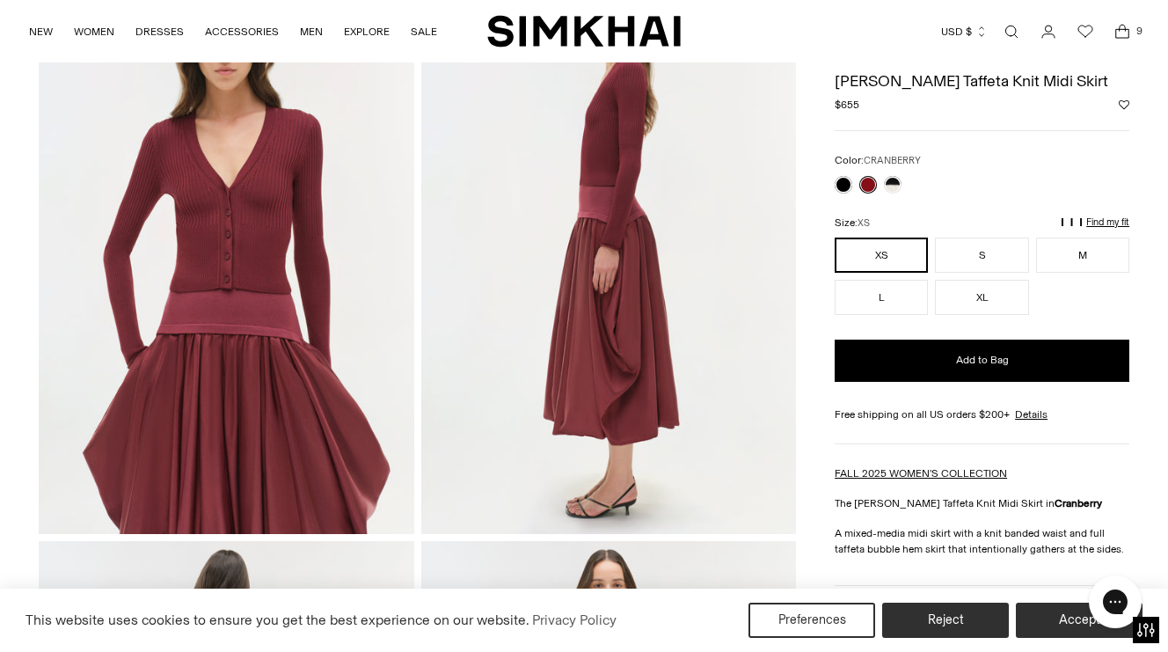
scroll to position [618, 0]
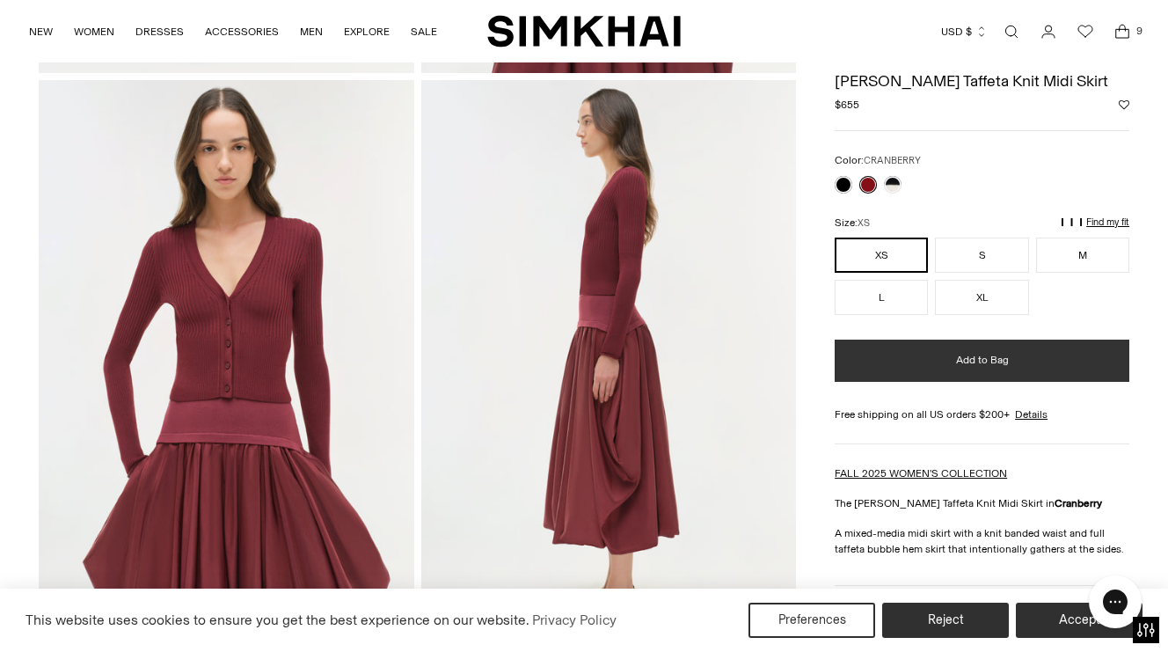
click at [904, 355] on button "Add to Bag" at bounding box center [981, 360] width 295 height 42
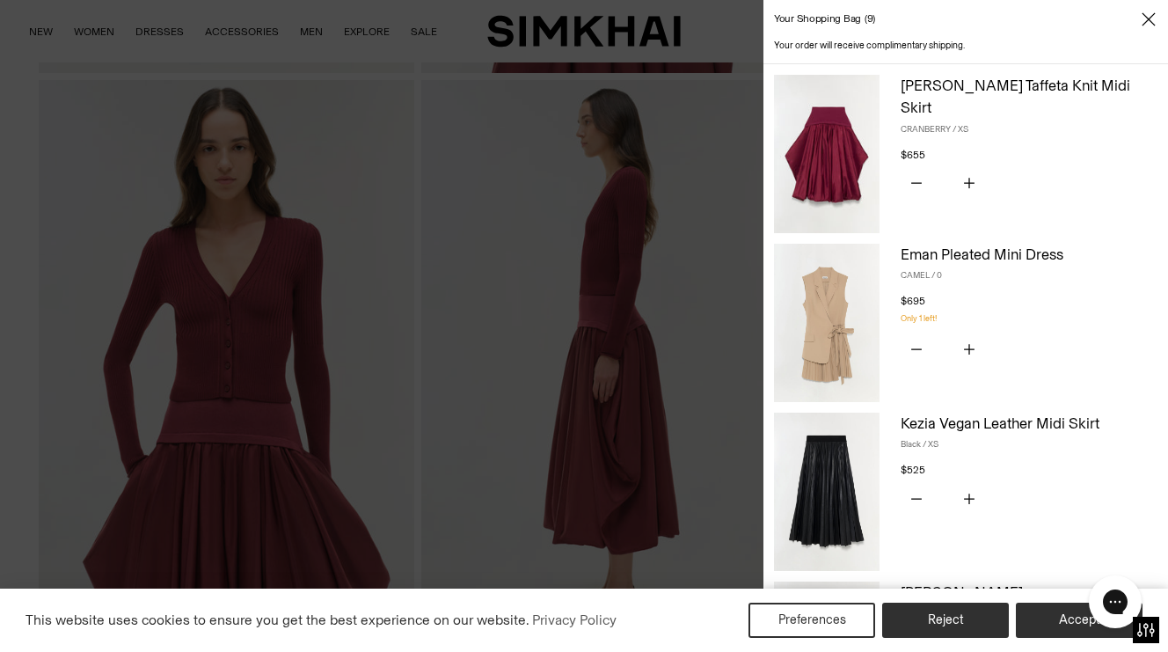
click at [709, 314] on div at bounding box center [584, 326] width 1168 height 652
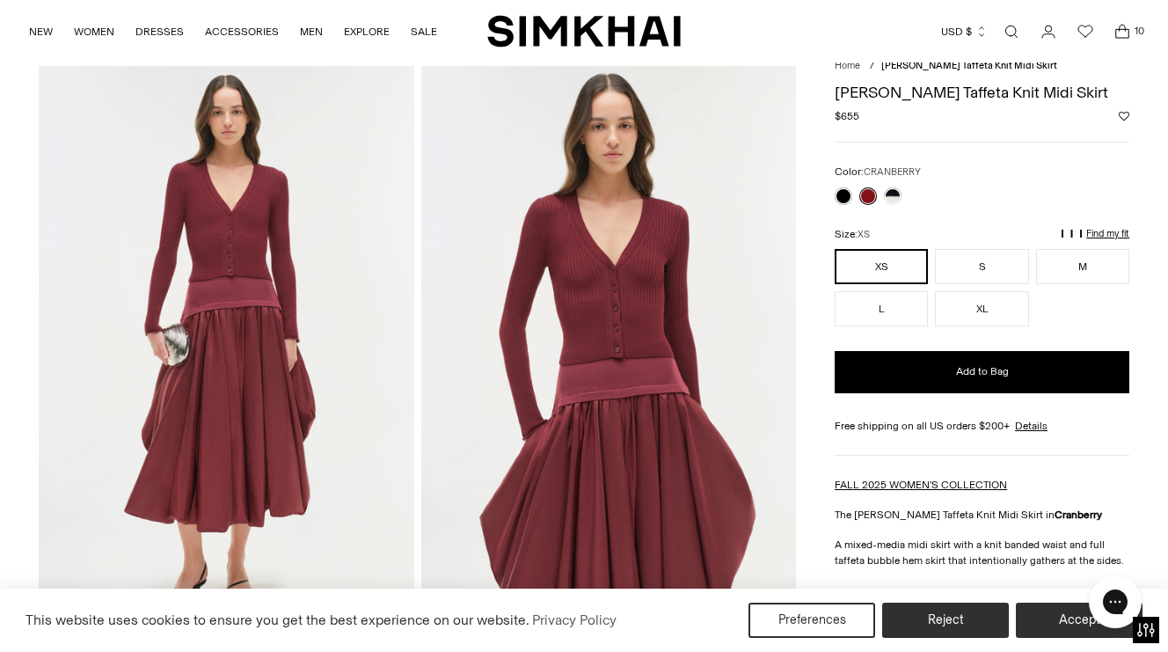
scroll to position [47, 0]
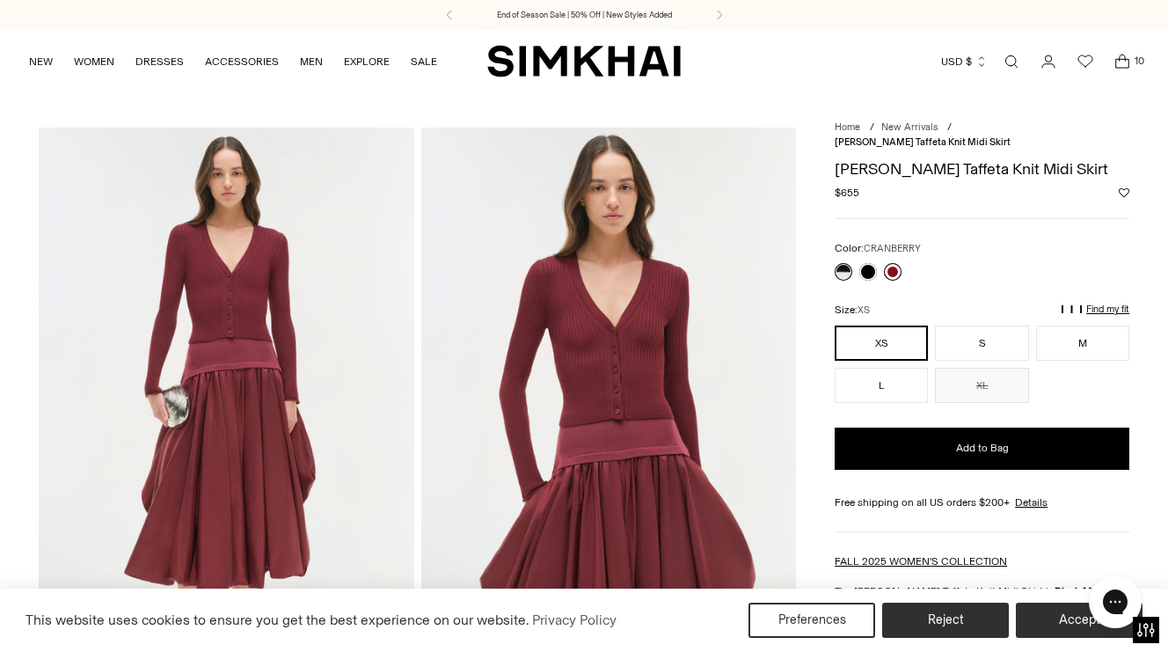
click at [890, 263] on link at bounding box center [893, 272] width 18 height 18
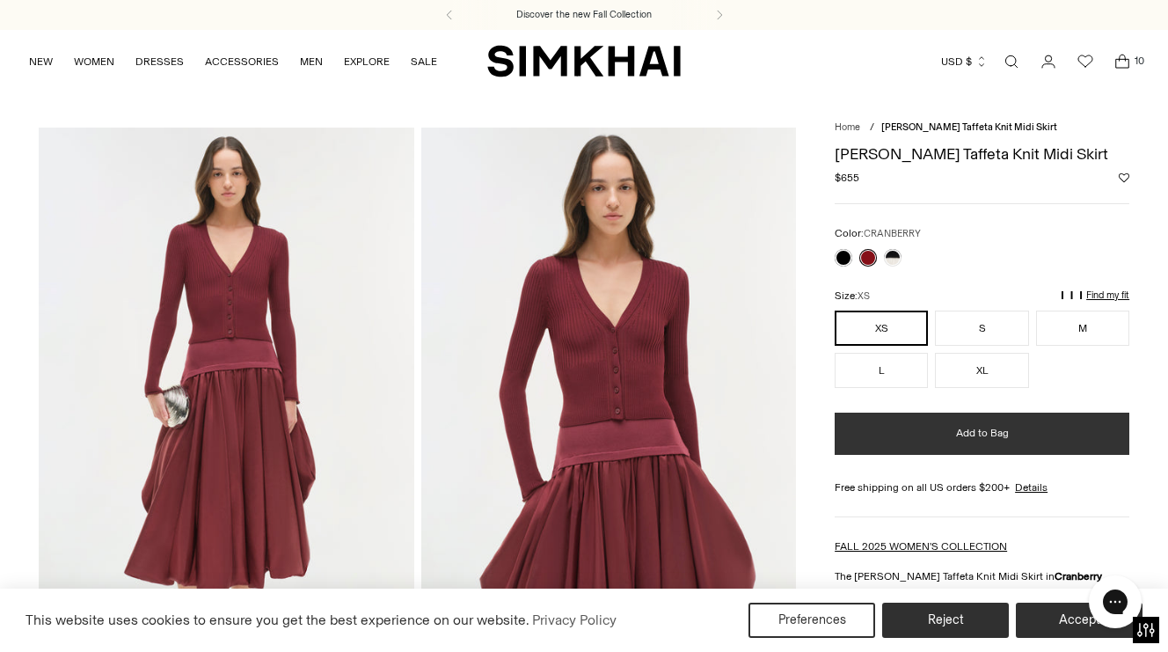
click at [907, 425] on button "Add to Bag" at bounding box center [981, 433] width 295 height 42
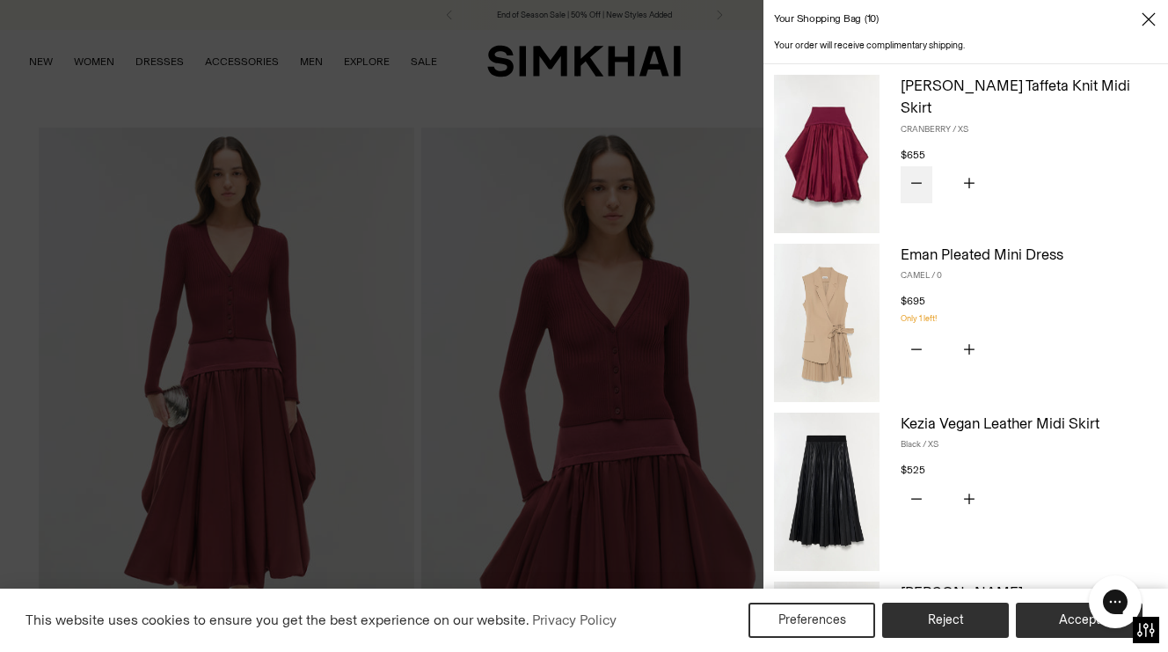
click at [912, 178] on icon "Subtract product quantity" at bounding box center [916, 183] width 11 height 11
click at [426, 321] on div at bounding box center [584, 326] width 1168 height 652
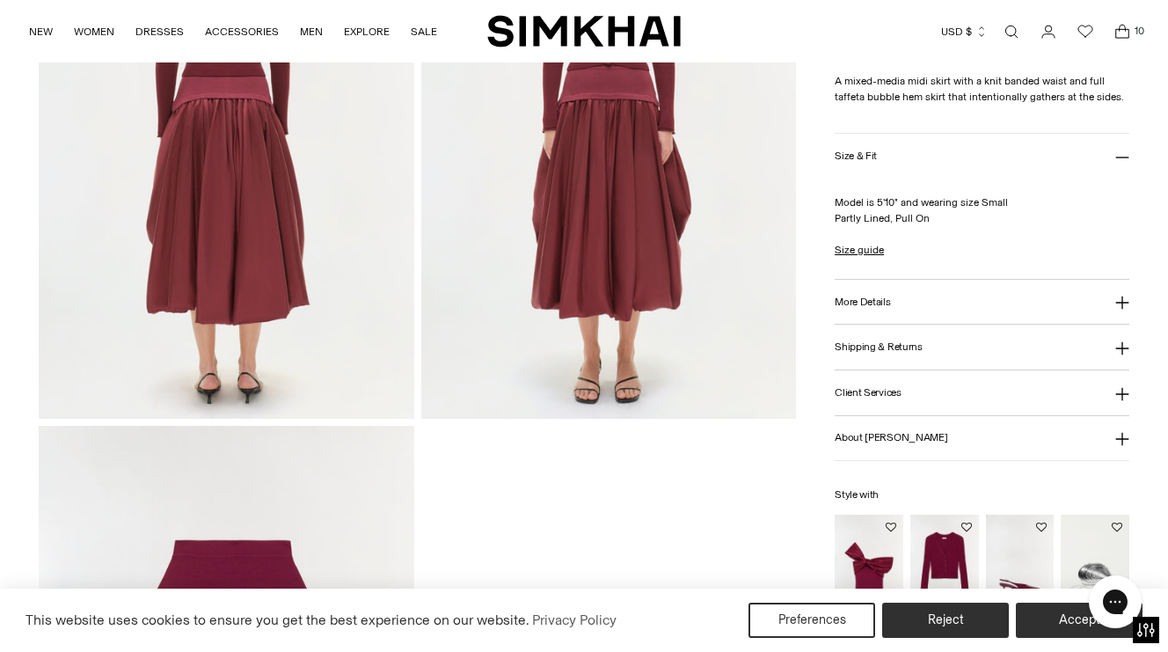
scroll to position [1416, 0]
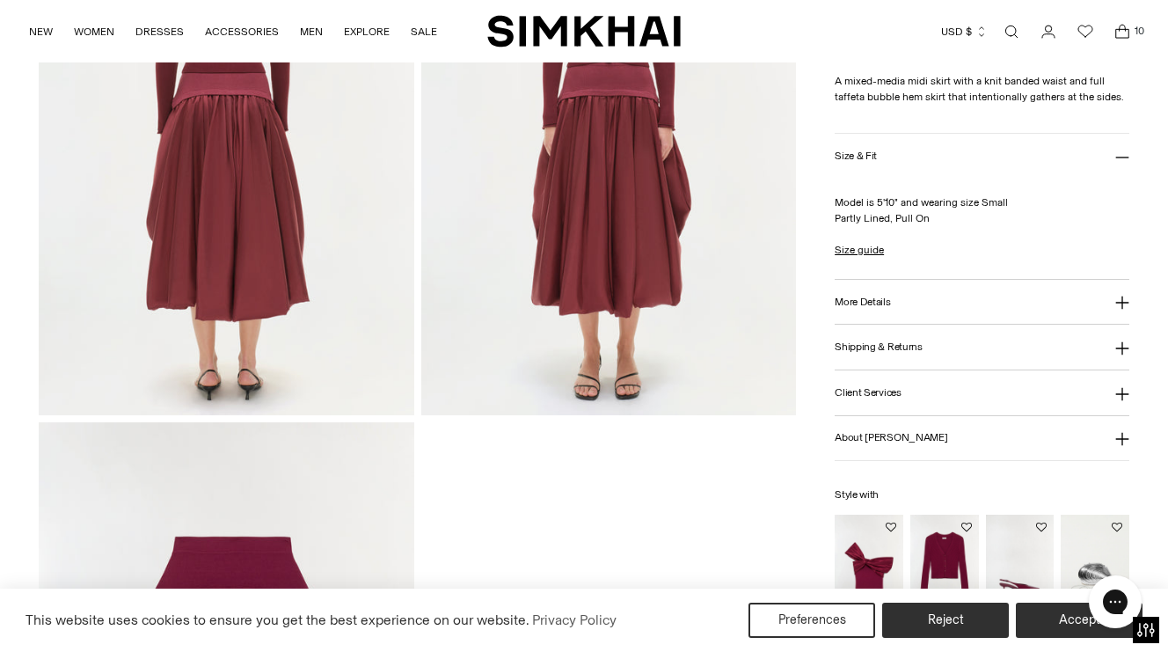
click at [0, 0] on img "Celiana Off Shoulder Top" at bounding box center [0, 0] width 0 height 0
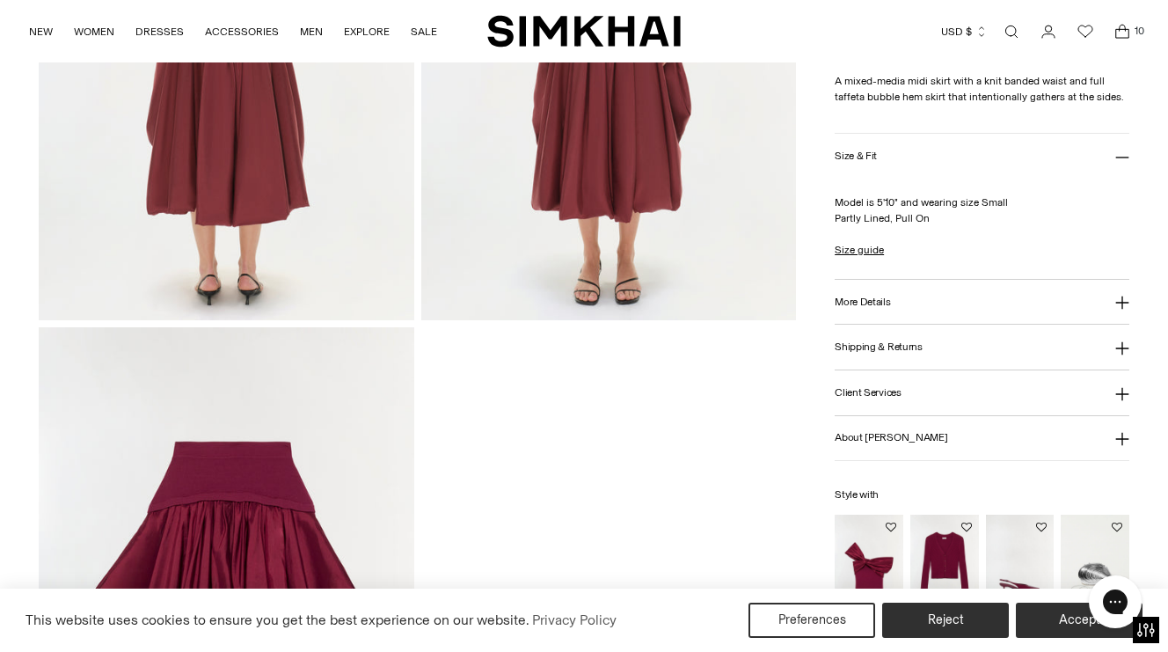
scroll to position [1563, 0]
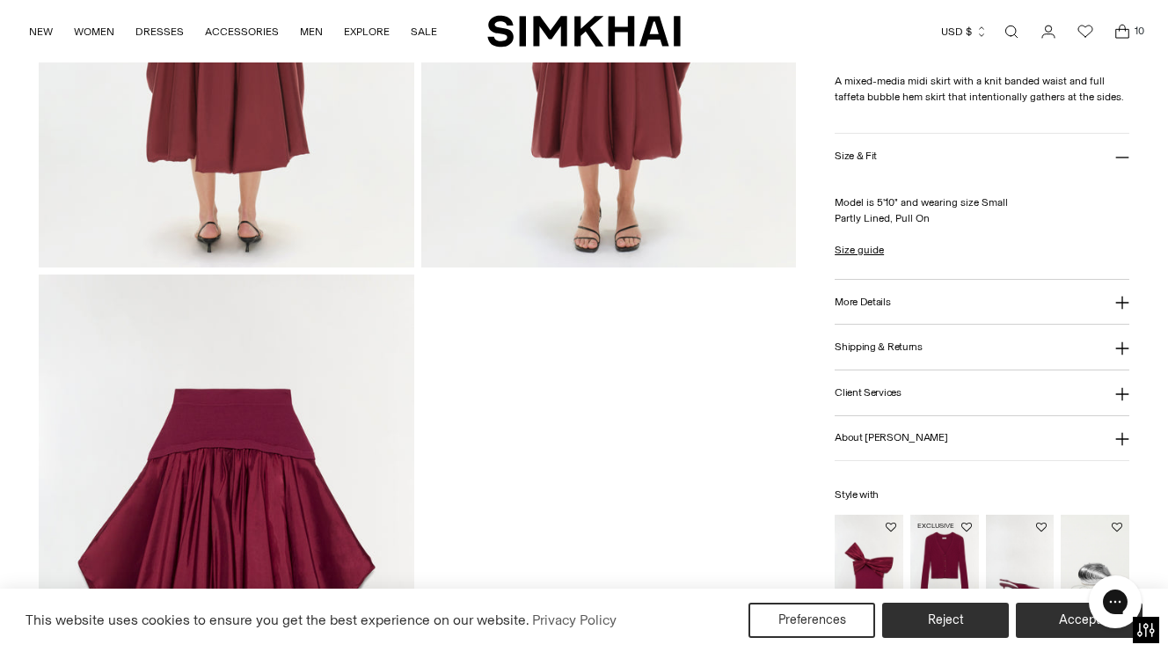
click at [0, 0] on img "Ailany Knit Cardigan" at bounding box center [0, 0] width 0 height 0
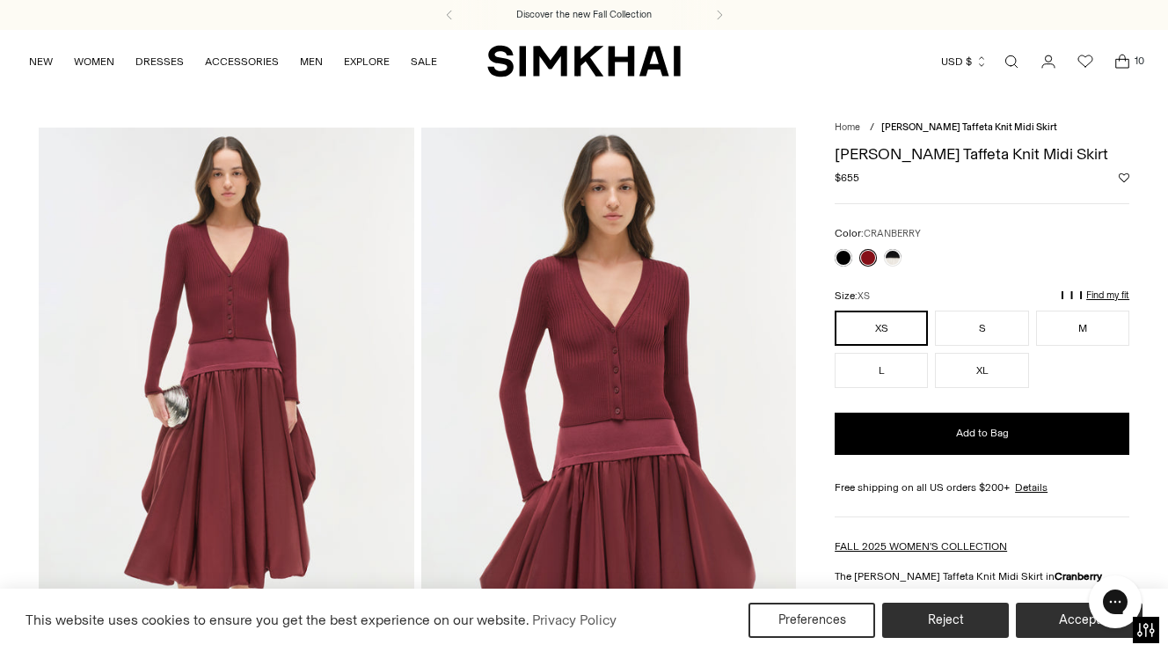
scroll to position [0, 0]
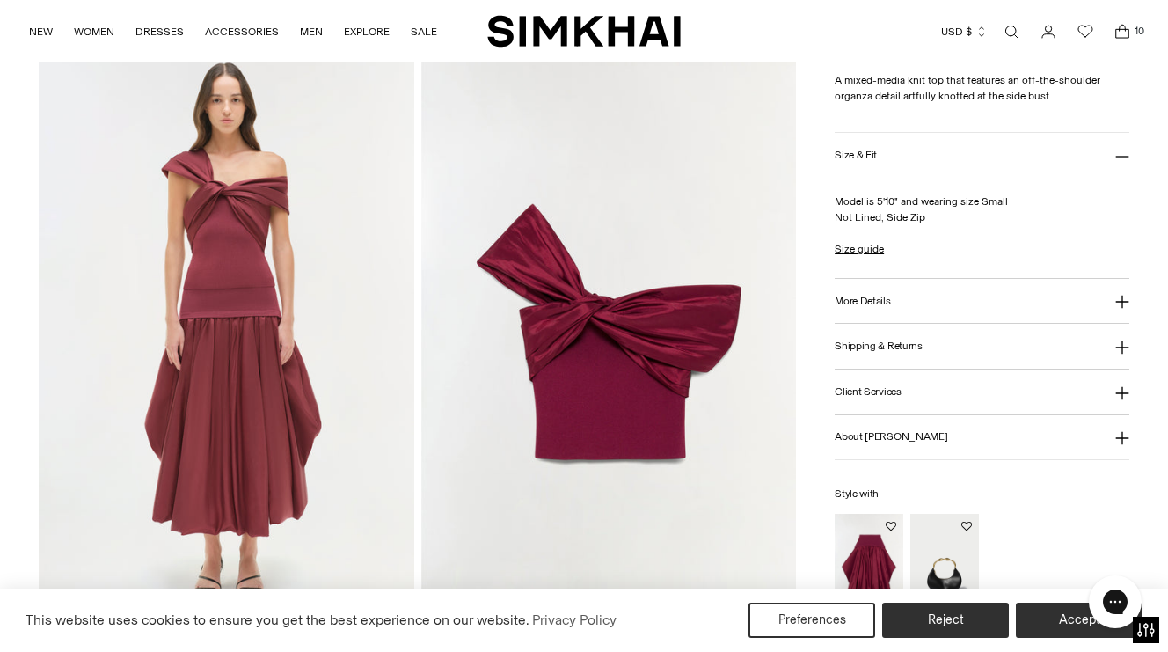
scroll to position [1215, 0]
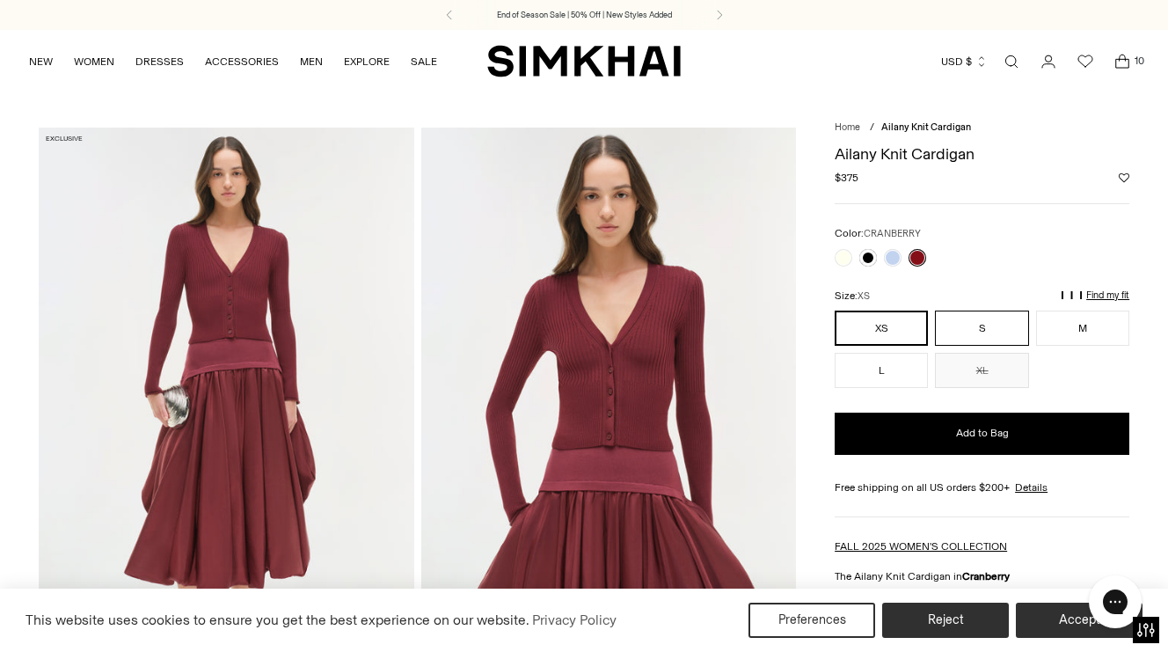
click at [989, 324] on button "S" at bounding box center [981, 327] width 93 height 35
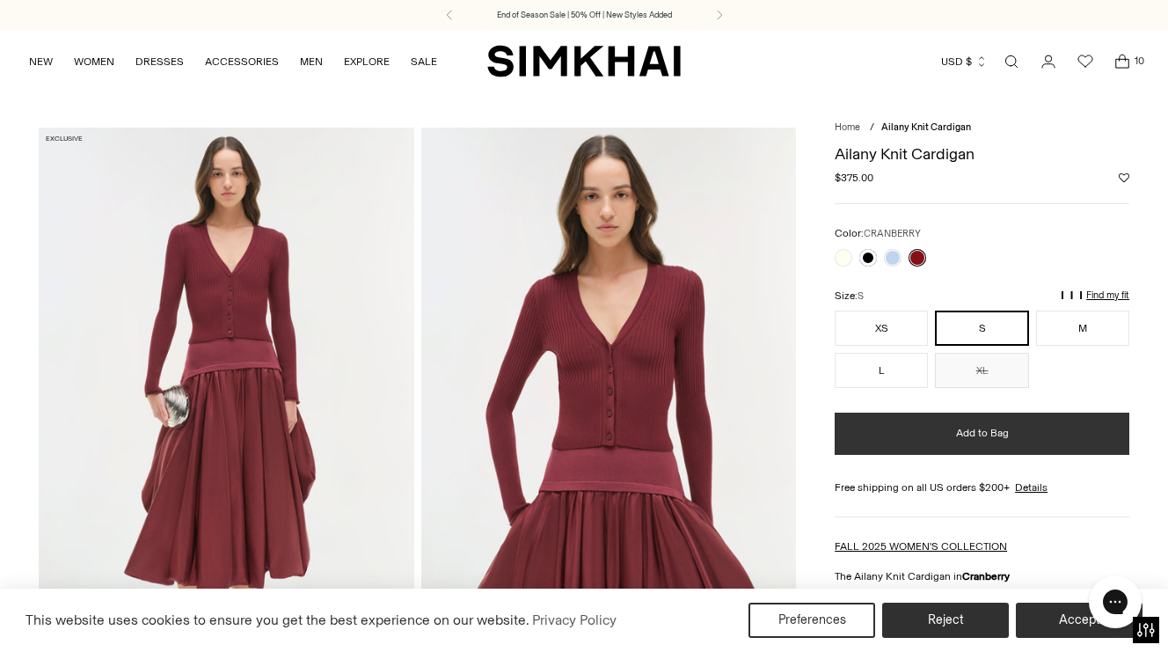
click at [946, 426] on button "Add to Bag" at bounding box center [981, 433] width 295 height 42
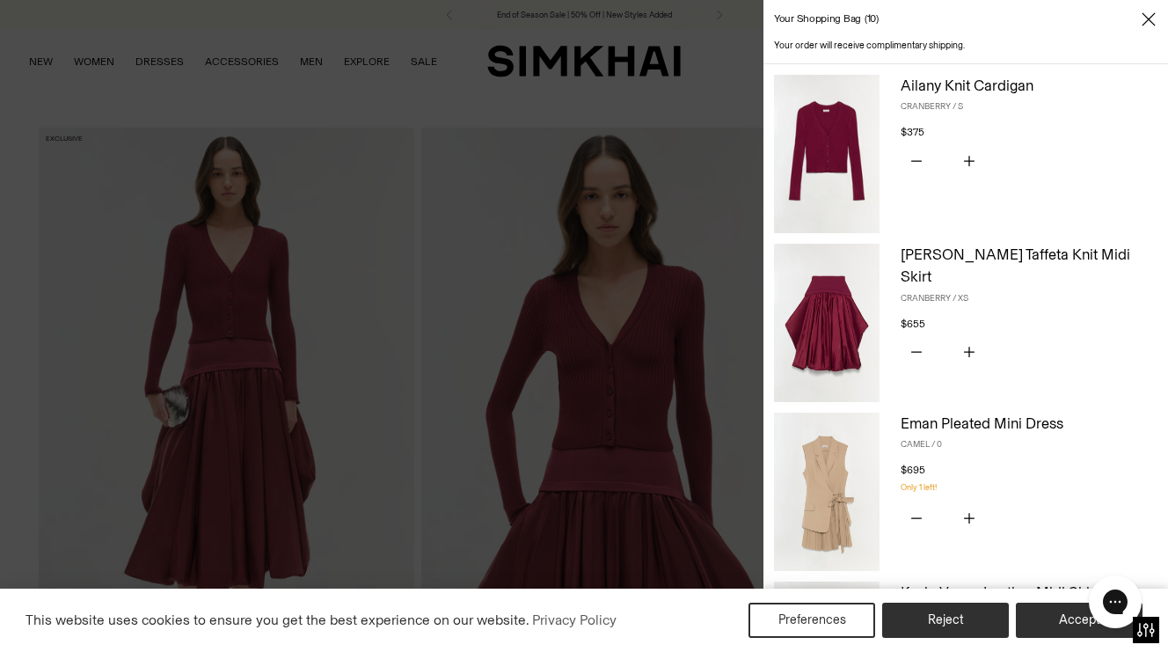
click at [685, 44] on div at bounding box center [584, 326] width 1168 height 652
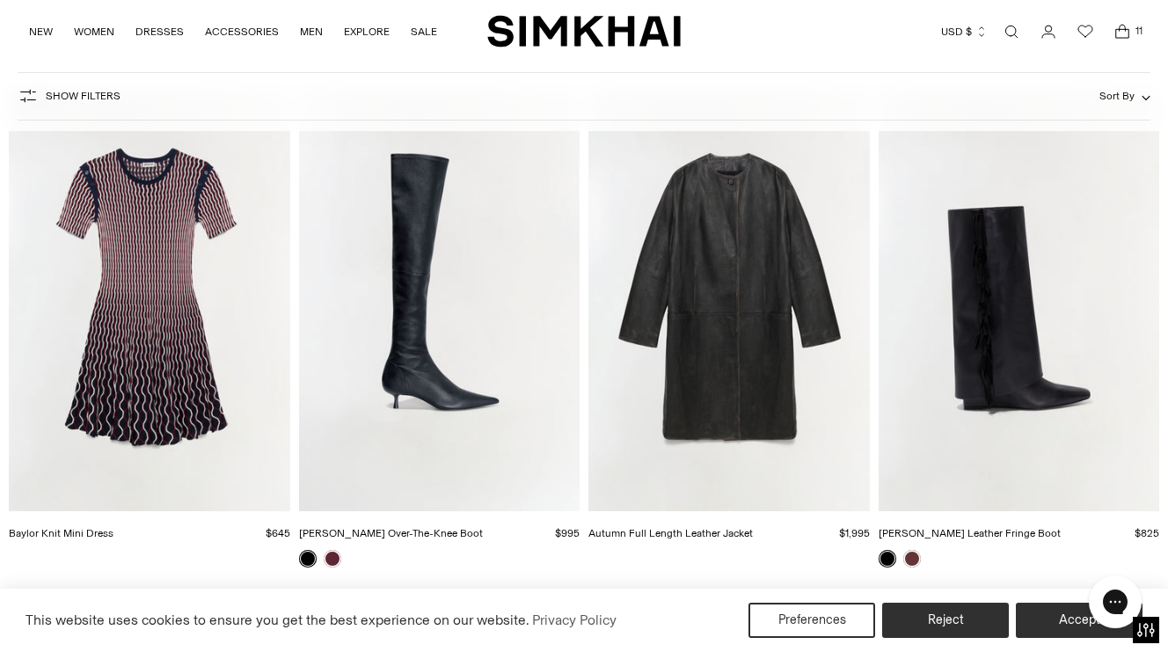
scroll to position [4268, 0]
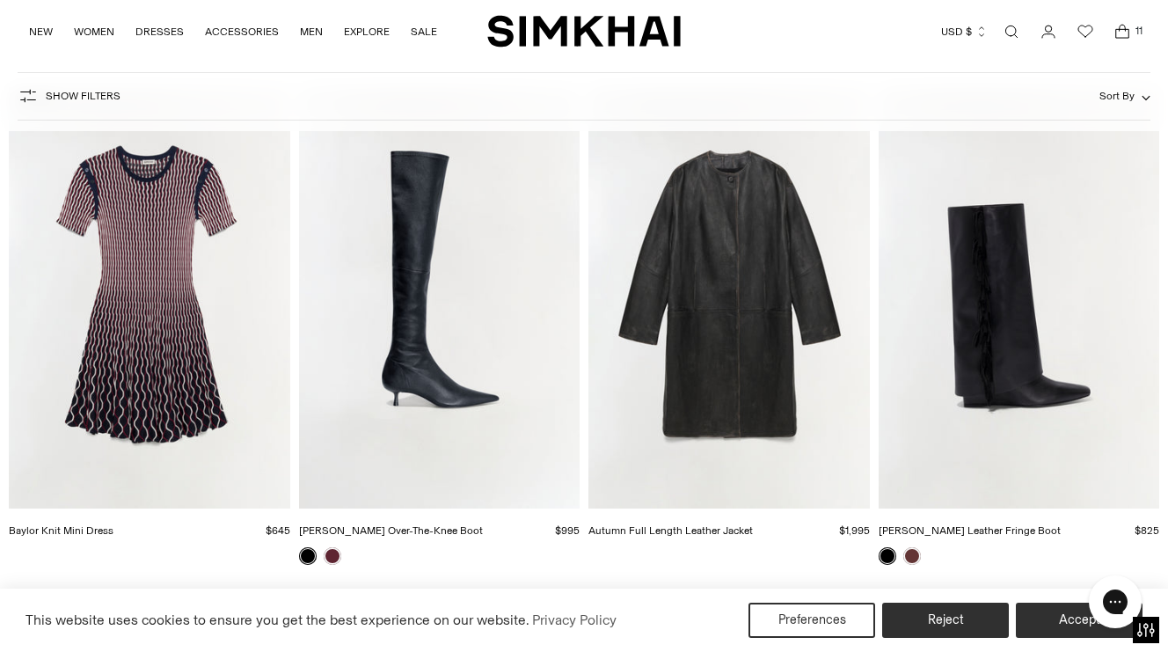
click at [0, 0] on img "Joni Leather Over-The-Knee Boot" at bounding box center [0, 0] width 0 height 0
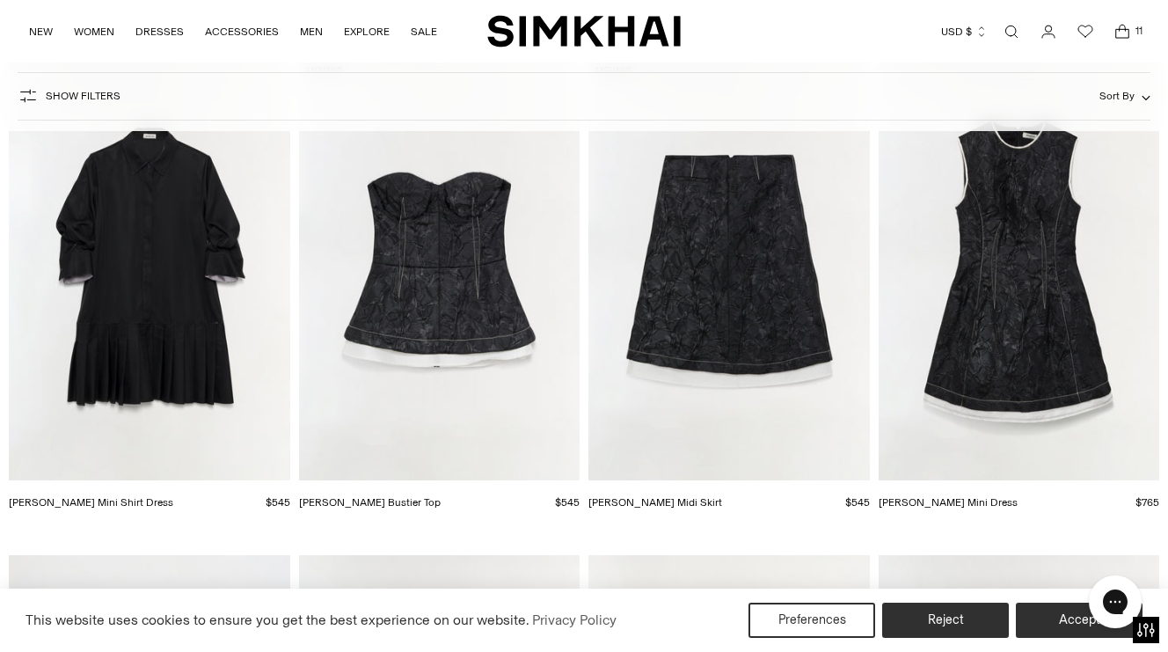
scroll to position [7385, 0]
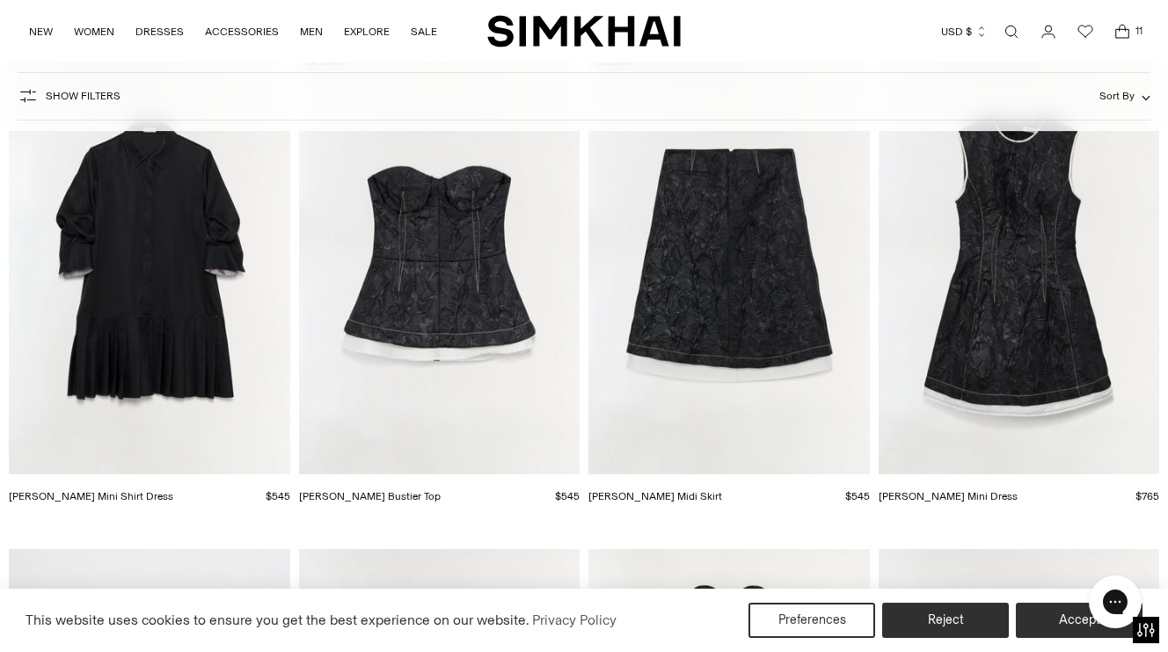
click at [0, 0] on img "Regina Mini Shirt Dress" at bounding box center [0, 0] width 0 height 0
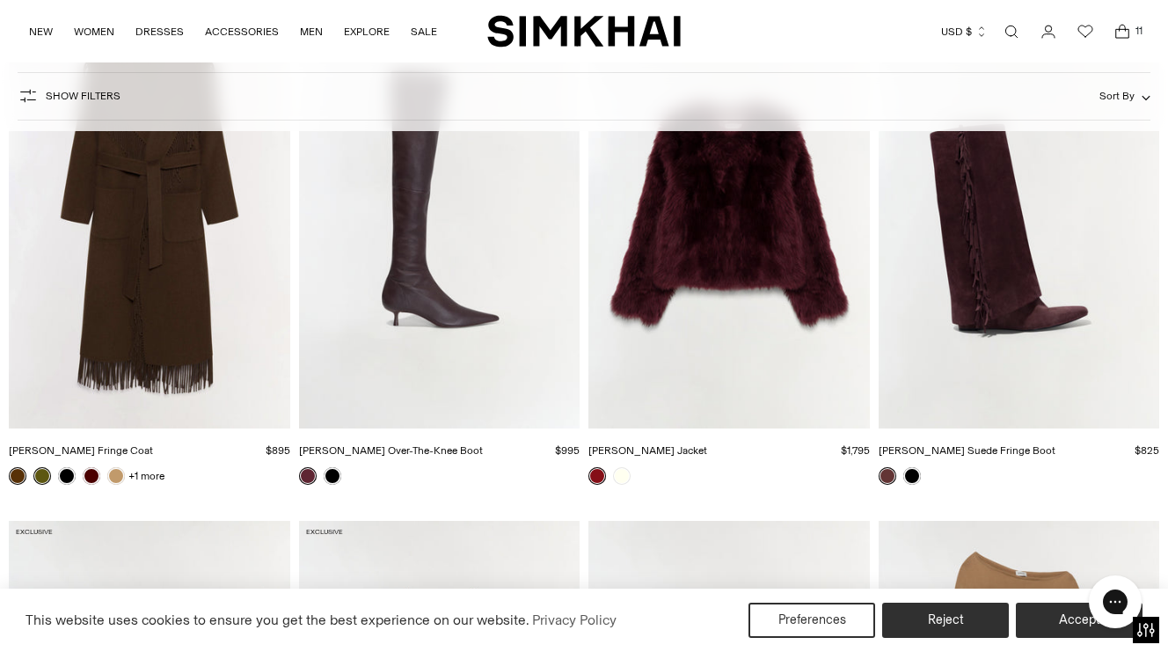
scroll to position [13052, 0]
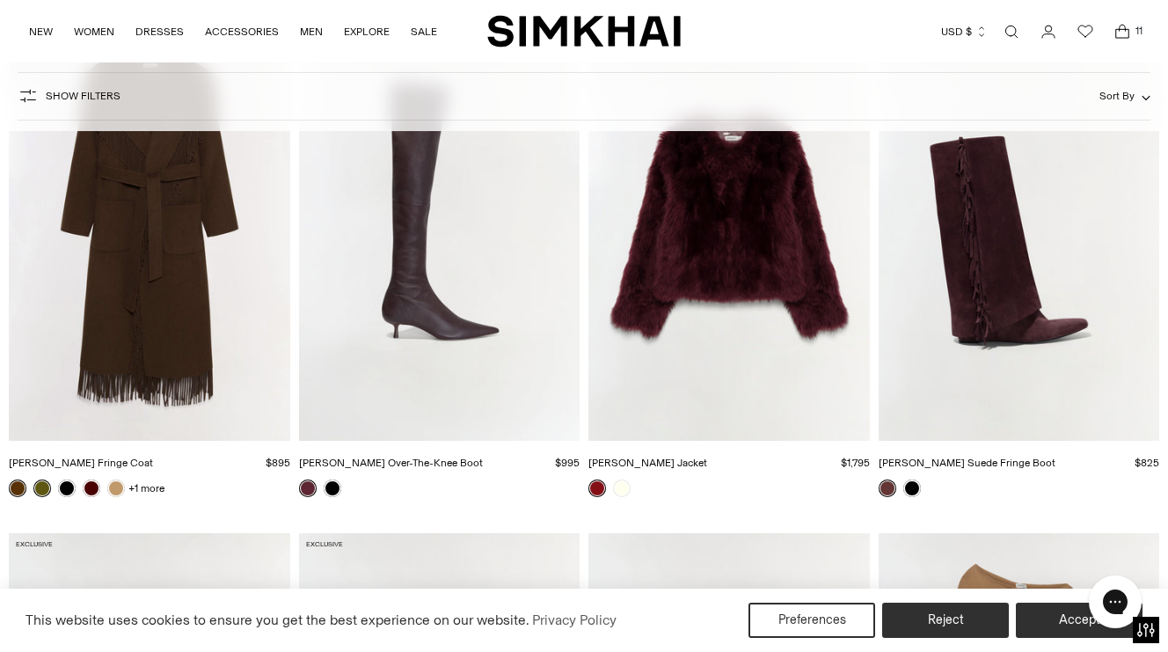
click at [0, 0] on img "Natasha Shearling Jacket" at bounding box center [0, 0] width 0 height 0
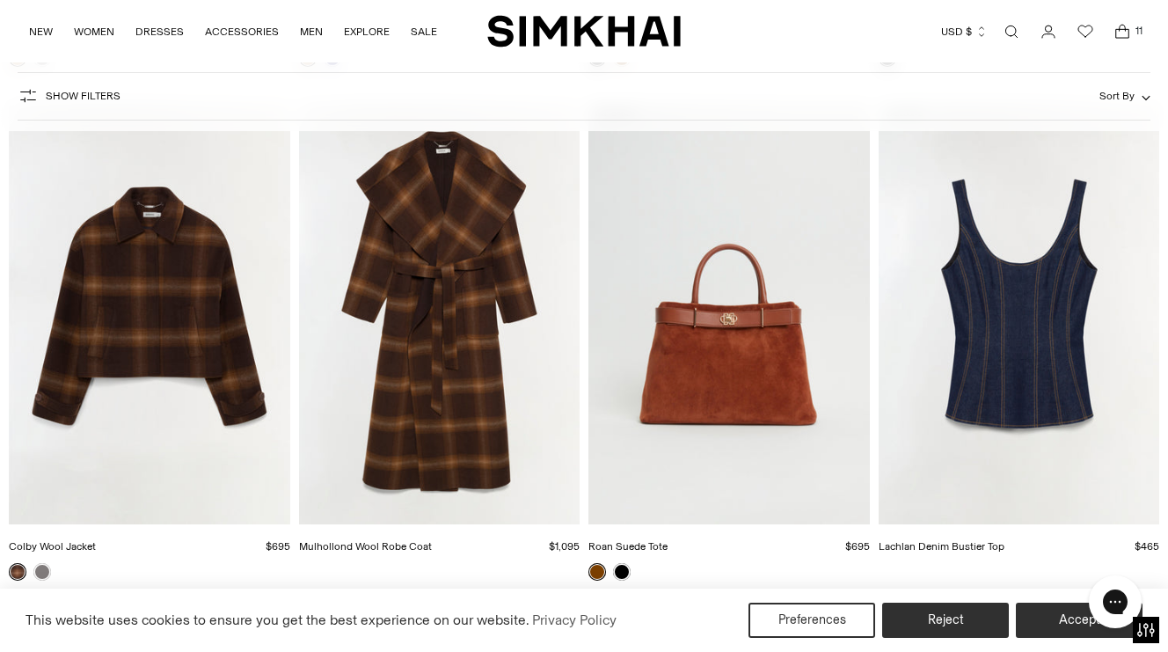
scroll to position [14523, 0]
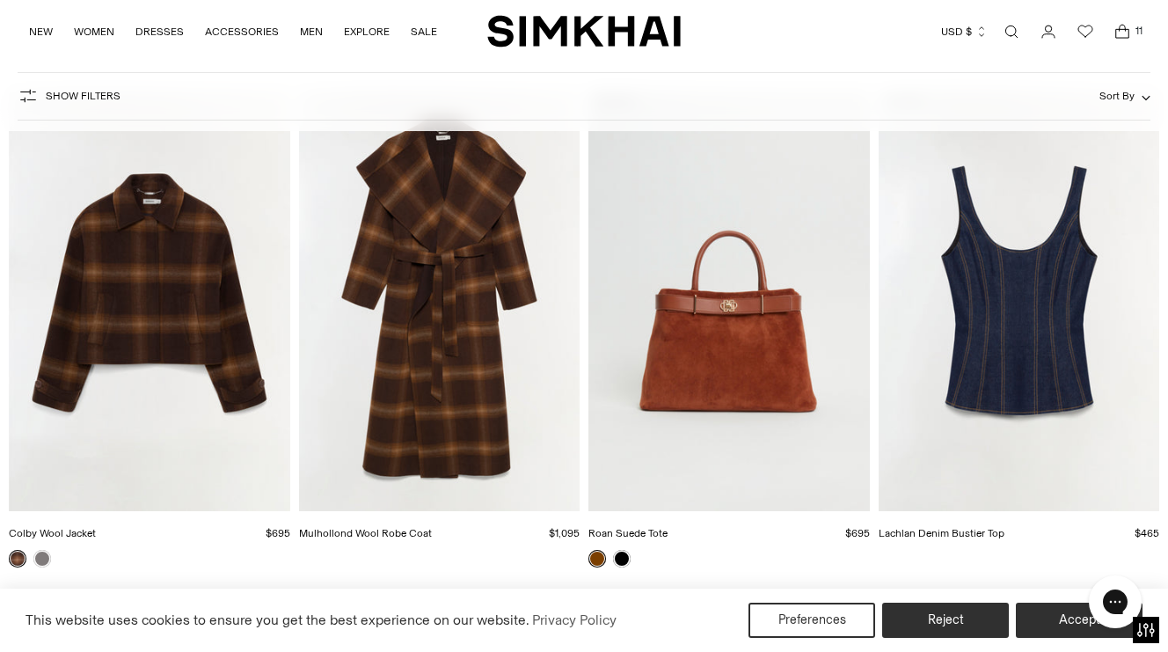
click at [0, 0] on img "Mulhollond Wool Robe Coat" at bounding box center [0, 0] width 0 height 0
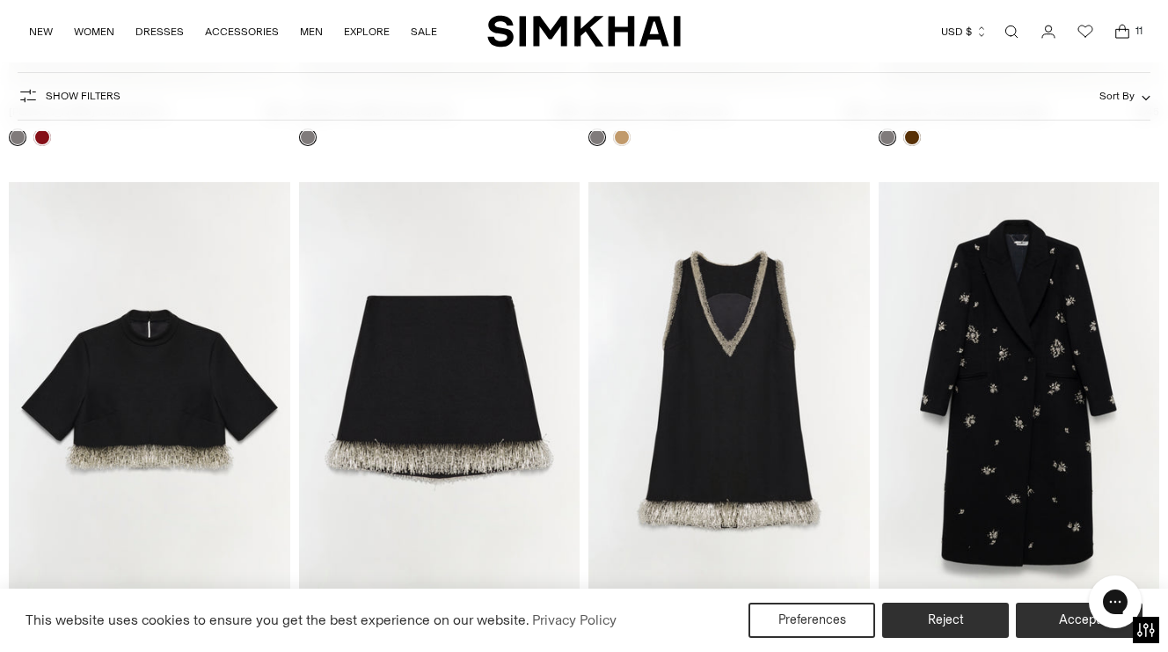
scroll to position [5233, 0]
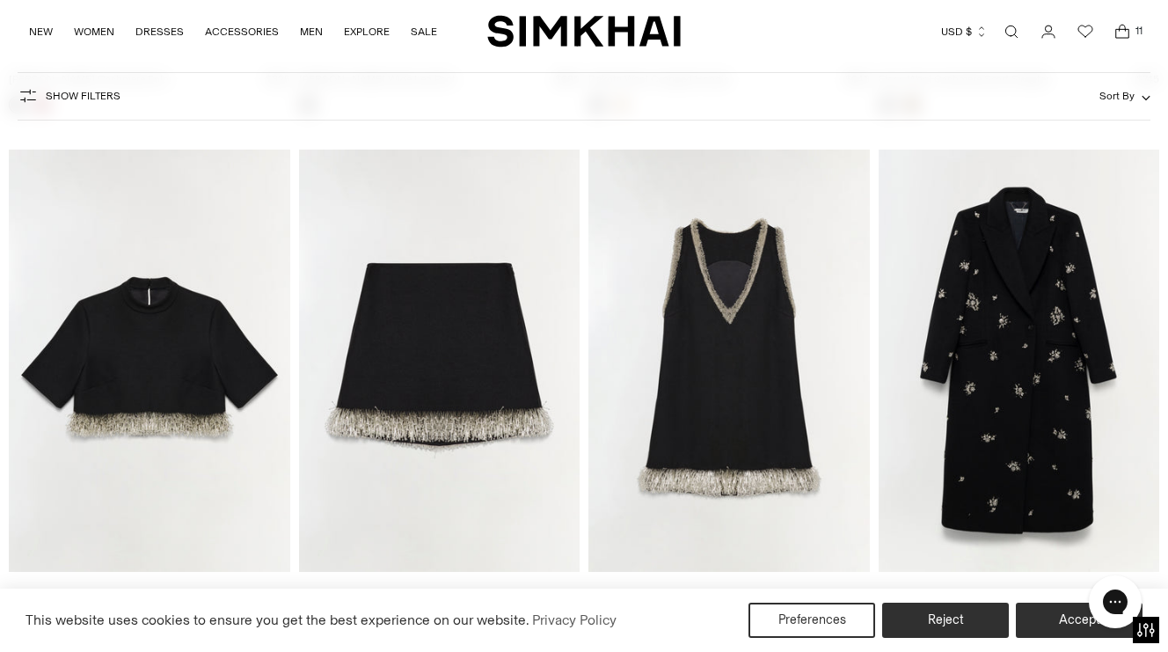
click at [0, 0] on img "Gianni Embellished Wool Coat" at bounding box center [0, 0] width 0 height 0
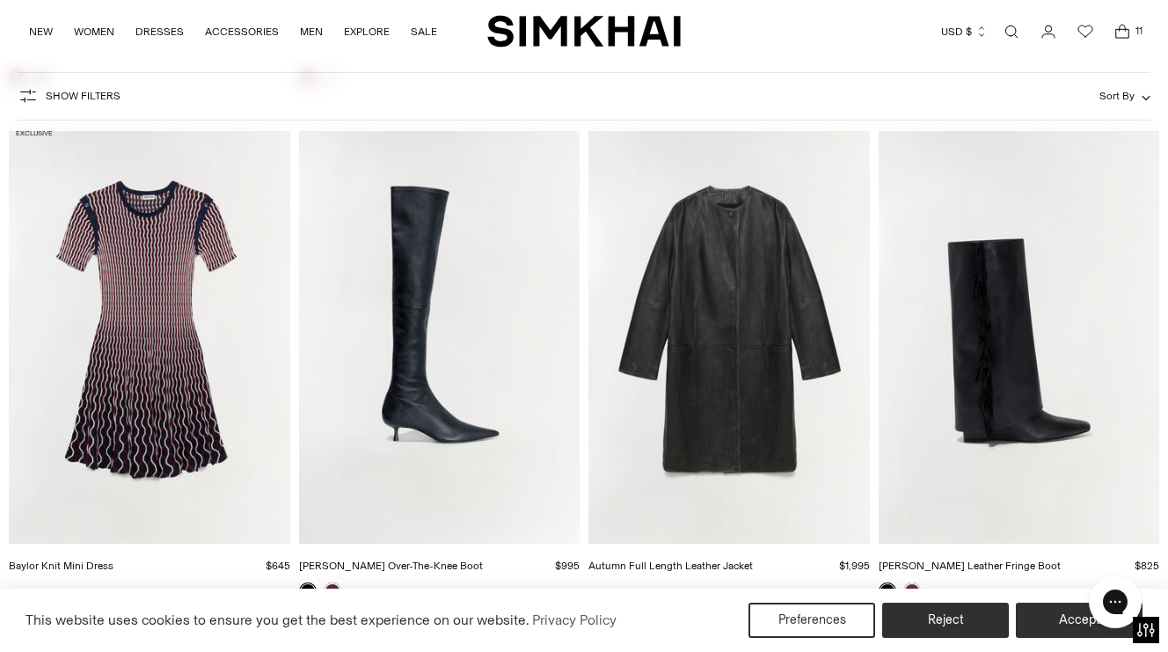
scroll to position [4294, 0]
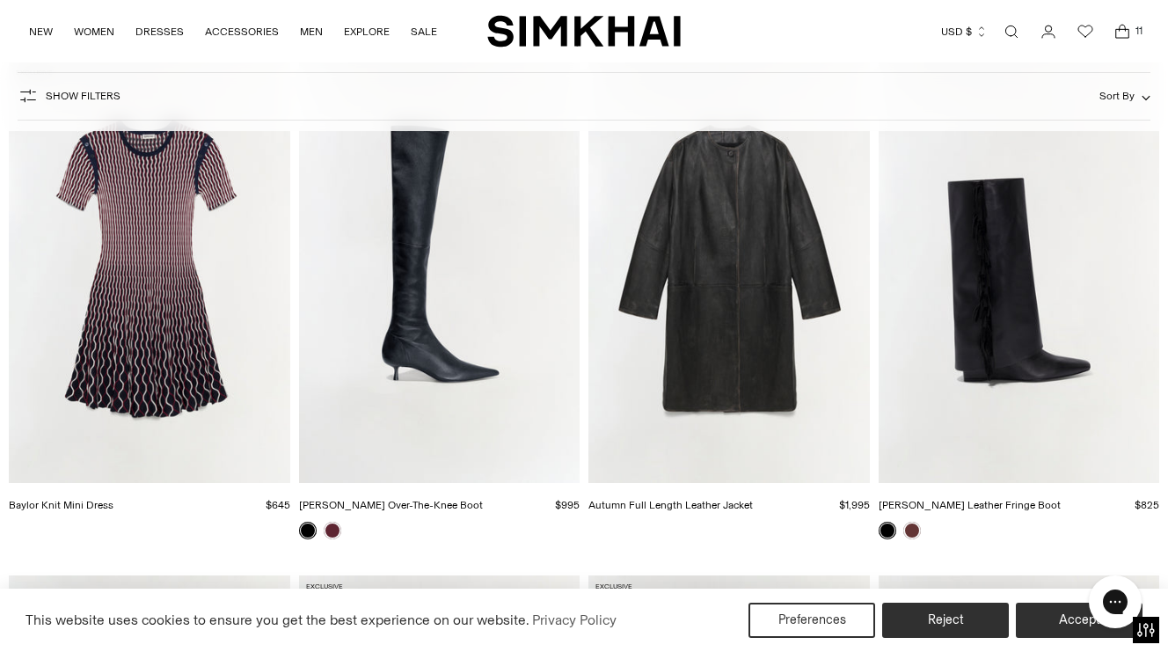
click at [0, 0] on img "Autumn Full Length Leather Jacket" at bounding box center [0, 0] width 0 height 0
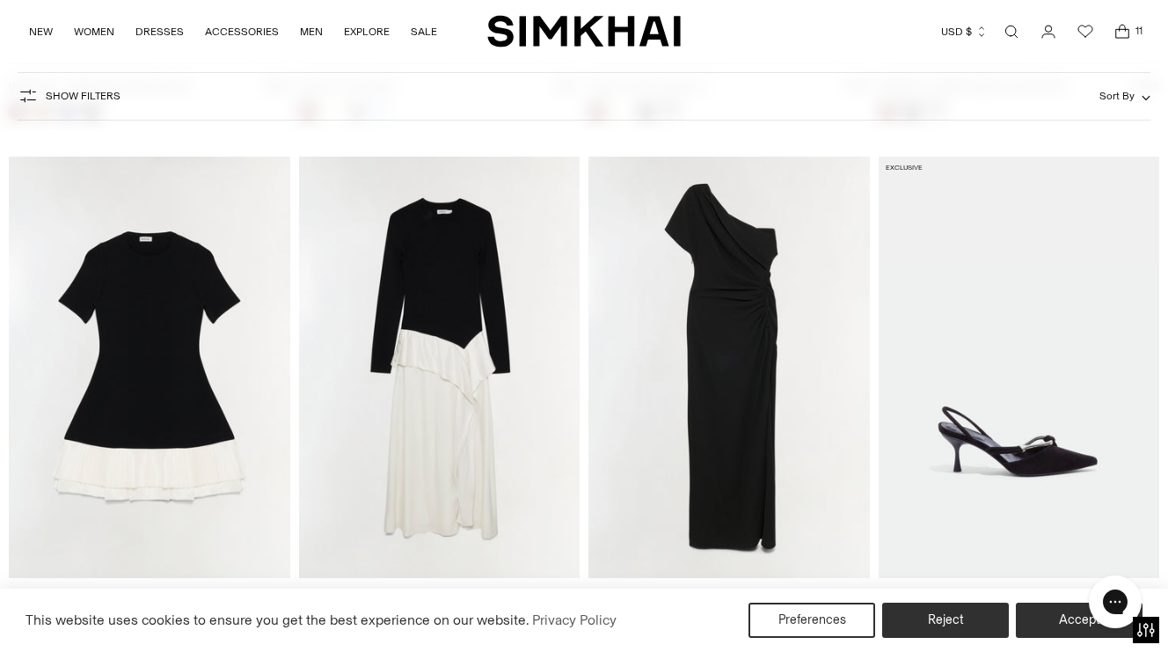
scroll to position [9906, 0]
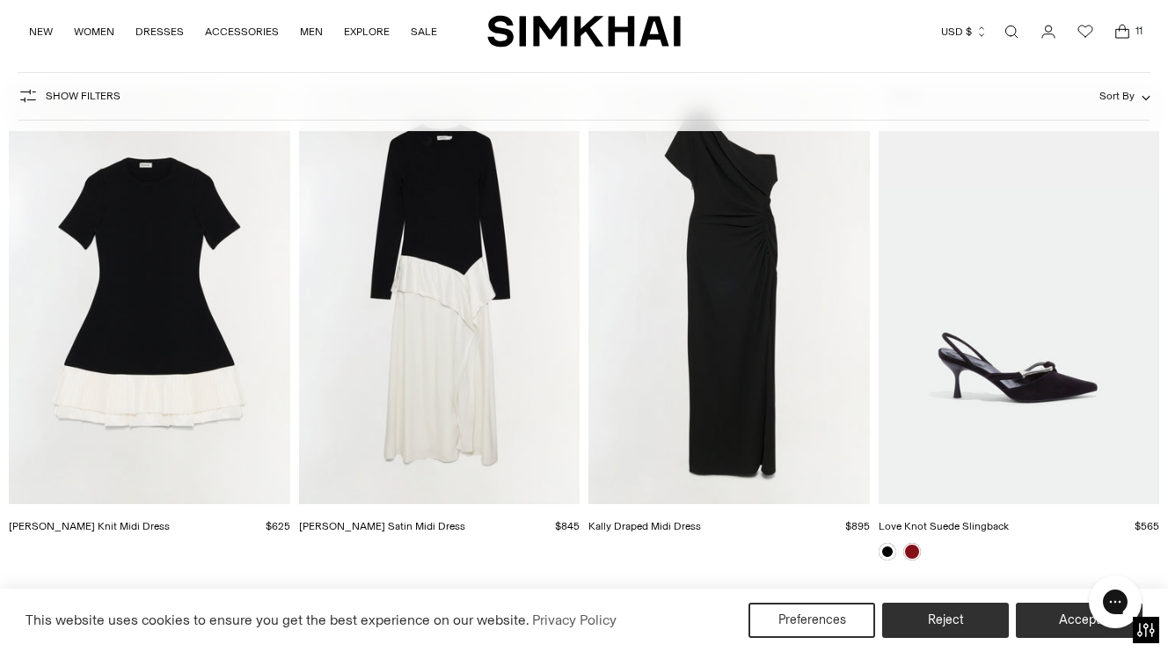
click at [0, 0] on img "Kally Draped Midi Dress" at bounding box center [0, 0] width 0 height 0
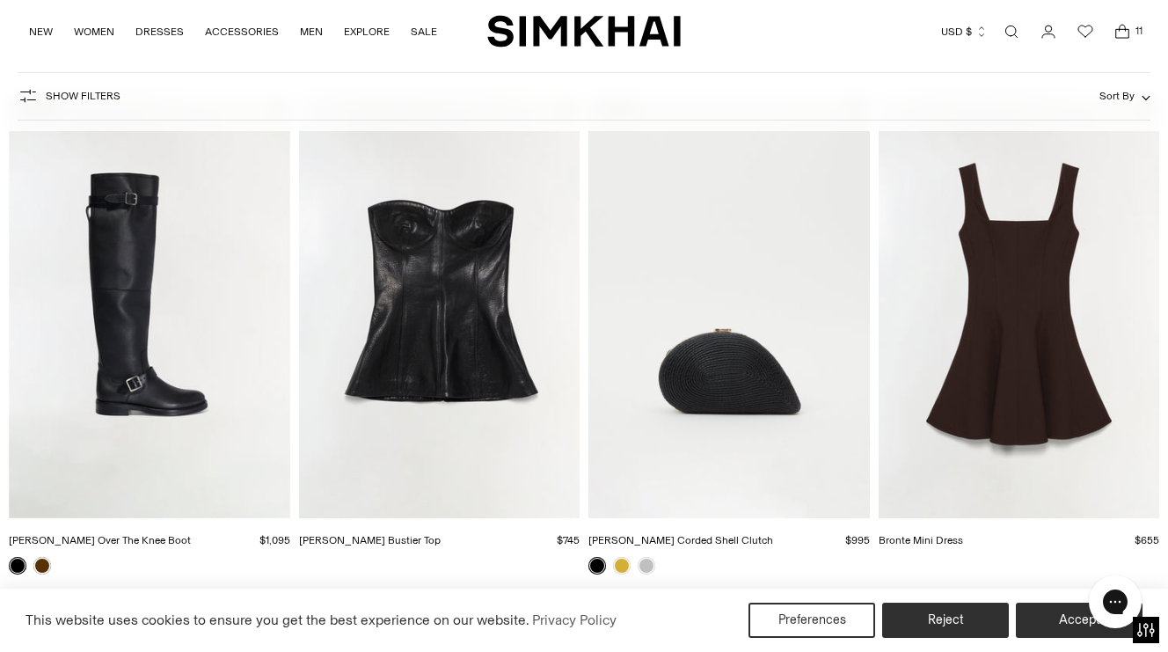
scroll to position [661, 0]
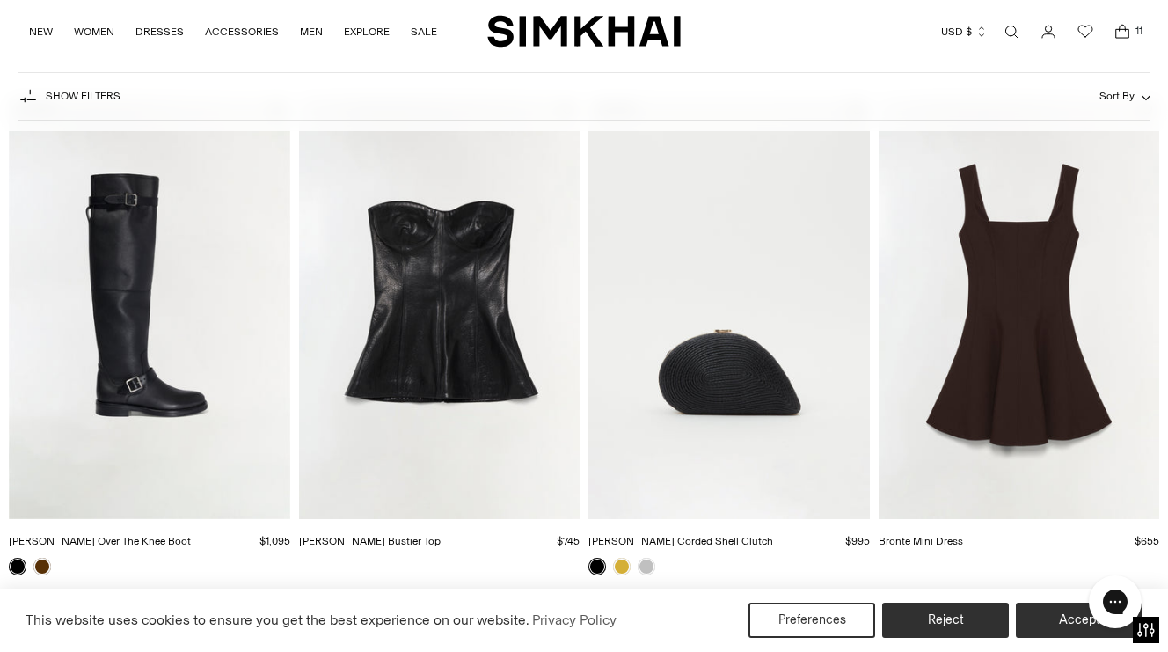
click at [1118, 26] on icon "Open cart modal" at bounding box center [1122, 32] width 25 height 18
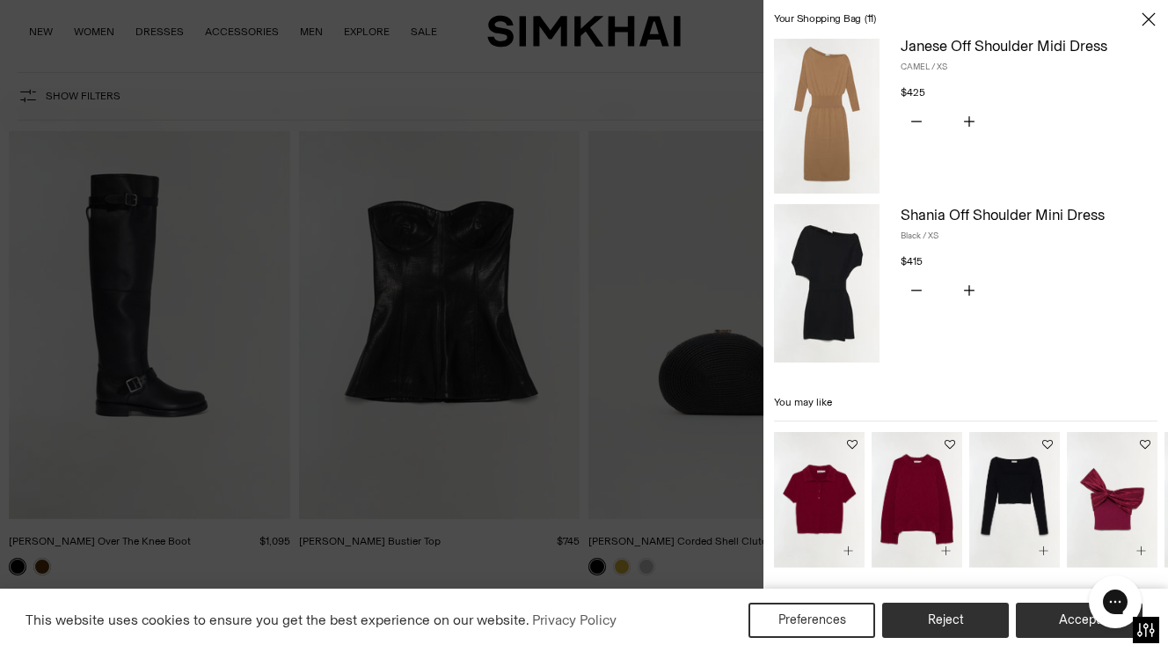
scroll to position [1391, 0]
click at [689, 248] on div at bounding box center [584, 326] width 1168 height 652
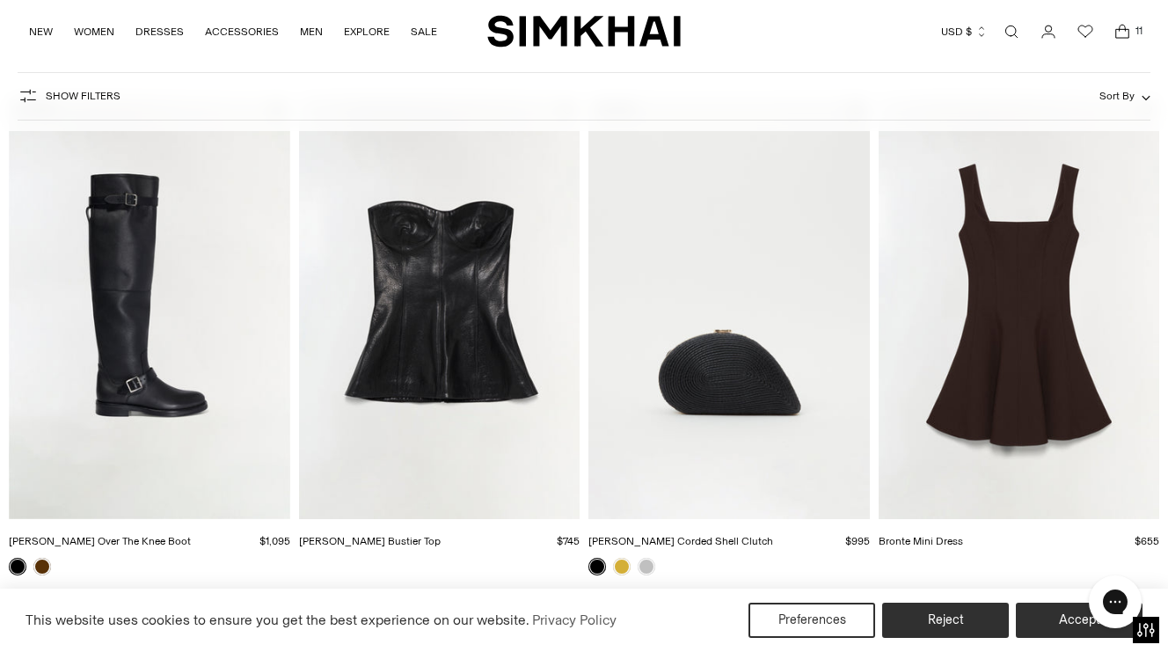
scroll to position [1328, 0]
click at [1112, 28] on icon "Open cart modal" at bounding box center [1122, 32] width 25 height 18
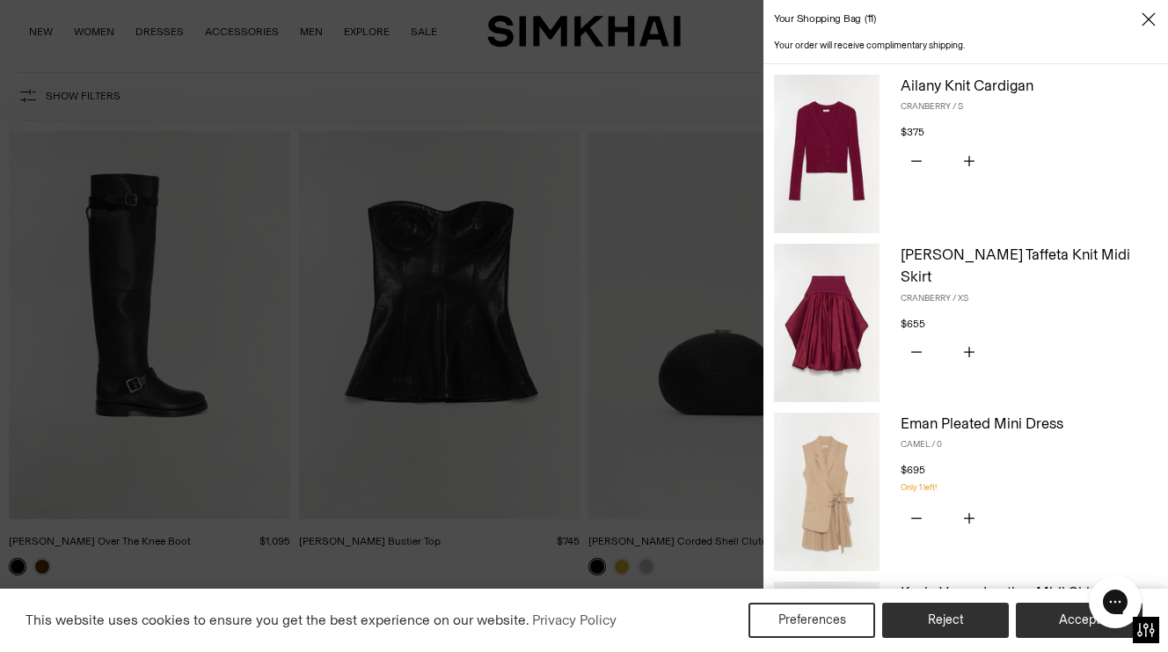
scroll to position [0, 0]
click at [694, 93] on div at bounding box center [584, 326] width 1168 height 652
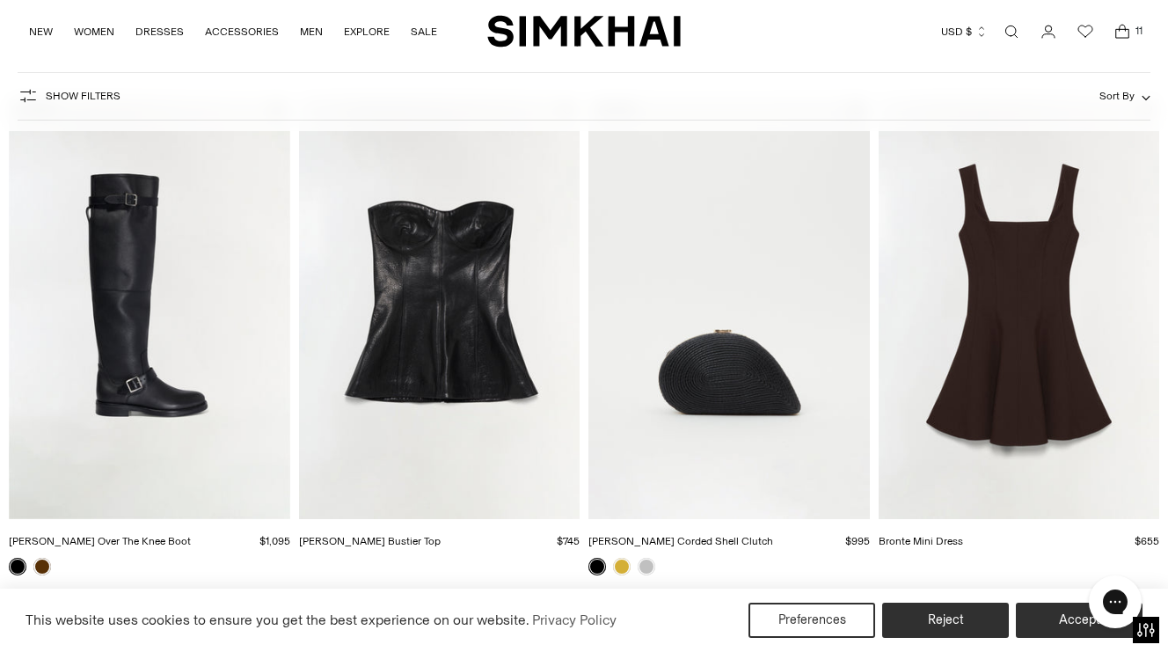
click at [1119, 27] on icon "Open cart modal" at bounding box center [1122, 28] width 6 height 6
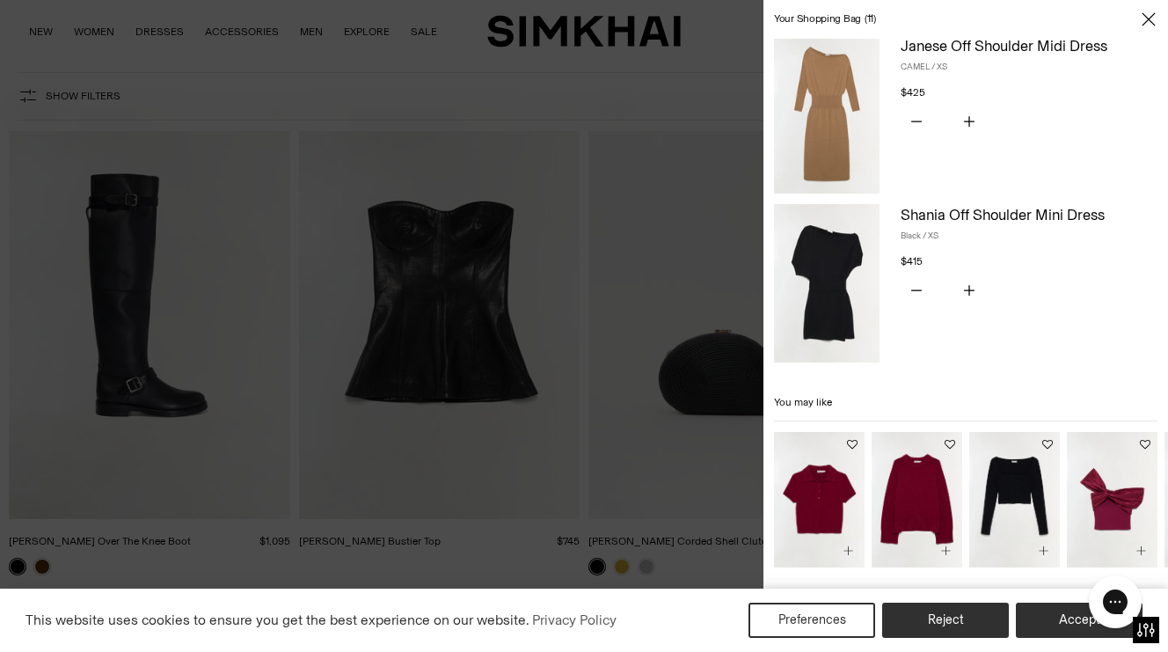
scroll to position [1391, 0]
click at [844, 616] on button "Preferences" at bounding box center [811, 619] width 127 height 35
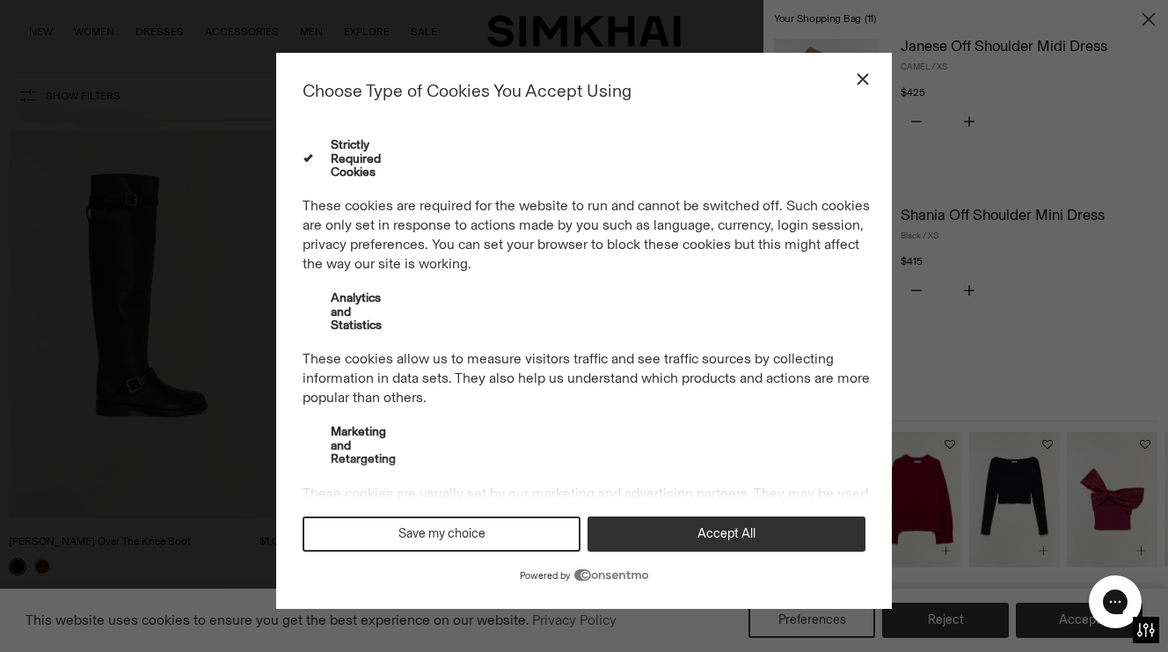
click at [865, 75] on icon "Close" at bounding box center [862, 78] width 19 height 19
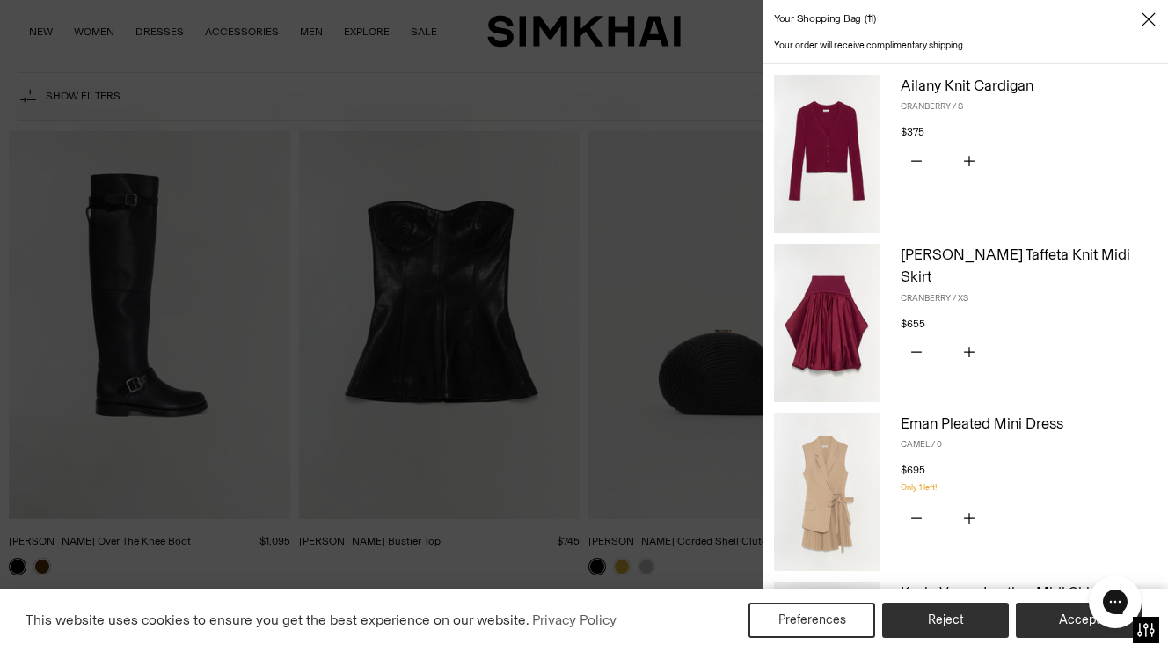
scroll to position [0, 0]
click at [1069, 613] on button "Accept" at bounding box center [1079, 619] width 127 height 35
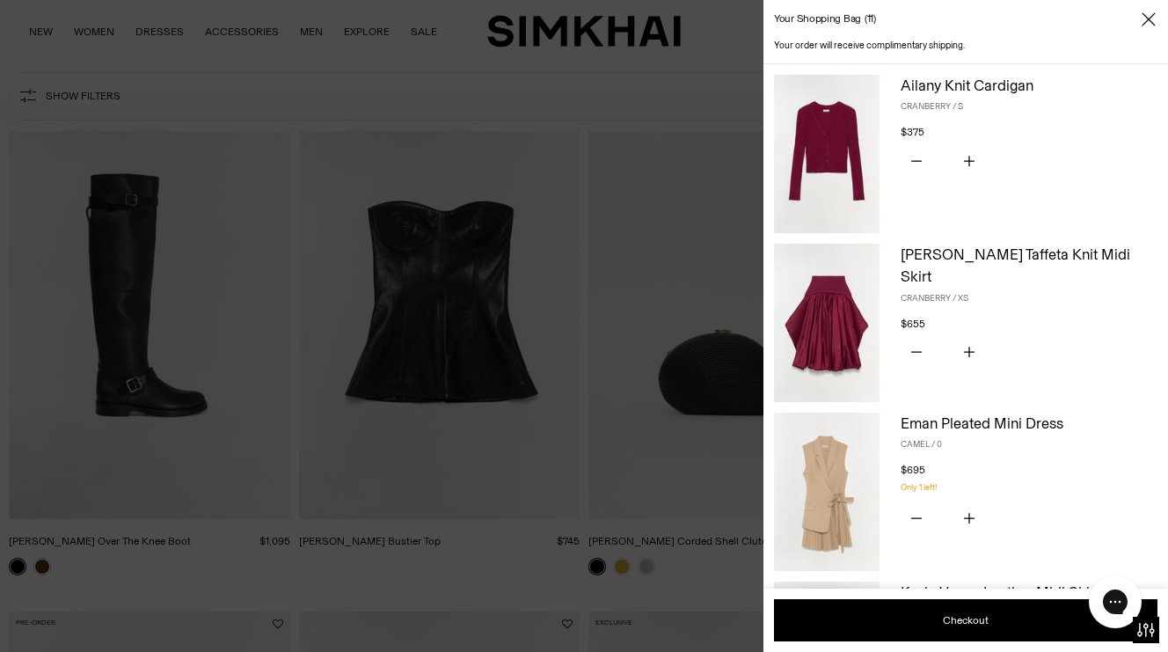
click at [724, 95] on div at bounding box center [584, 326] width 1168 height 652
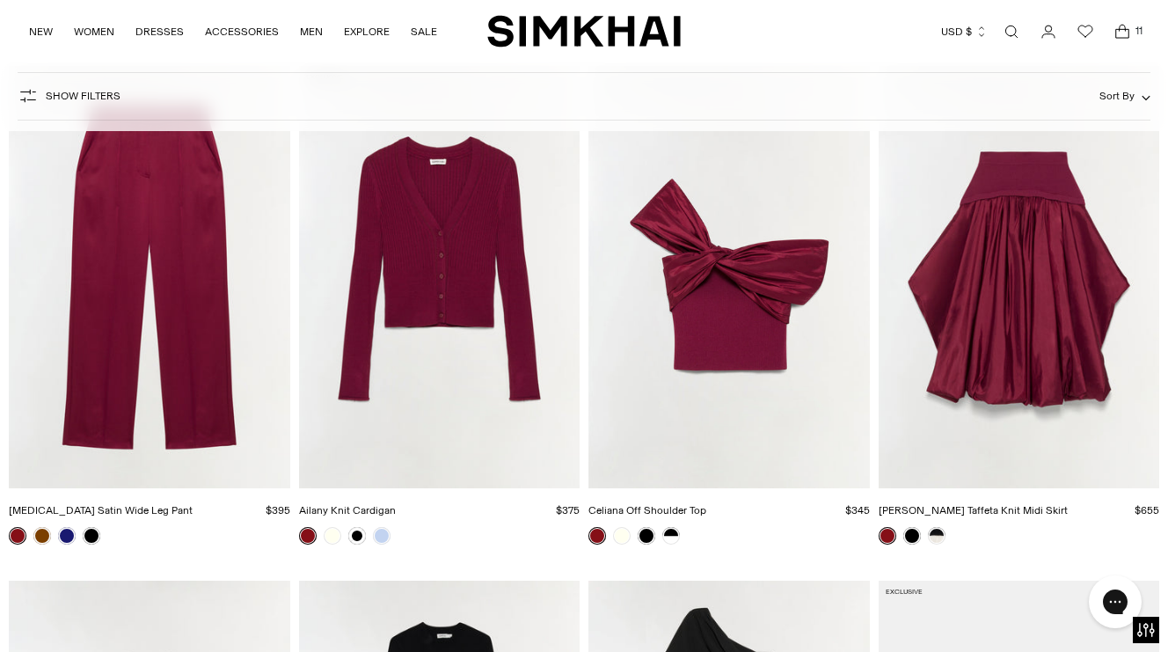
scroll to position [9410, 0]
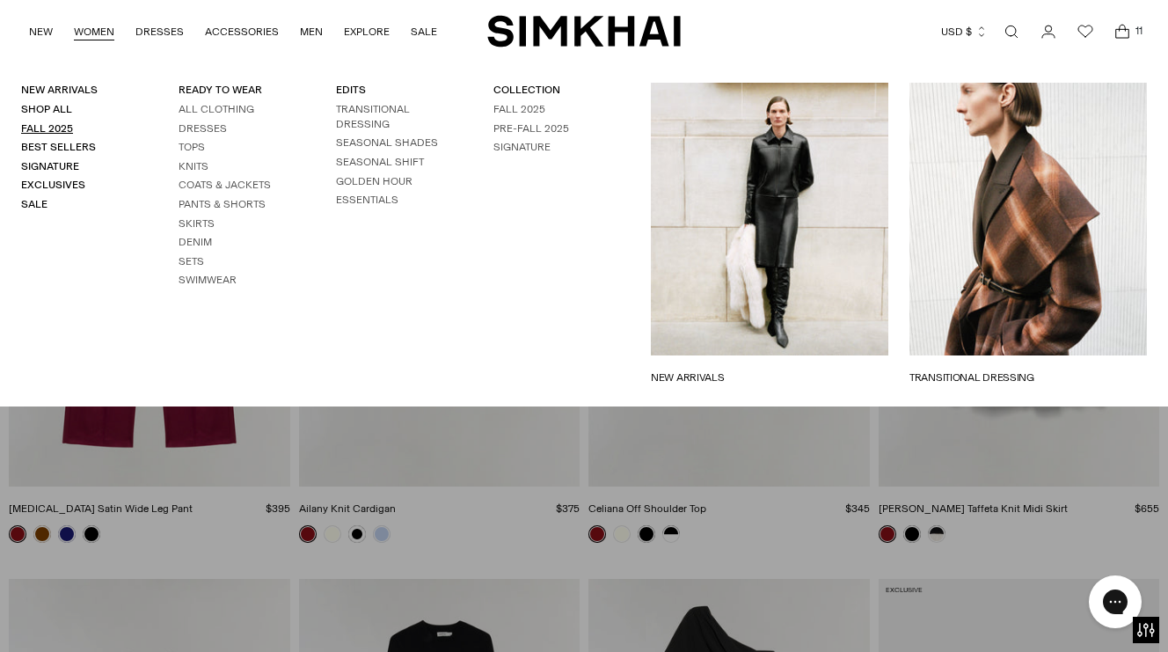
click at [56, 126] on link "Fall 2025" at bounding box center [47, 128] width 52 height 12
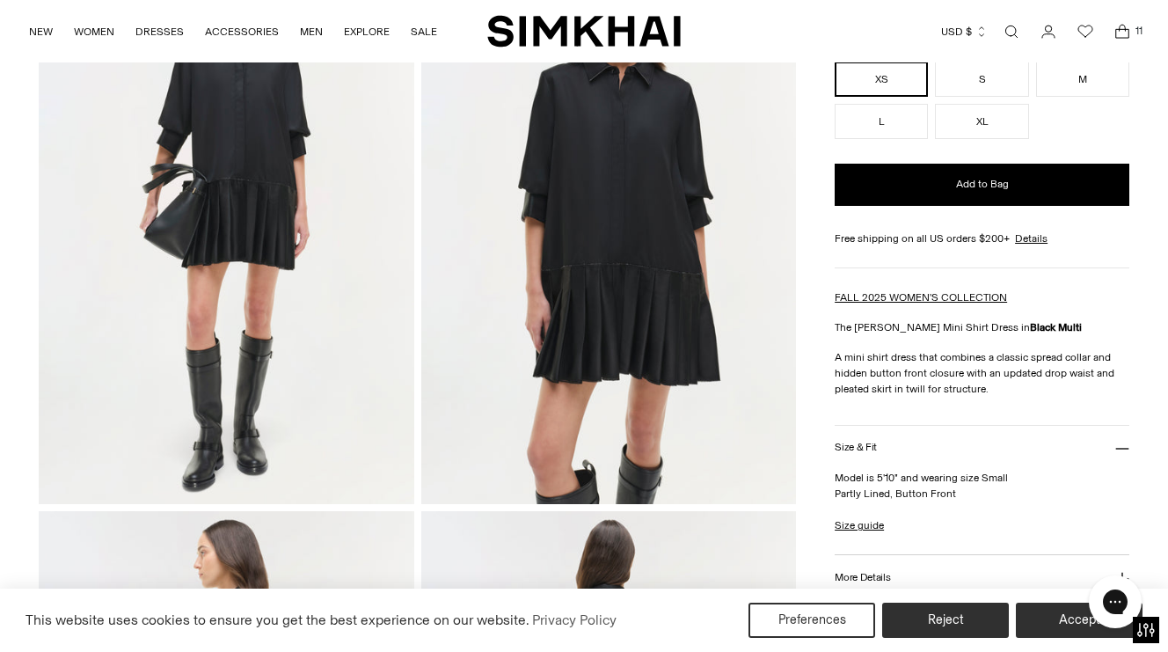
scroll to position [147, 0]
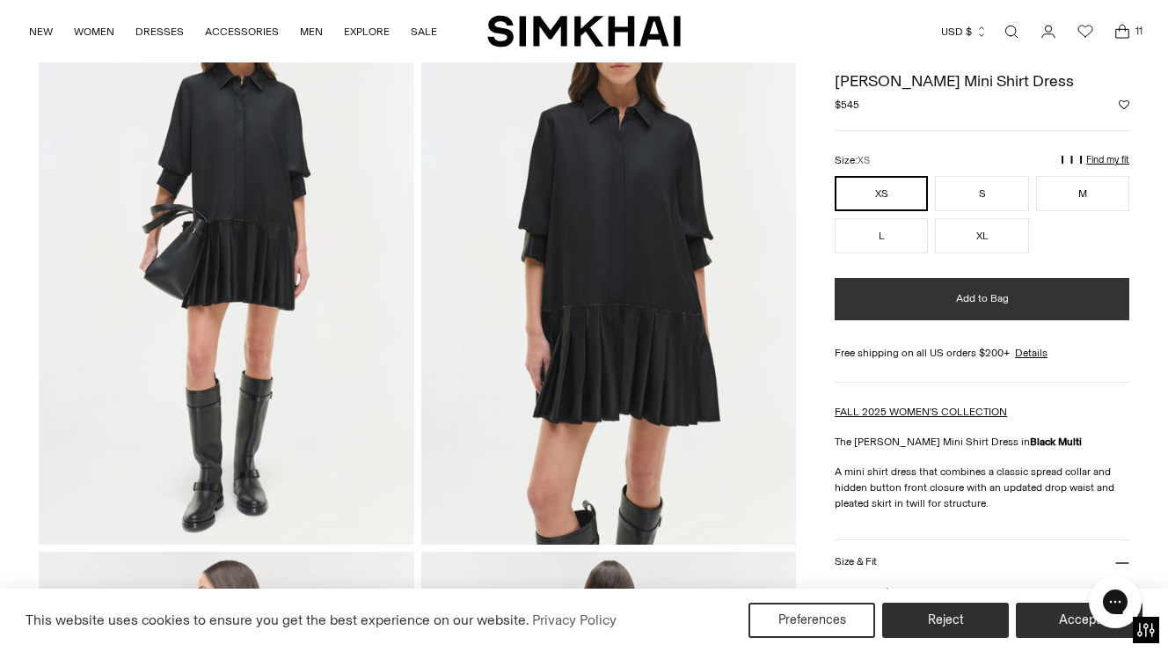
click at [958, 298] on span "Add to Bag" at bounding box center [982, 298] width 53 height 15
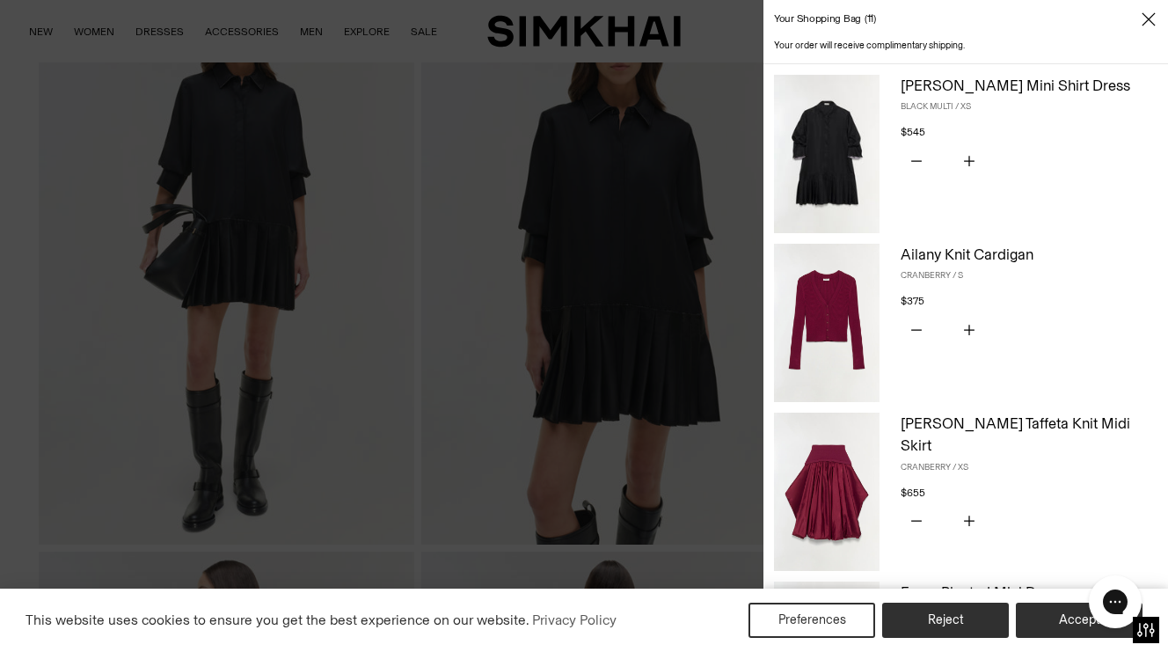
click at [387, 175] on div at bounding box center [584, 326] width 1168 height 652
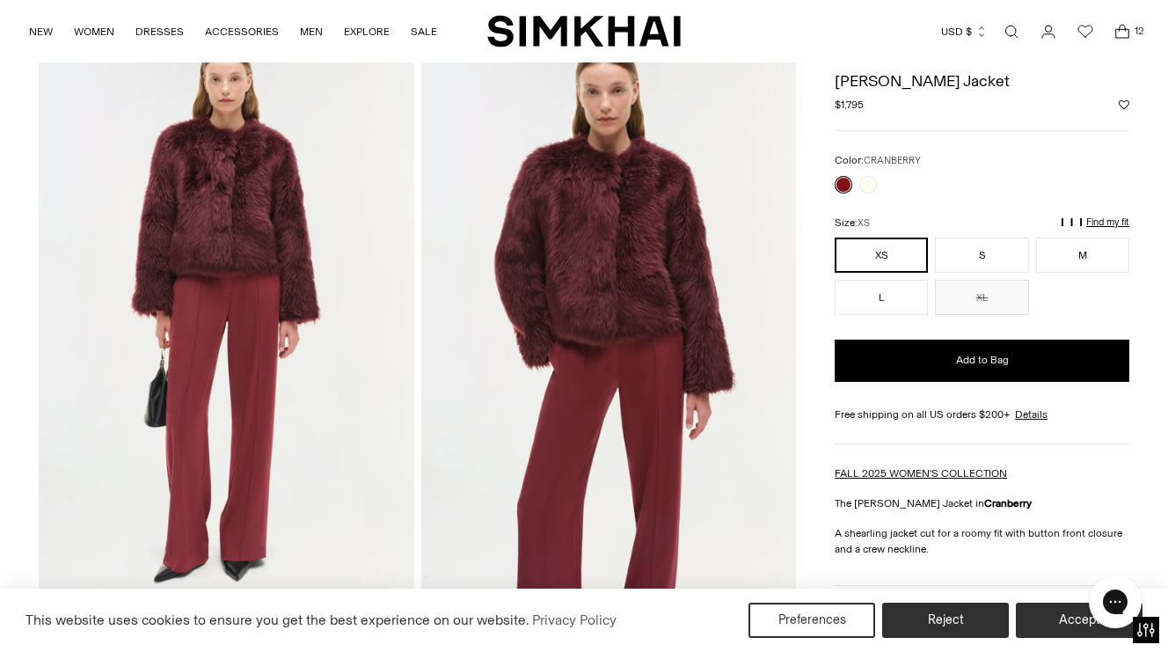
scroll to position [29, 0]
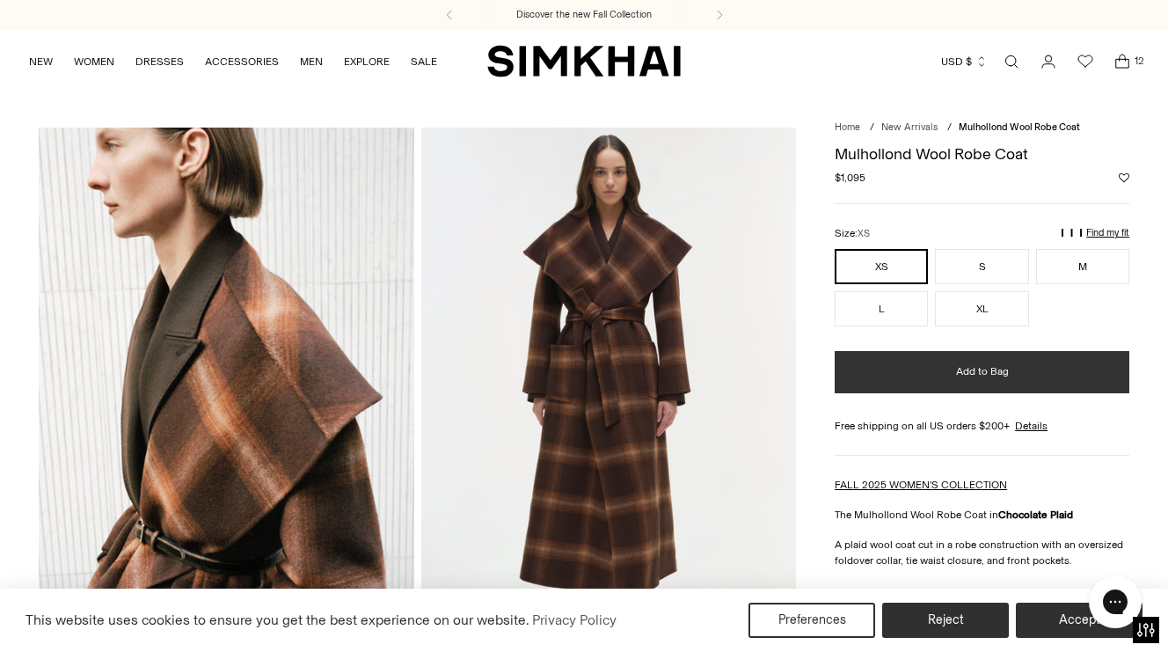
click at [984, 368] on span "Add to Bag" at bounding box center [982, 371] width 53 height 15
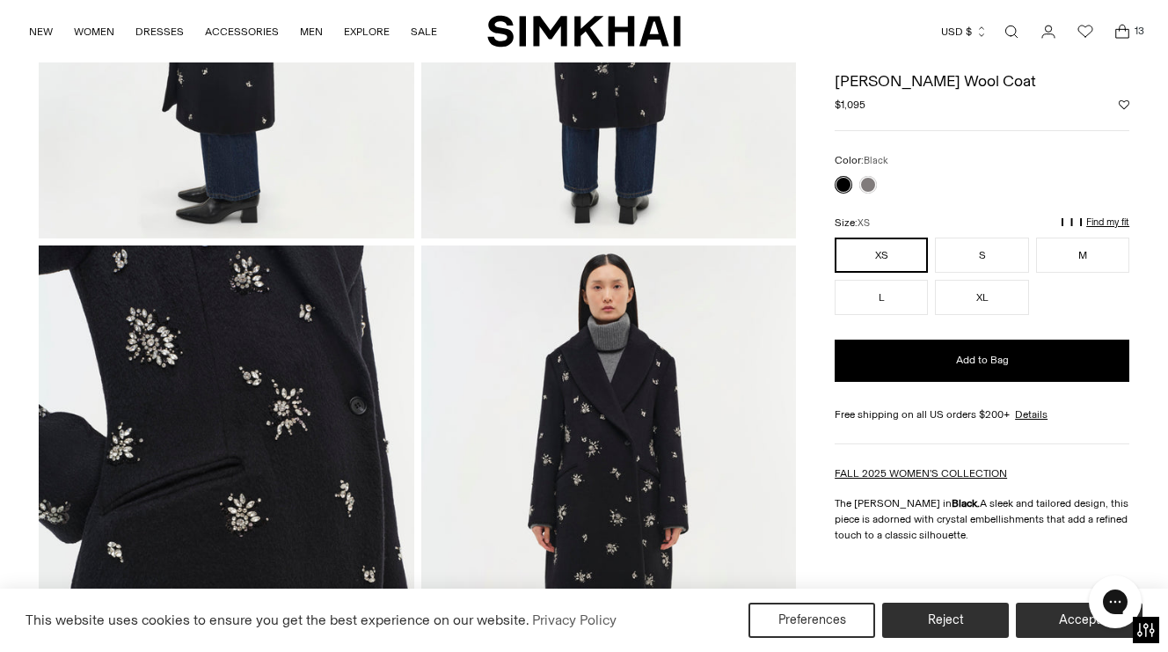
scroll to position [918, 0]
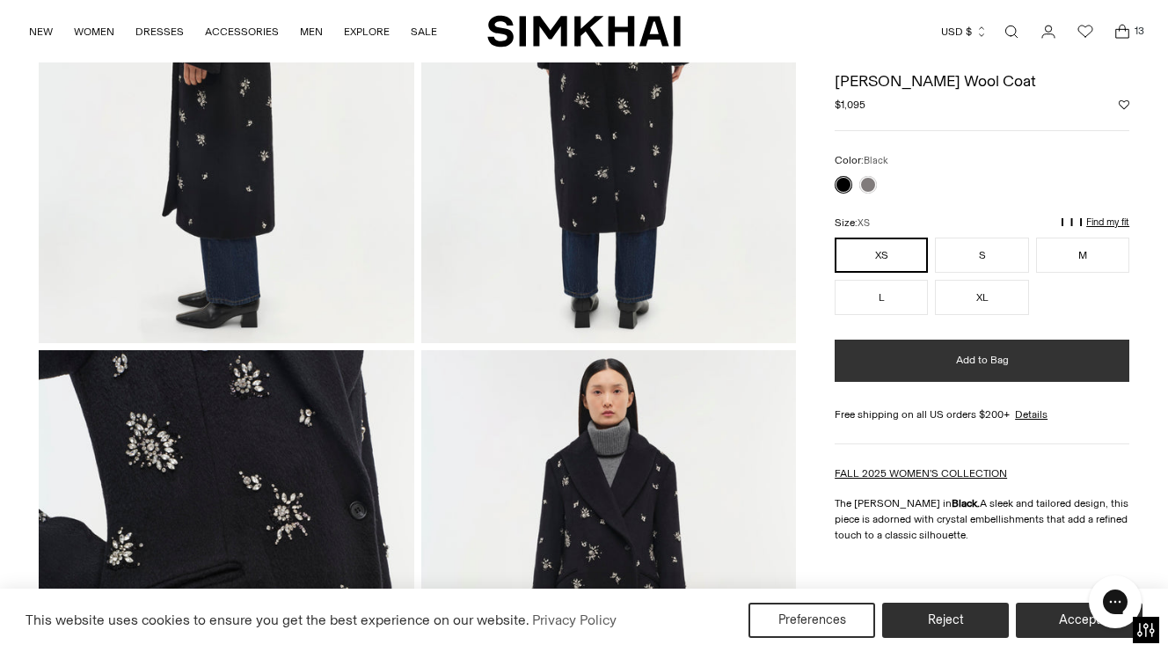
click at [990, 357] on span "Add to Bag" at bounding box center [982, 360] width 53 height 15
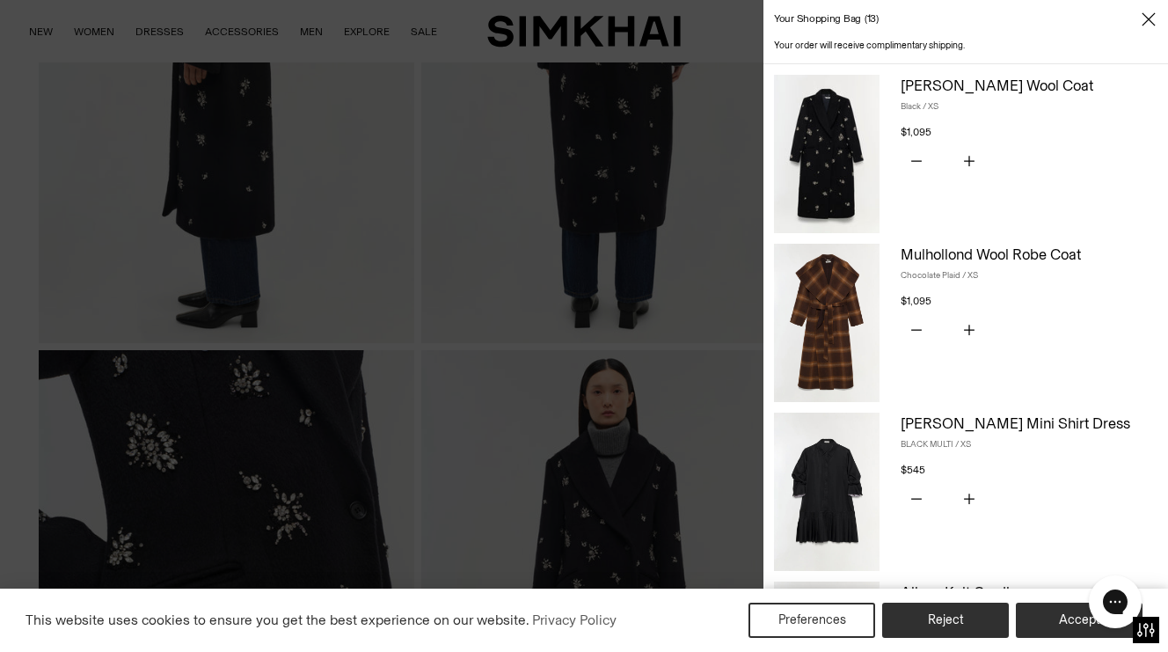
click at [675, 330] on div at bounding box center [584, 326] width 1168 height 652
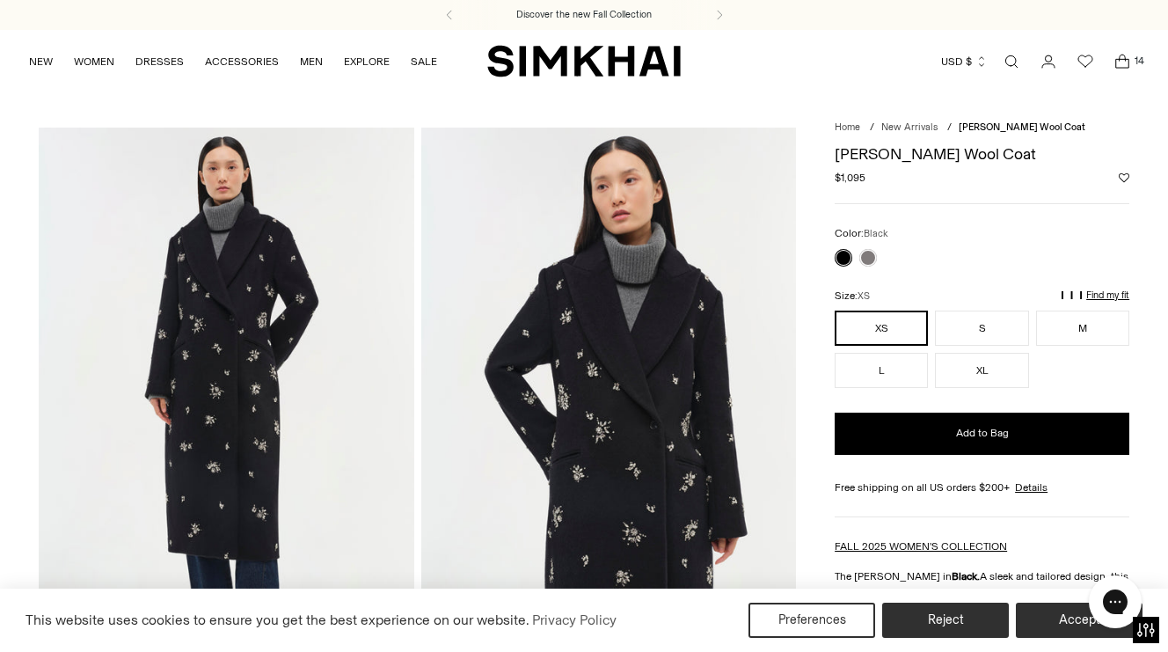
scroll to position [0, 0]
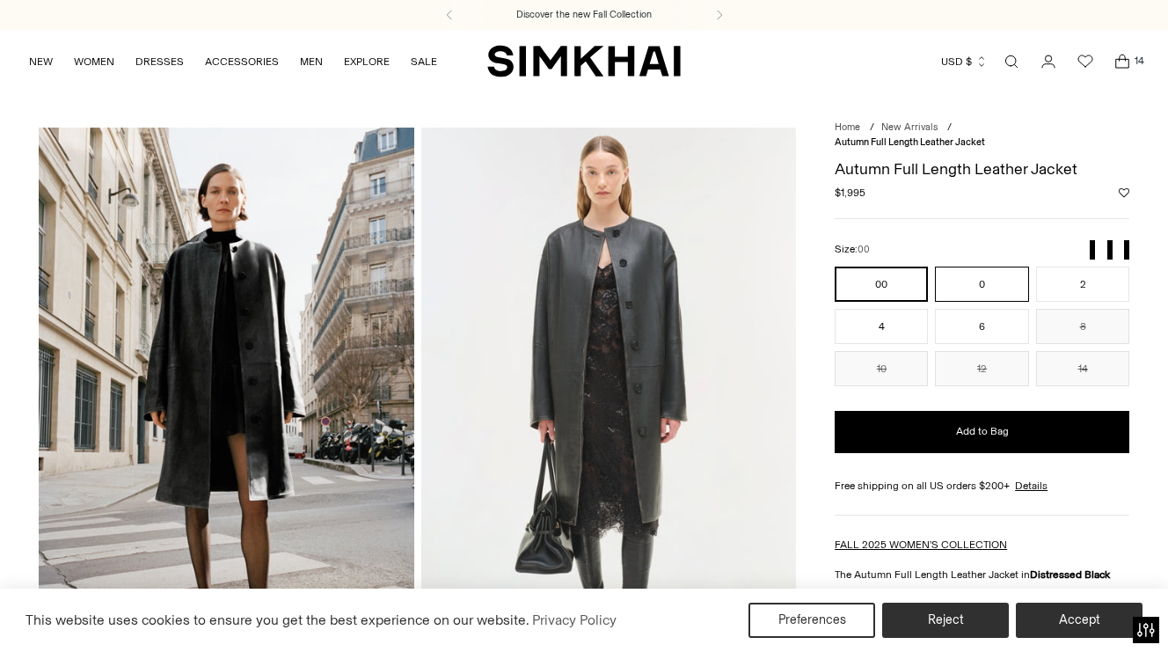
click at [971, 273] on button "0" at bounding box center [981, 283] width 93 height 35
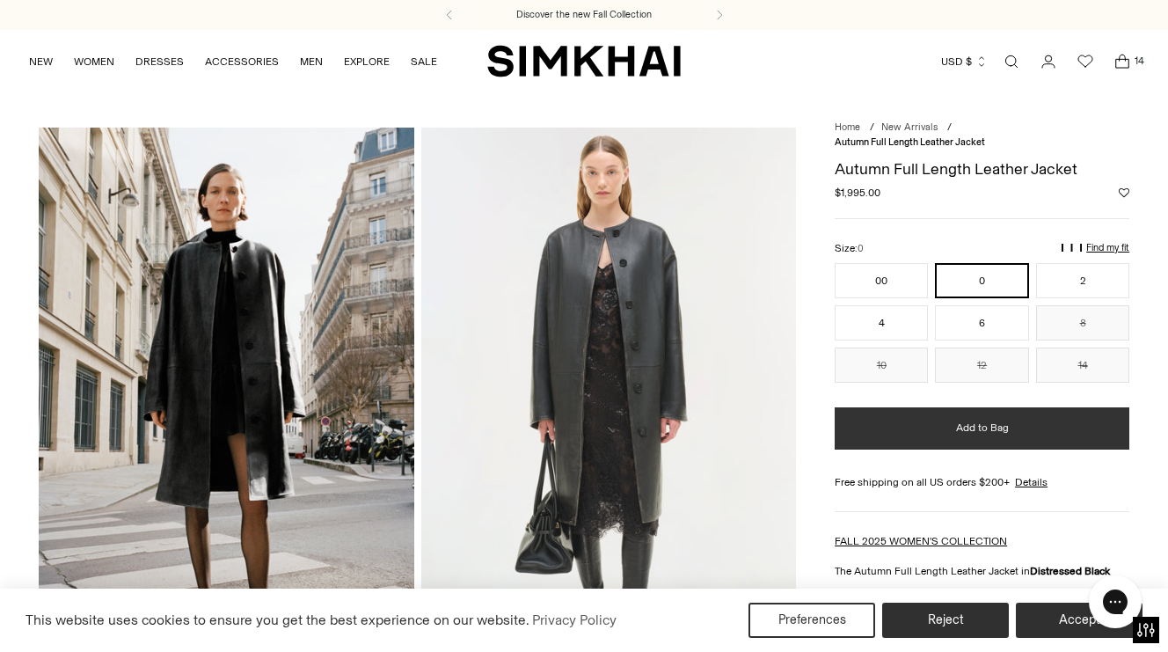
click at [986, 420] on span "Add to Bag" at bounding box center [982, 427] width 53 height 15
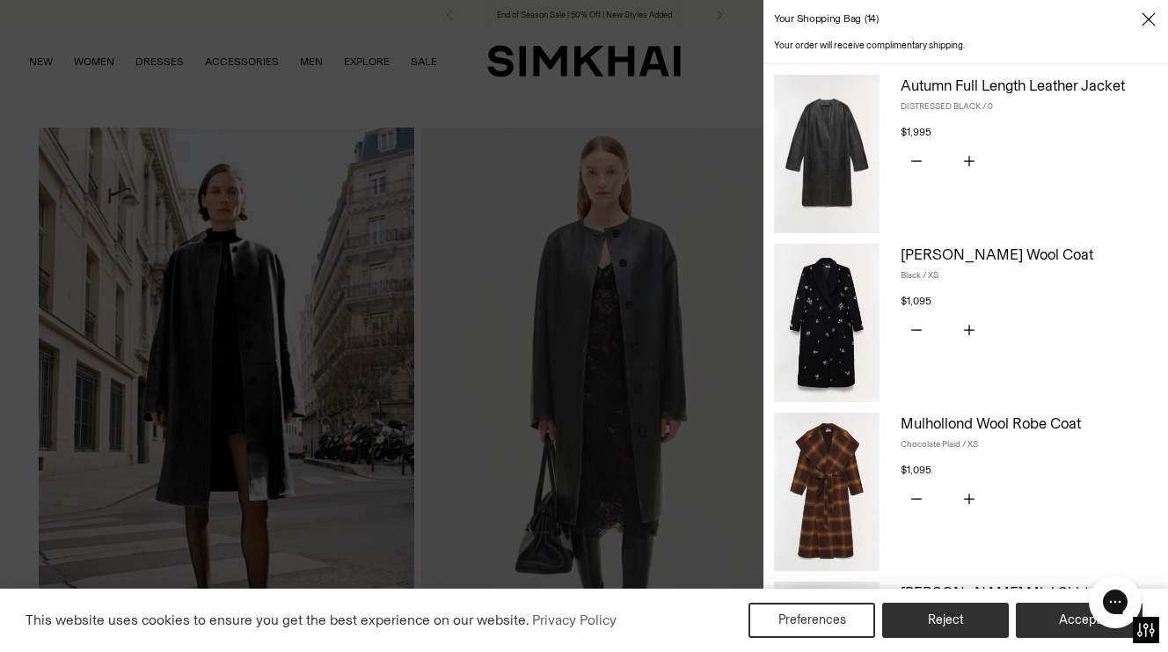
click at [458, 111] on div at bounding box center [584, 326] width 1168 height 652
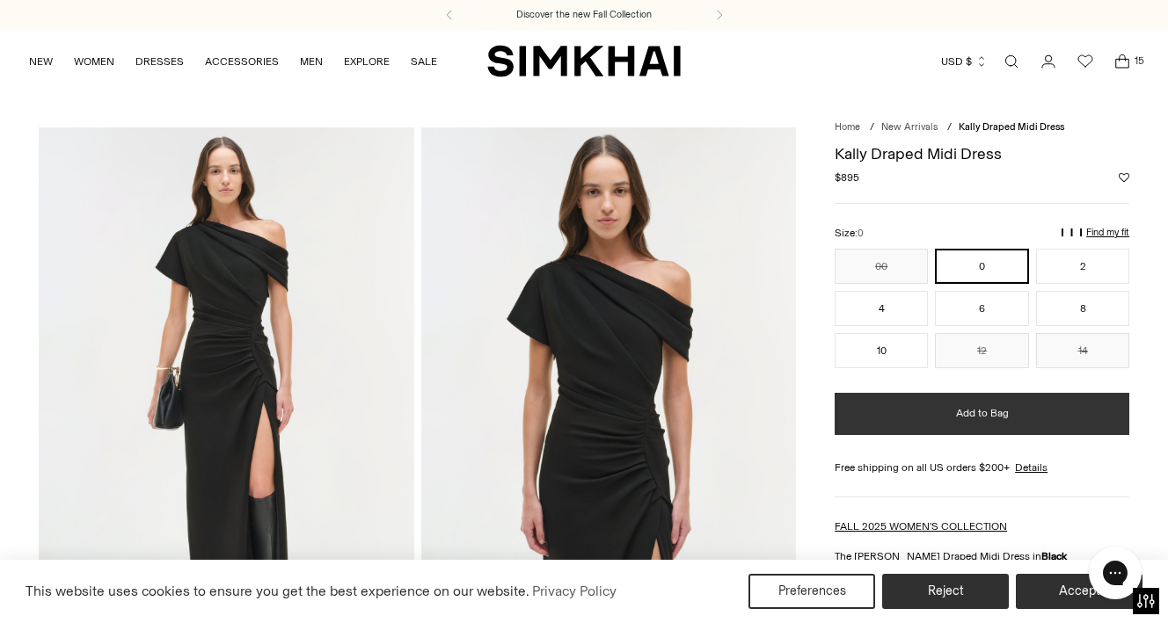
click at [1026, 412] on button "Add to Bag" at bounding box center [981, 414] width 295 height 42
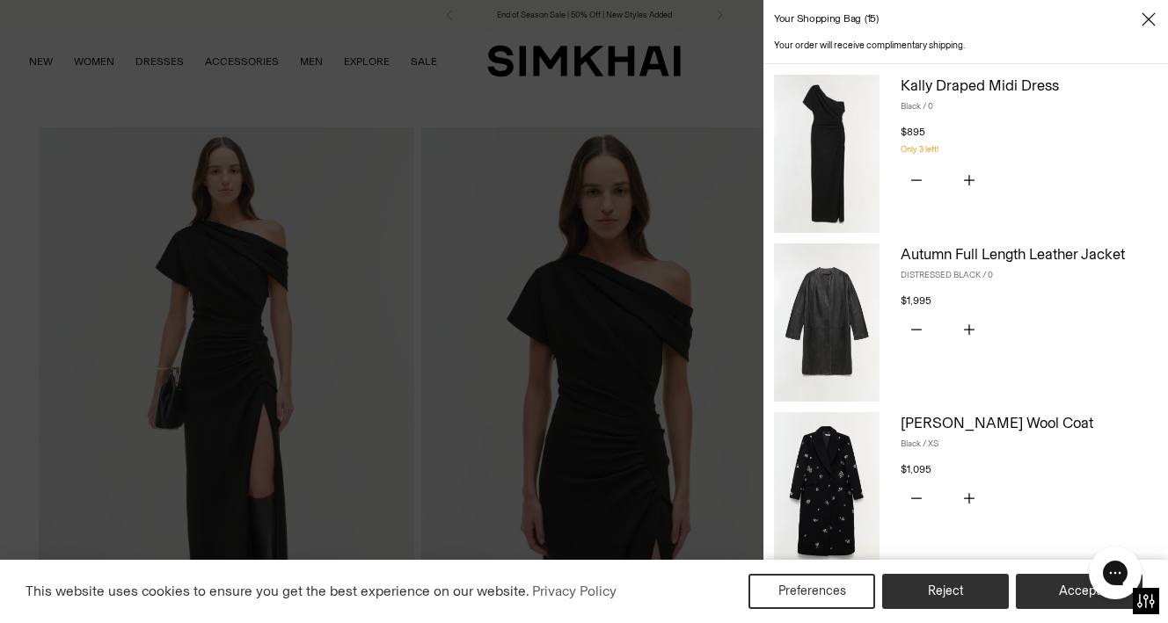
click at [684, 76] on div at bounding box center [584, 311] width 1168 height 623
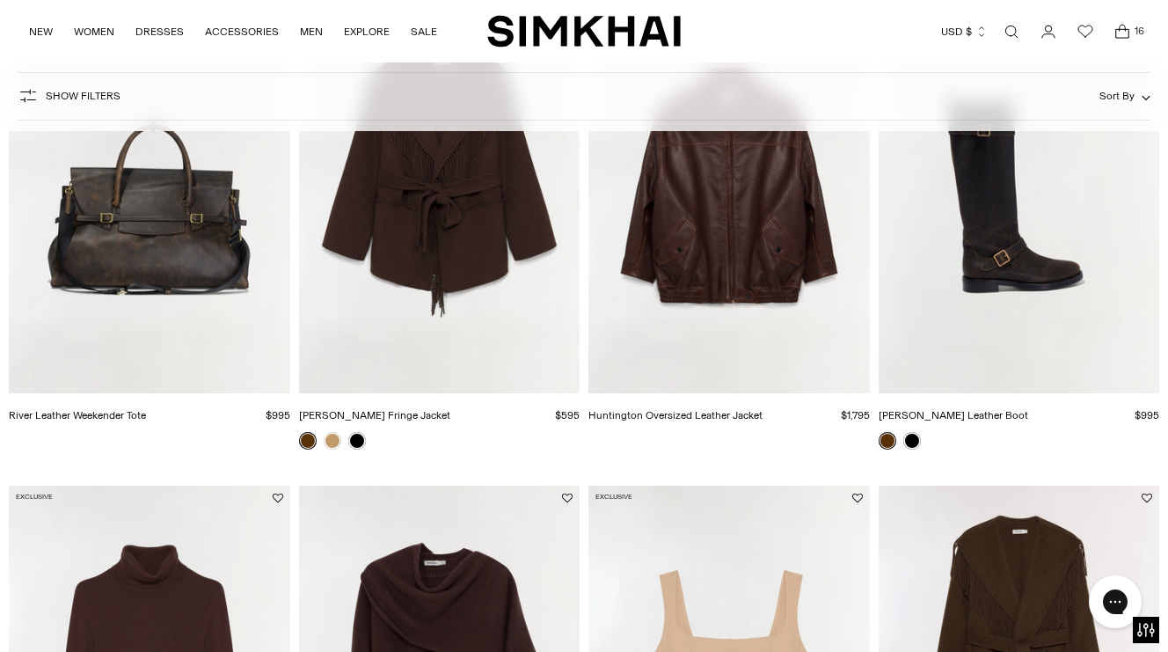
scroll to position [1905, 0]
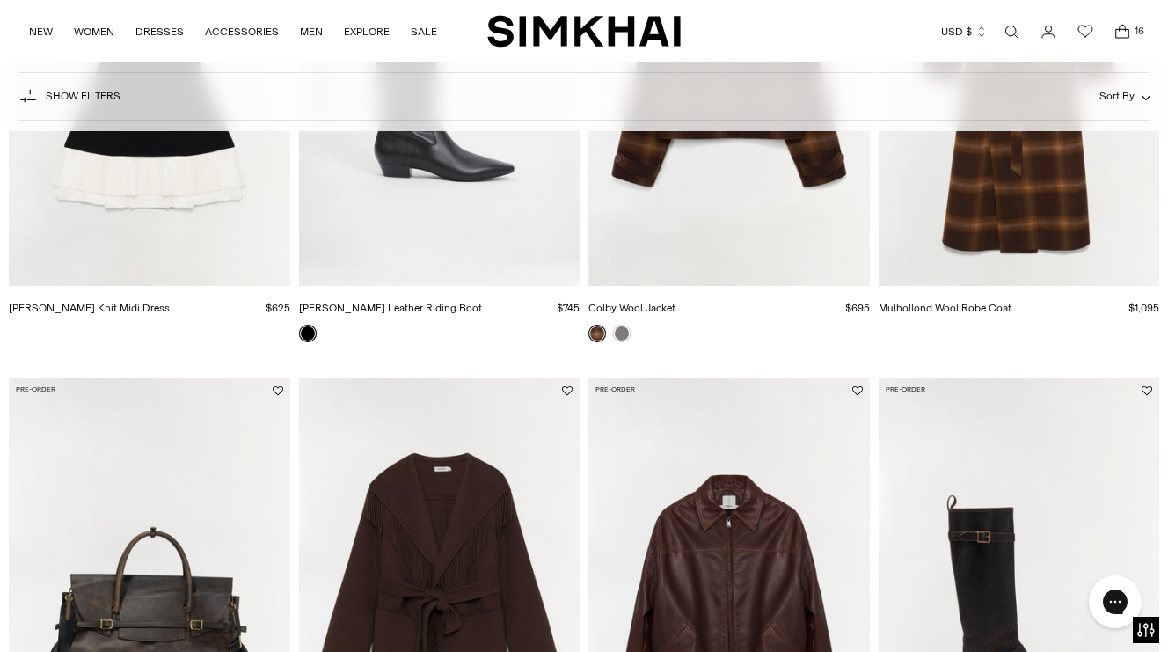
click at [1014, 29] on link "Open search modal" at bounding box center [1011, 31] width 35 height 35
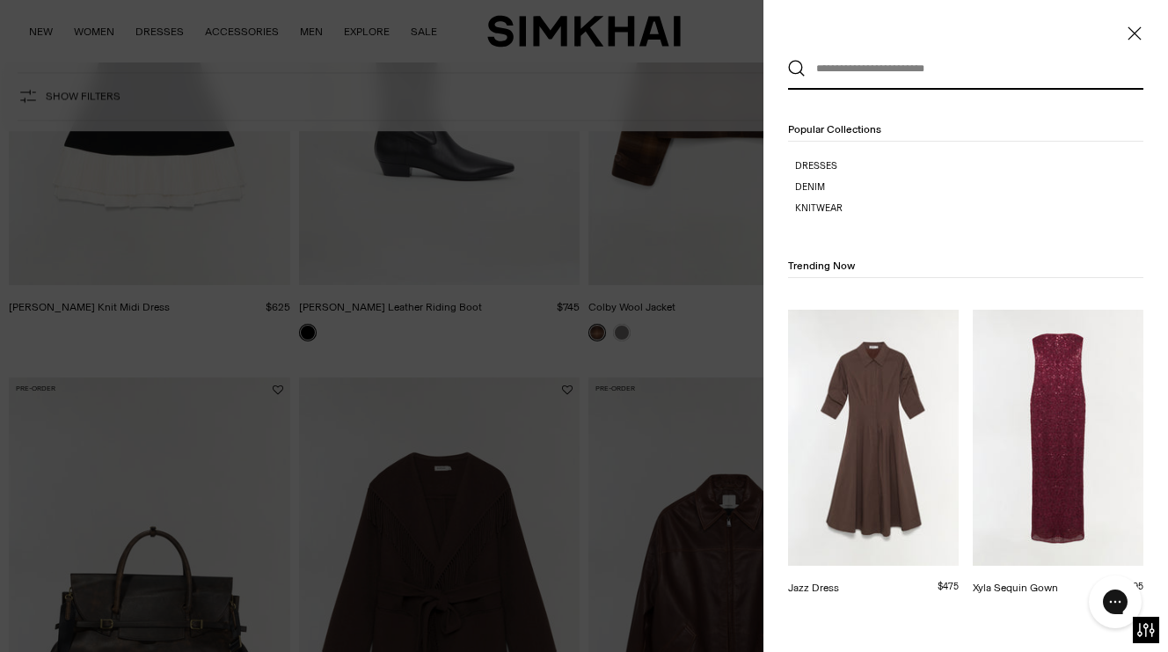
scroll to position [0, 0]
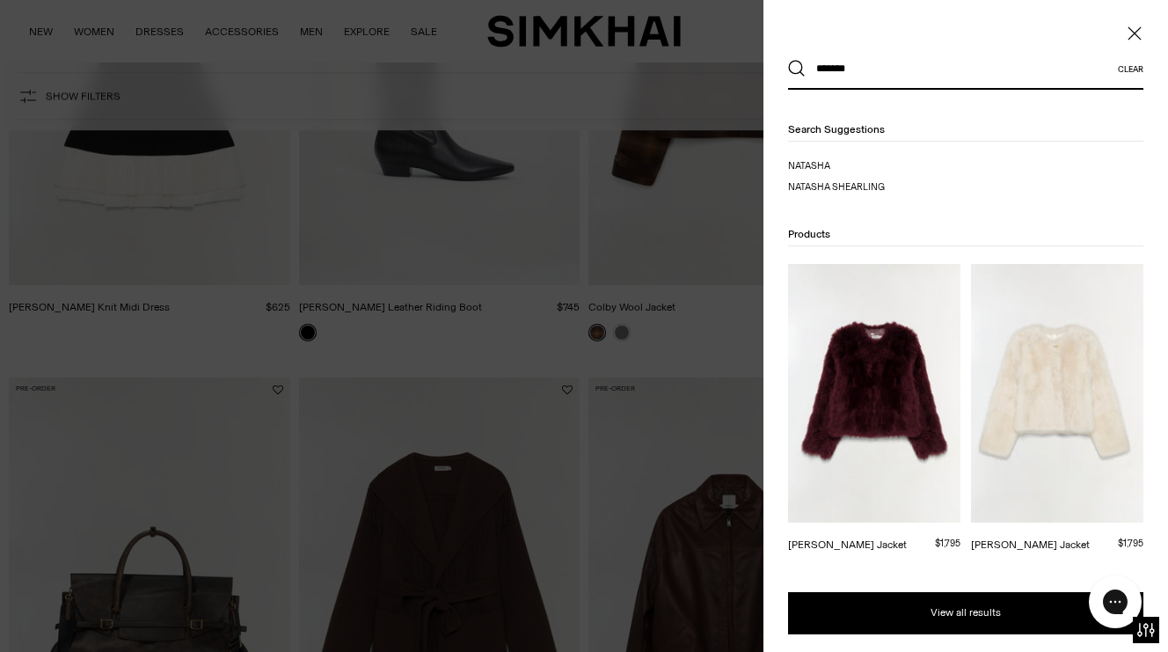
type input "*******"
click at [871, 185] on span "shearling" at bounding box center [889, 186] width 53 height 11
click at [698, 280] on div at bounding box center [584, 326] width 1168 height 652
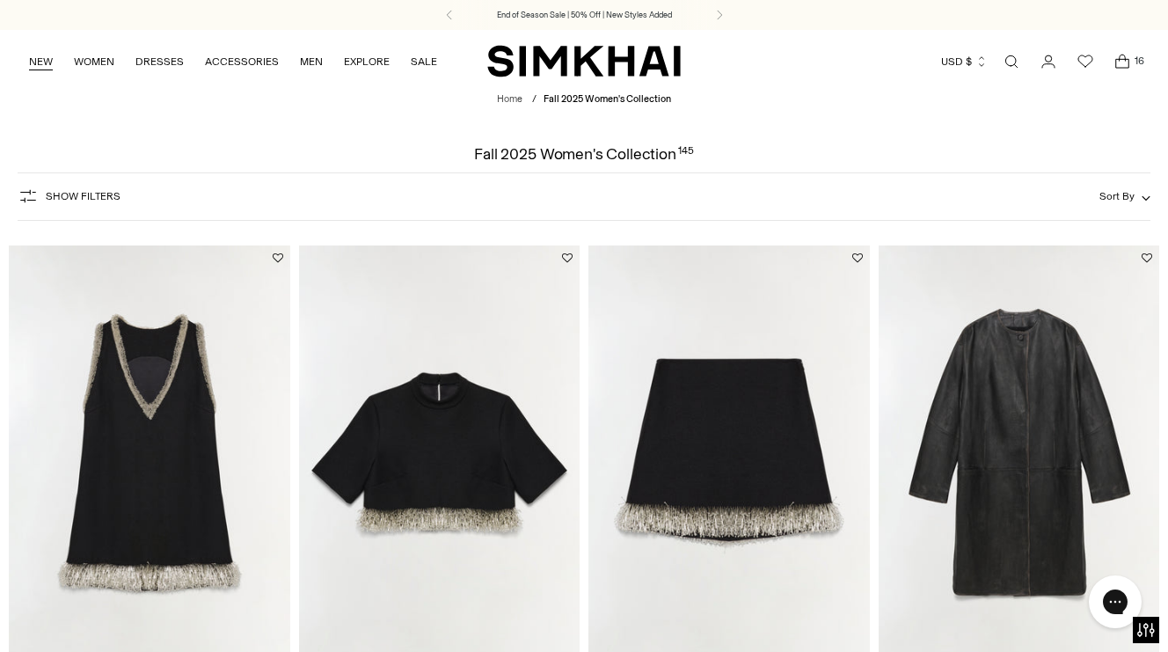
click at [39, 54] on link "NEW" at bounding box center [41, 61] width 24 height 39
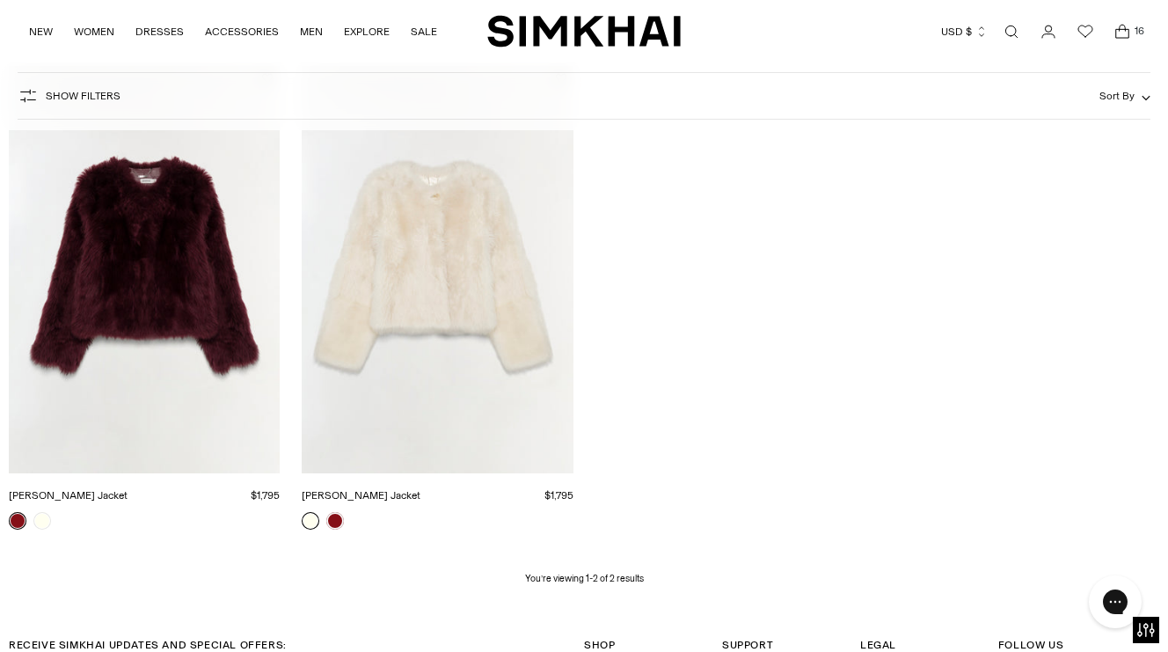
scroll to position [288, 0]
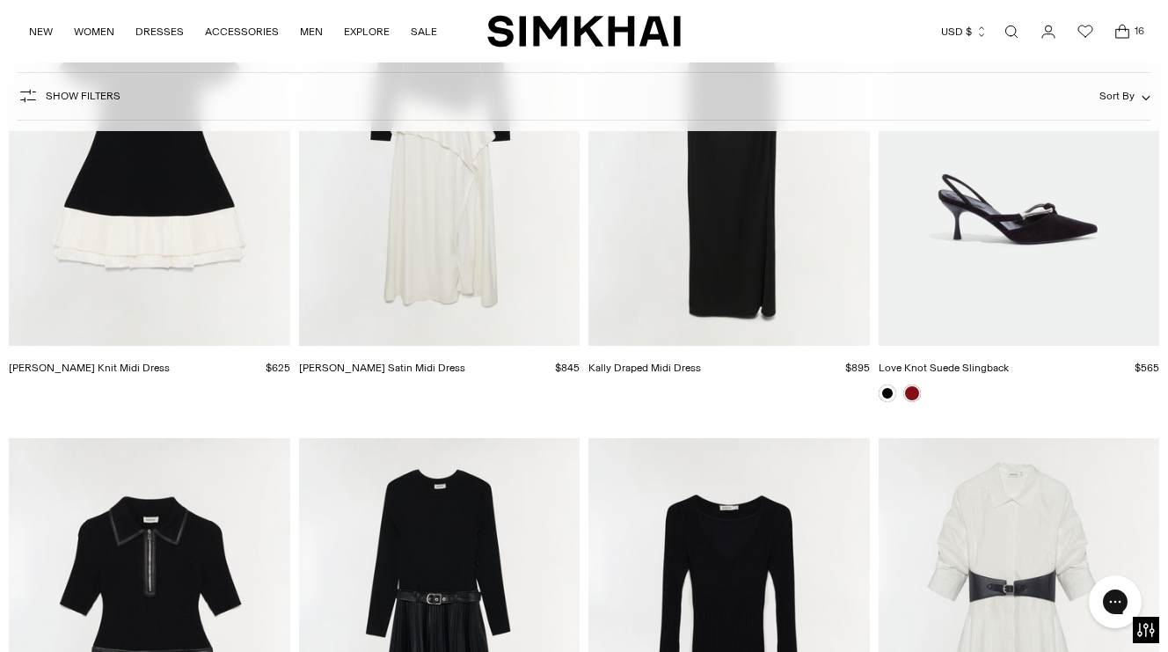
scroll to position [10007, 0]
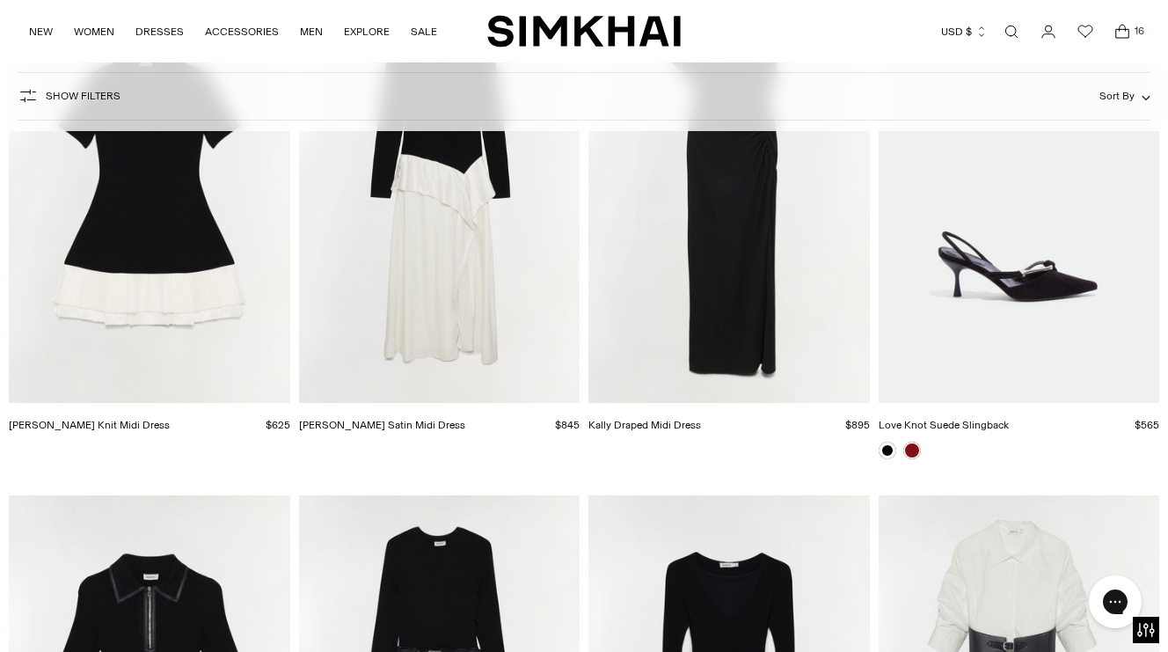
click at [1118, 33] on icon "Open cart modal" at bounding box center [1122, 32] width 25 height 18
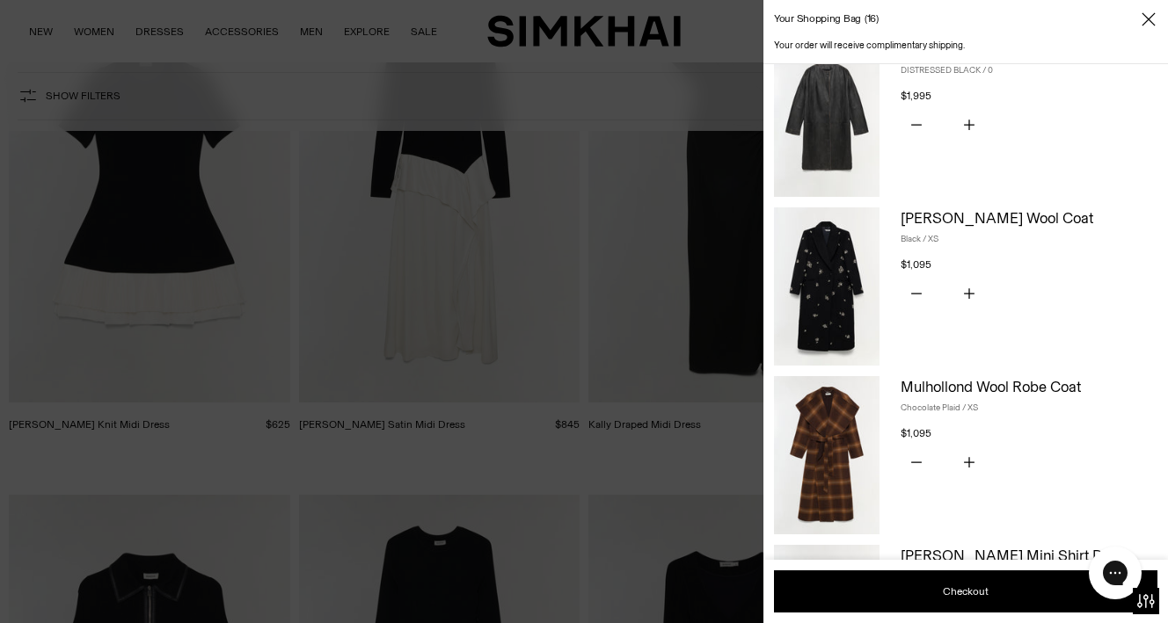
scroll to position [204, 0]
click at [916, 458] on icon "Subtract product quantity" at bounding box center [916, 463] width 11 height 11
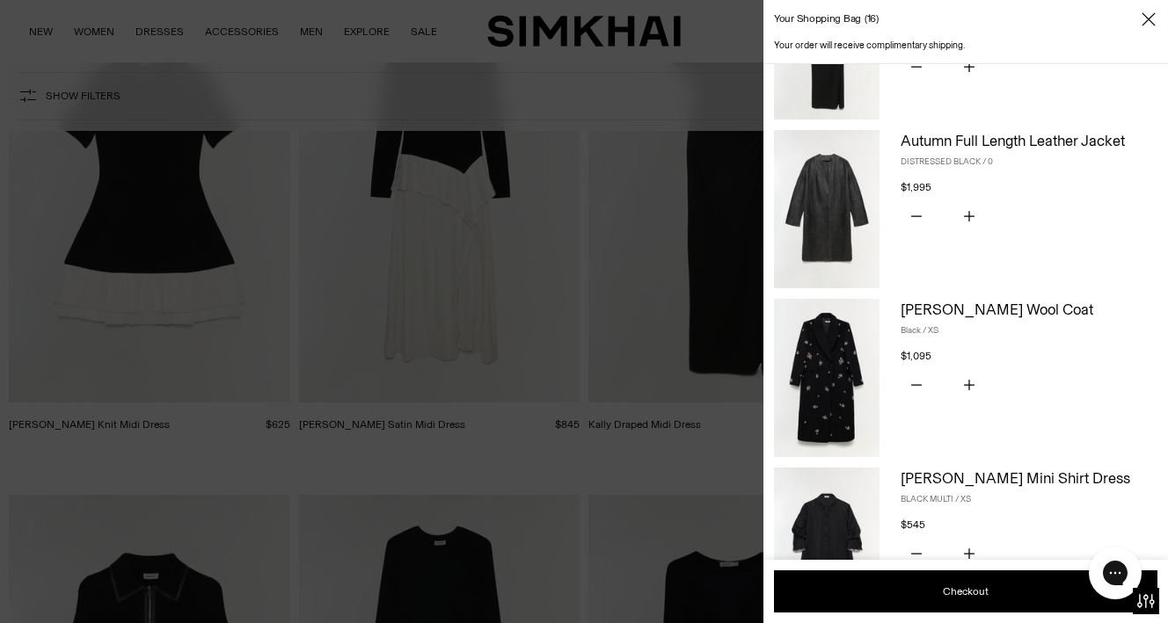
scroll to position [106, 0]
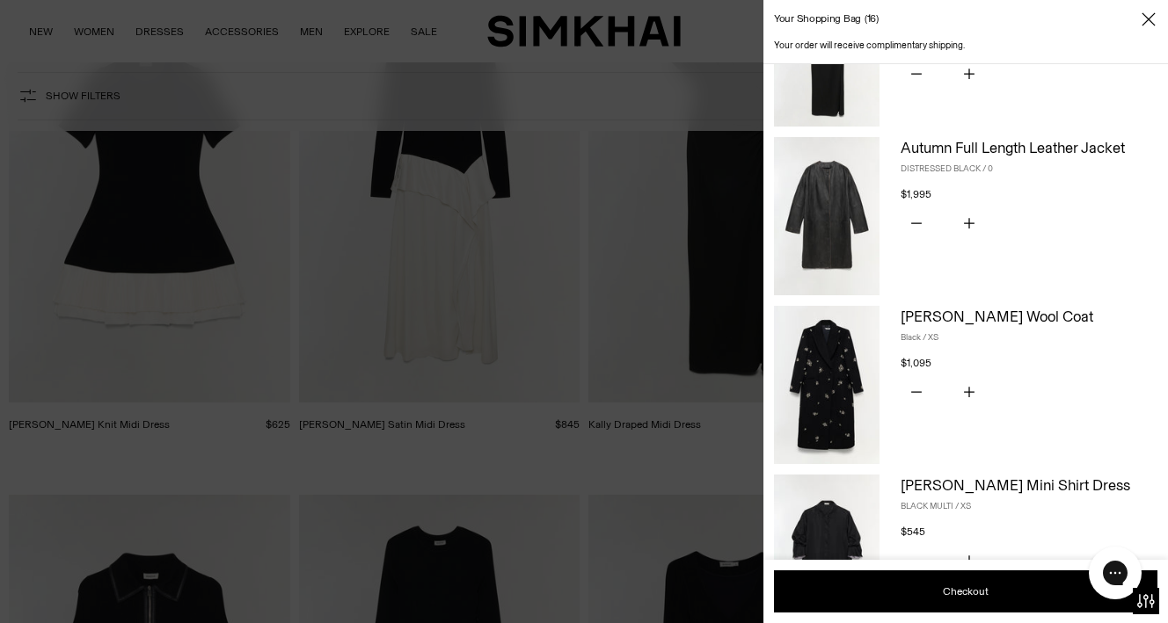
click at [617, 244] on div at bounding box center [584, 311] width 1168 height 623
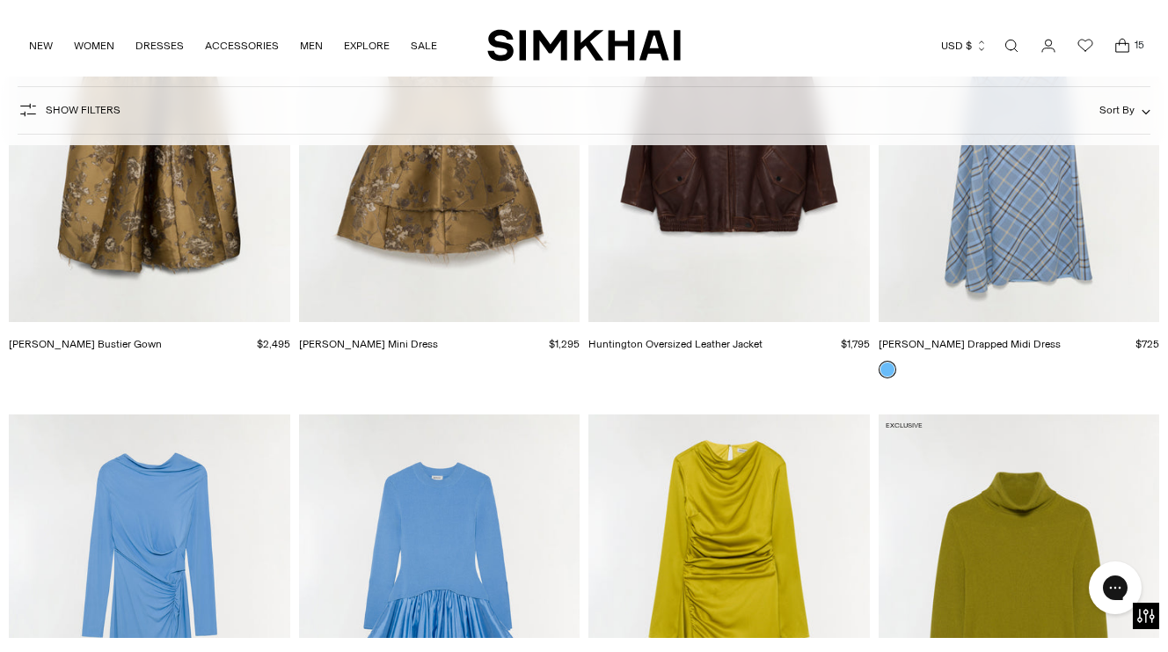
scroll to position [16782, 0]
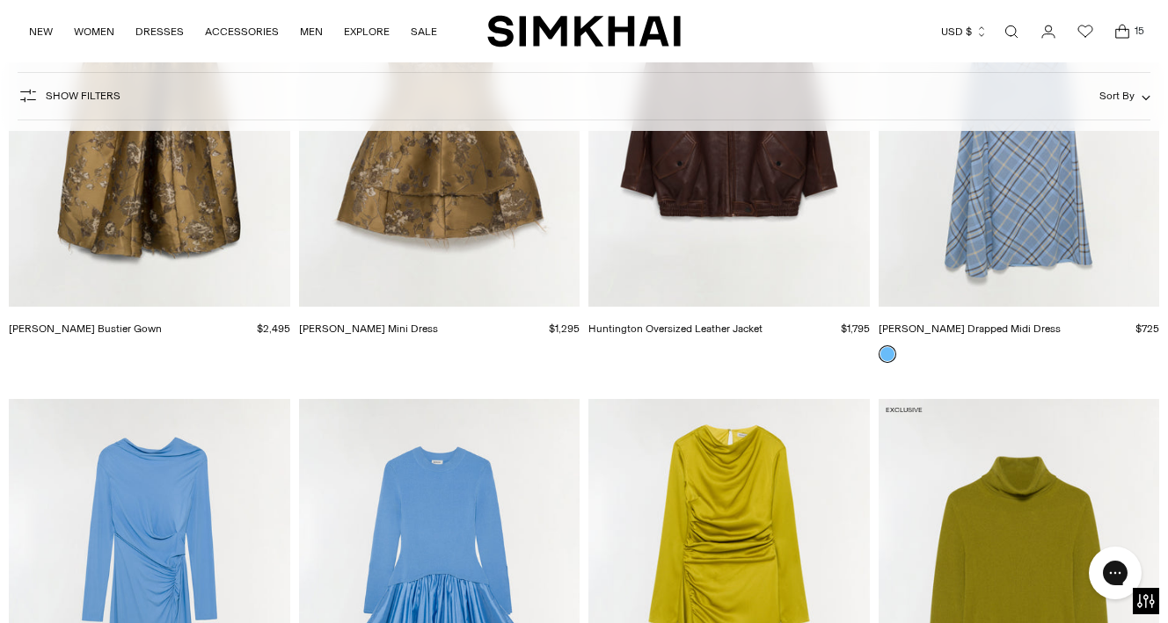
click at [0, 0] on img "Huntington Oversized Leather Jacket" at bounding box center [0, 0] width 0 height 0
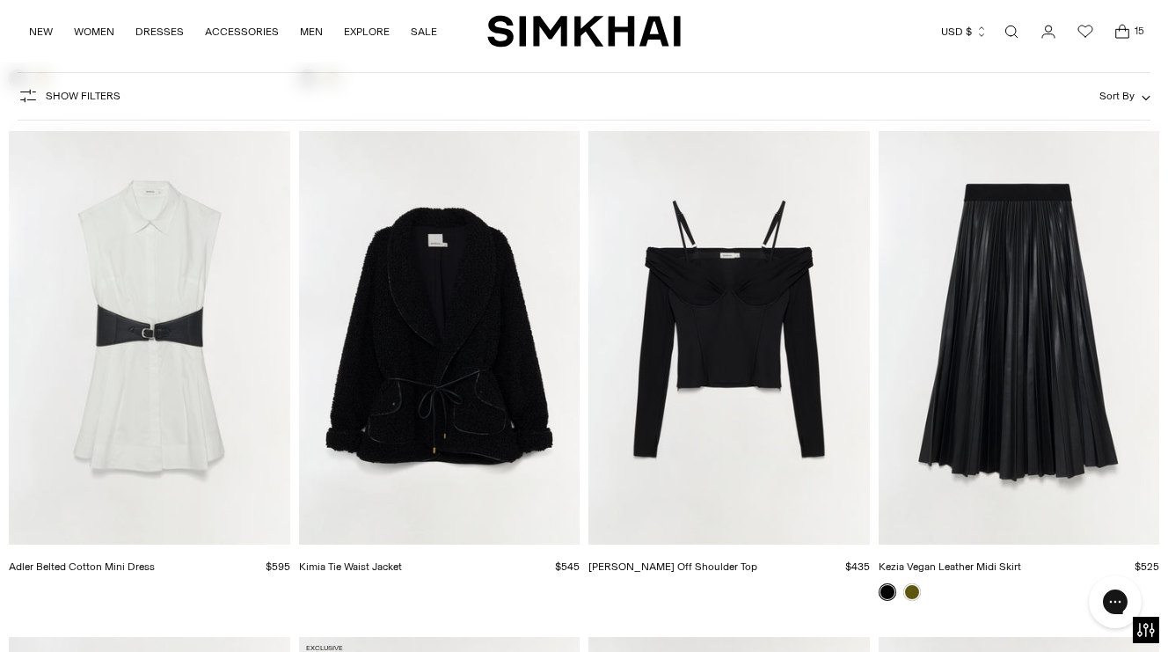
scroll to position [10838, 0]
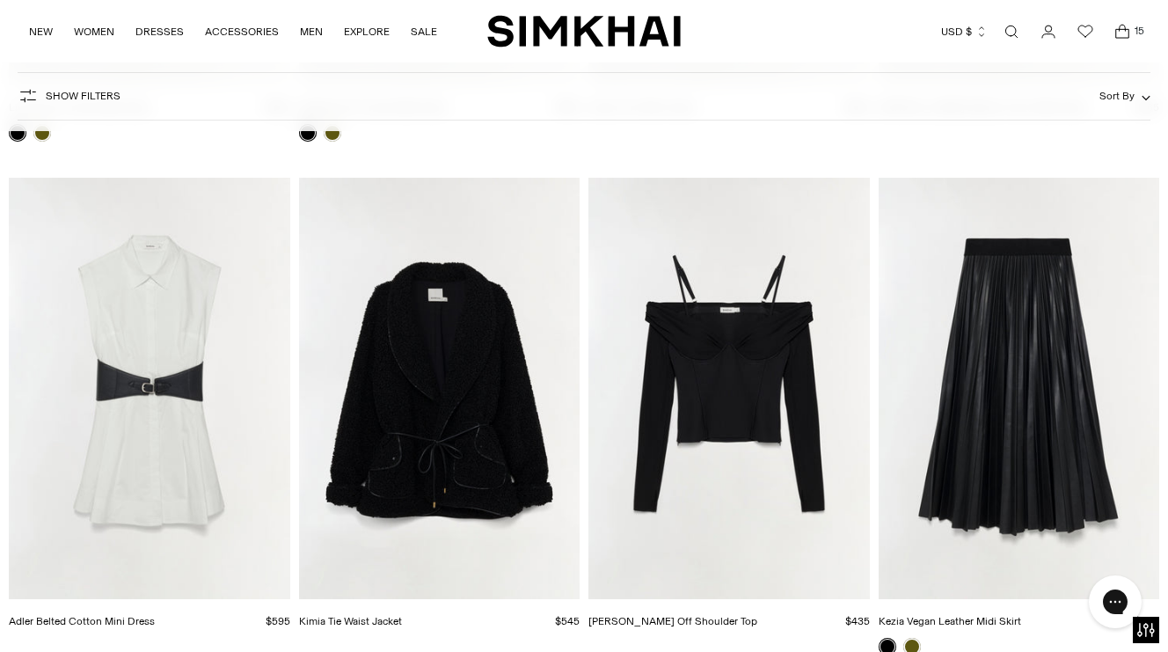
click at [1113, 30] on icon "Open cart modal" at bounding box center [1122, 32] width 25 height 18
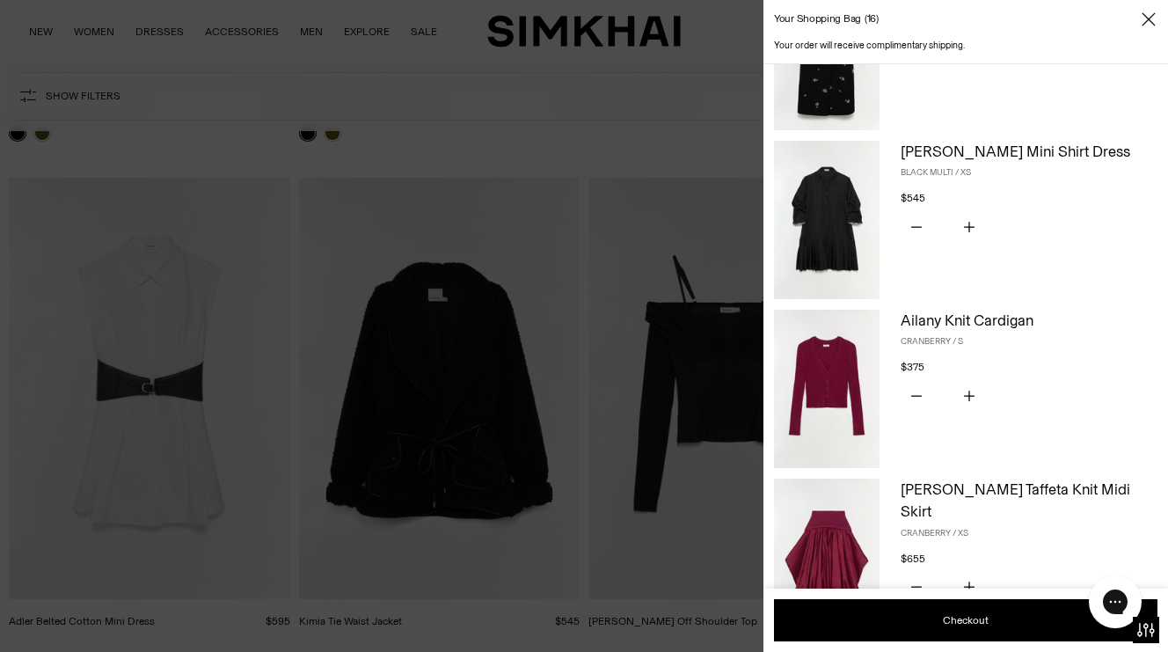
scroll to position [316, 0]
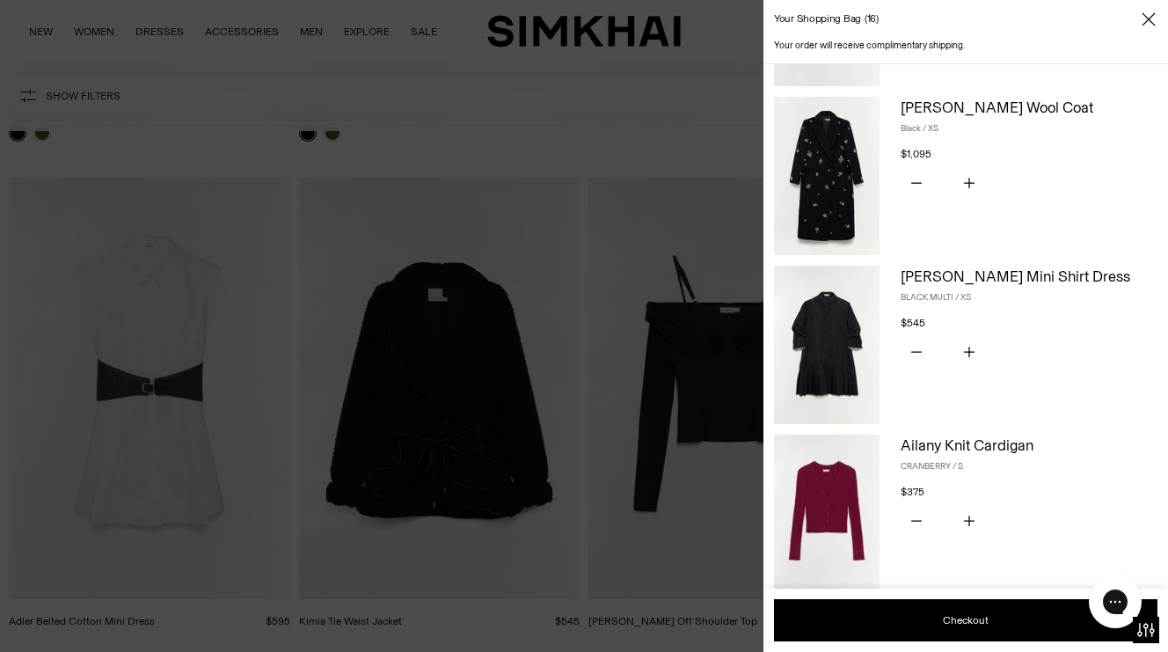
click at [636, 113] on div at bounding box center [584, 326] width 1168 height 652
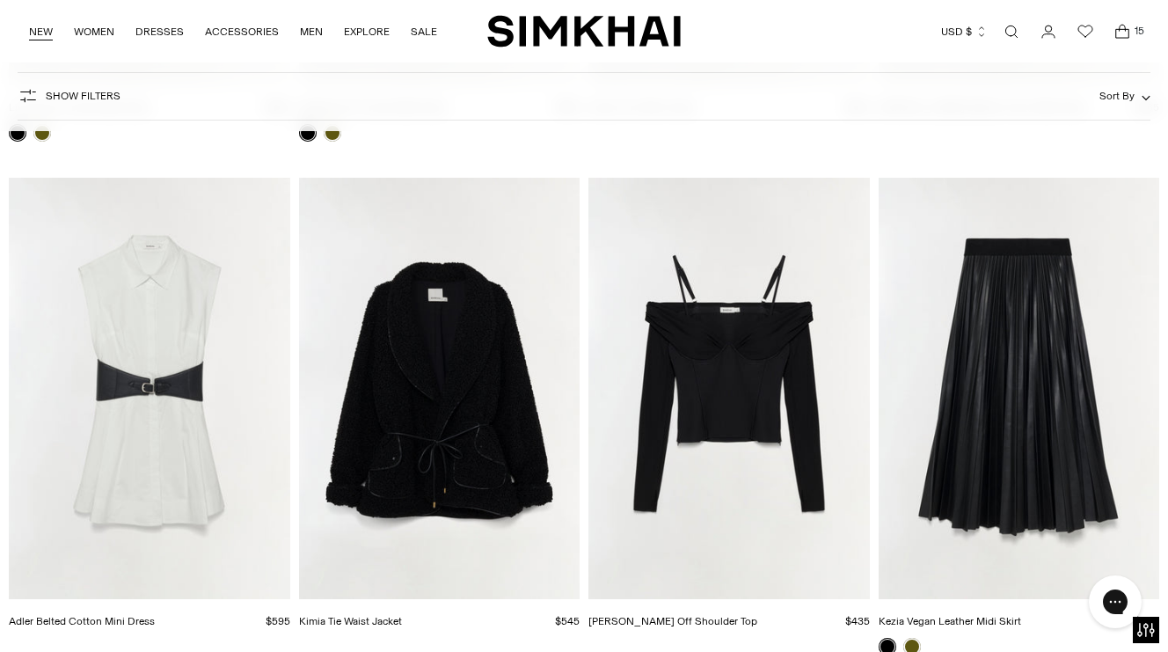
click at [37, 33] on link "NEW" at bounding box center [41, 31] width 24 height 39
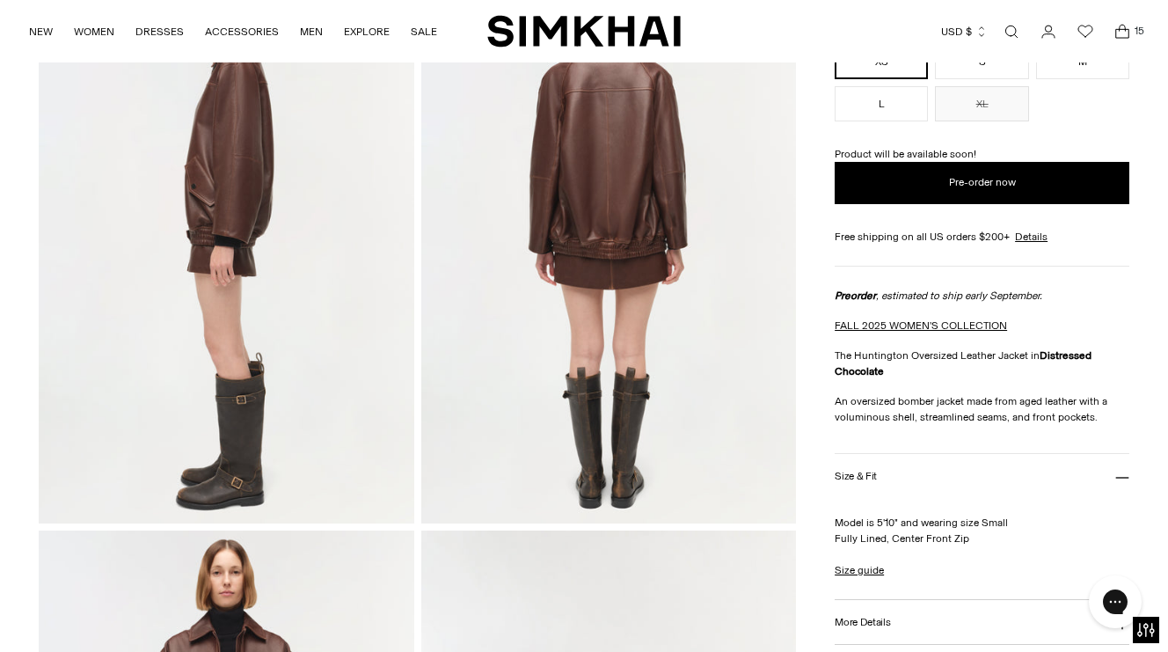
scroll to position [735, 0]
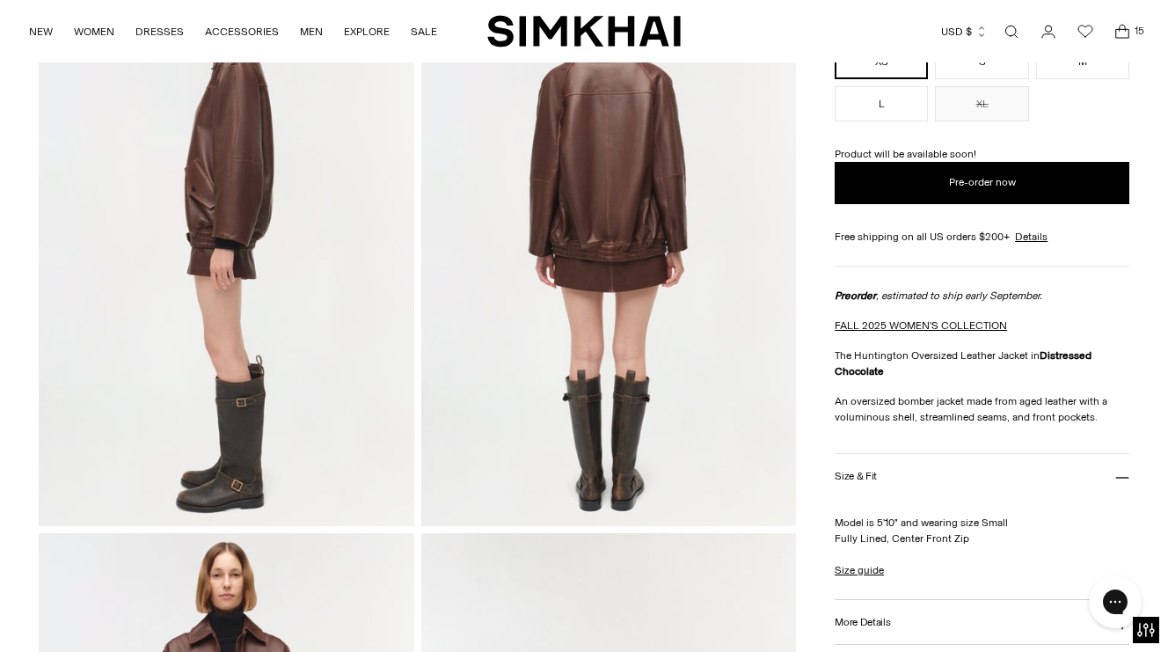
click at [581, 242] on img at bounding box center [608, 244] width 375 height 563
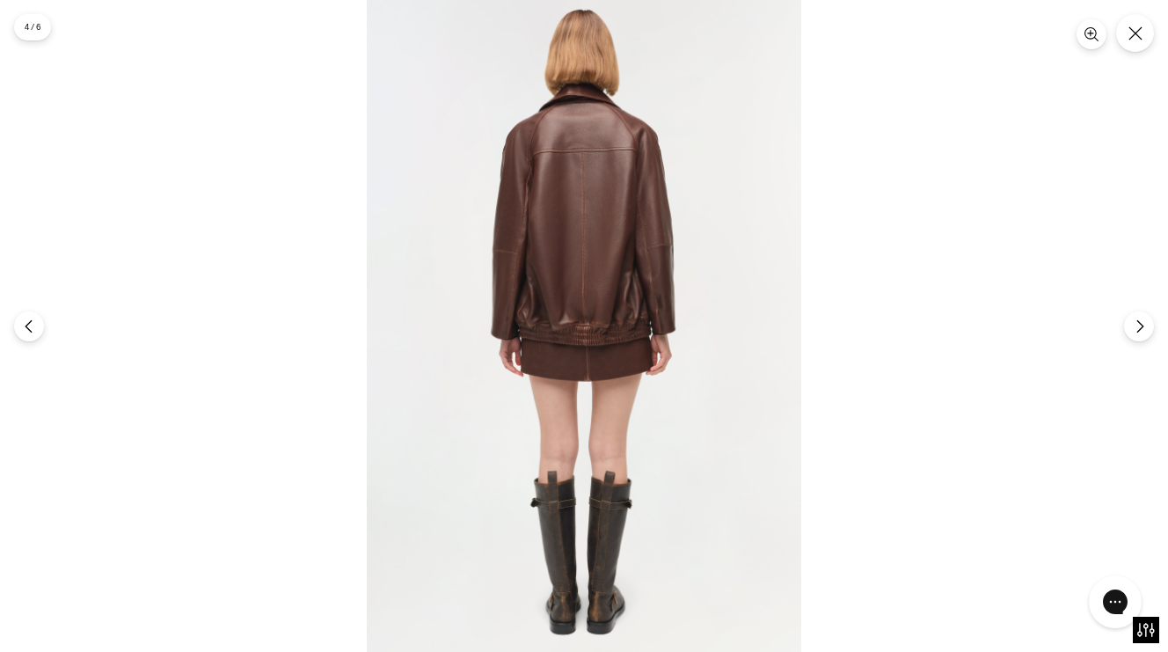
click at [314, 291] on div at bounding box center [584, 326] width 1168 height 652
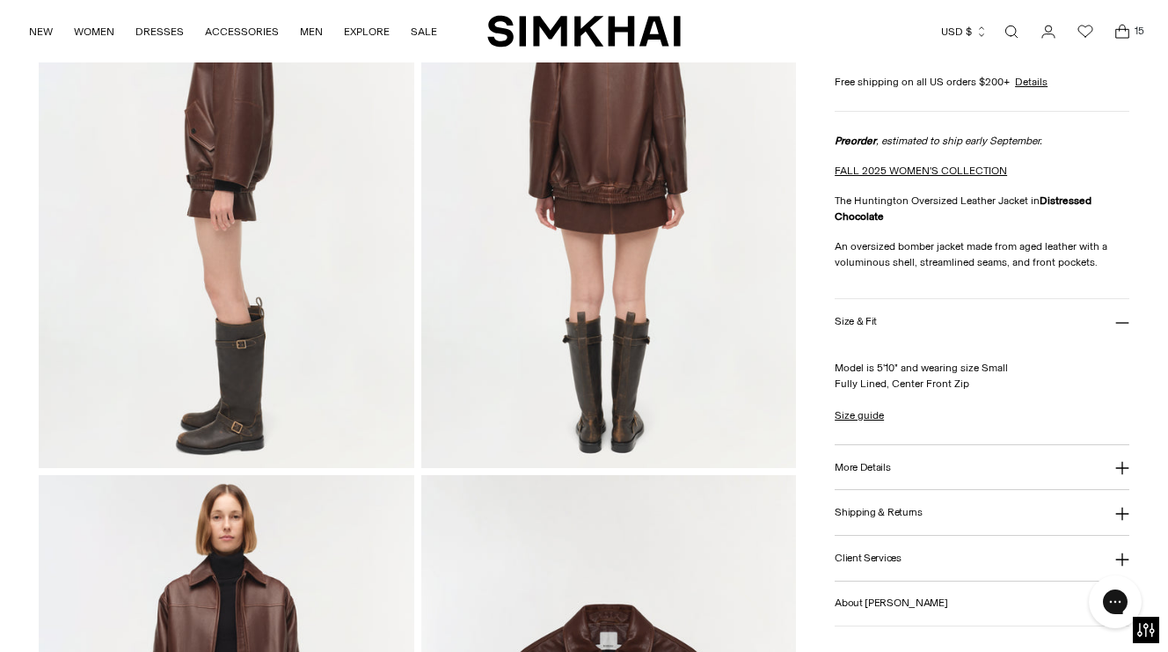
scroll to position [647, 0]
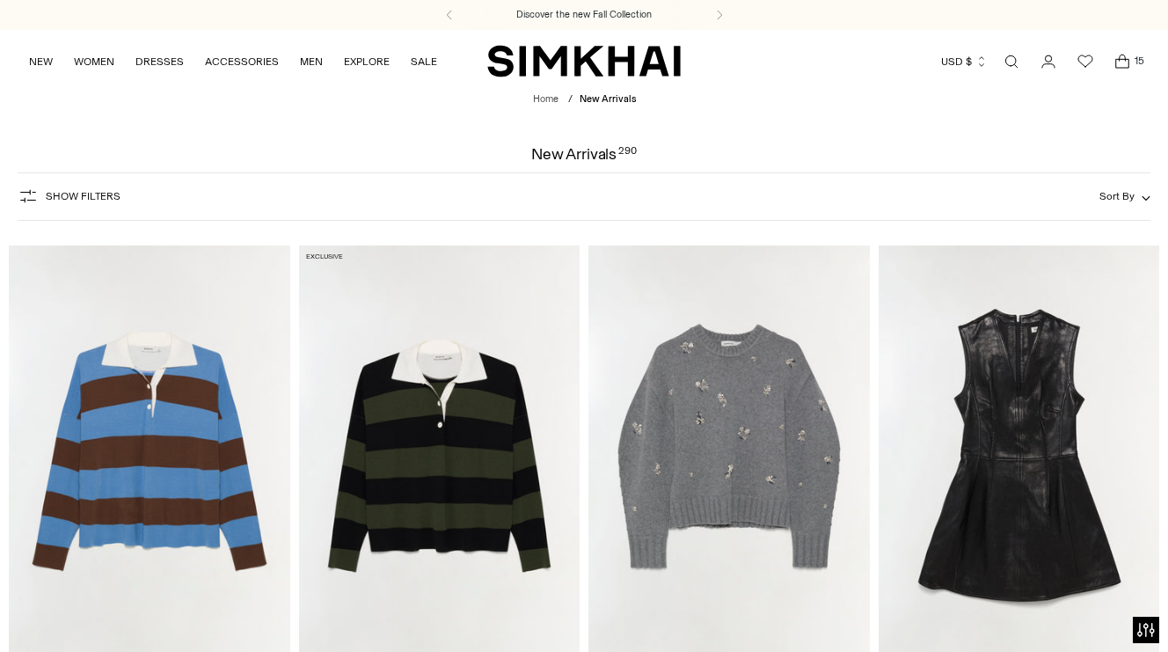
scroll to position [3573, 0]
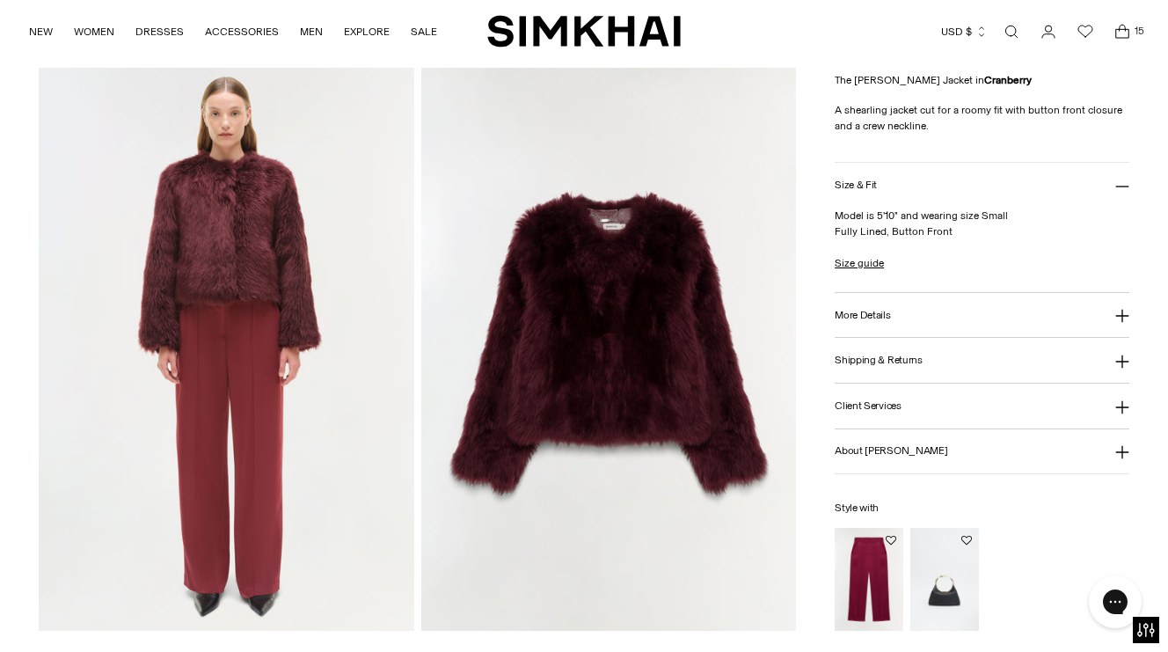
scroll to position [968, 0]
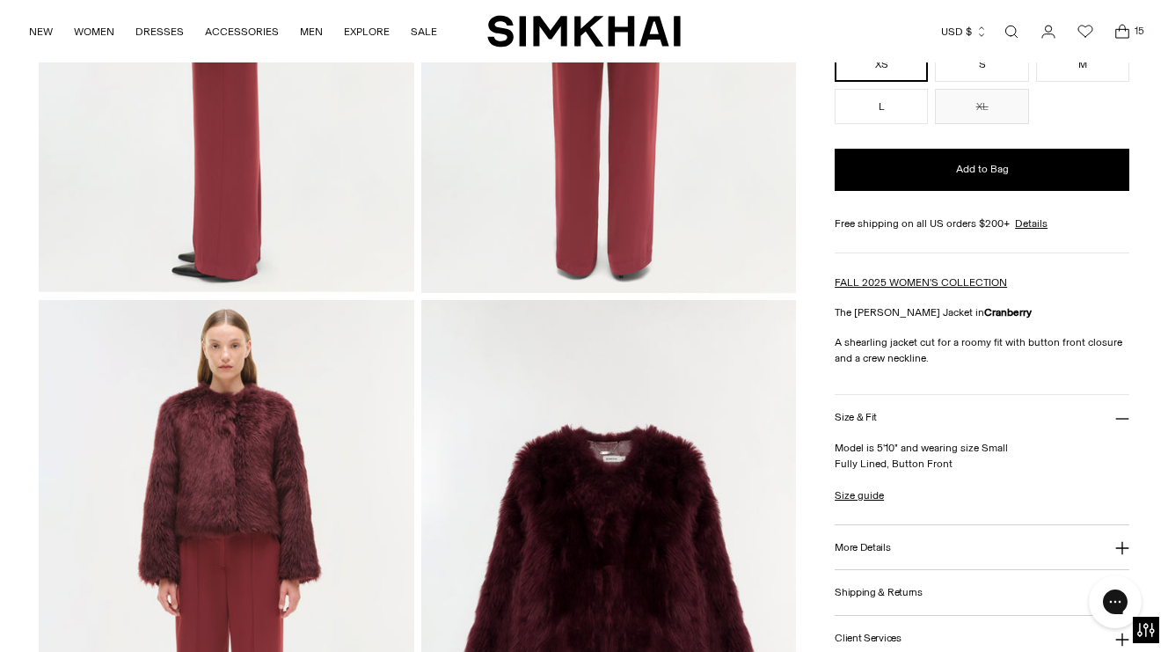
click at [1115, 27] on icon "Open cart modal" at bounding box center [1122, 32] width 25 height 18
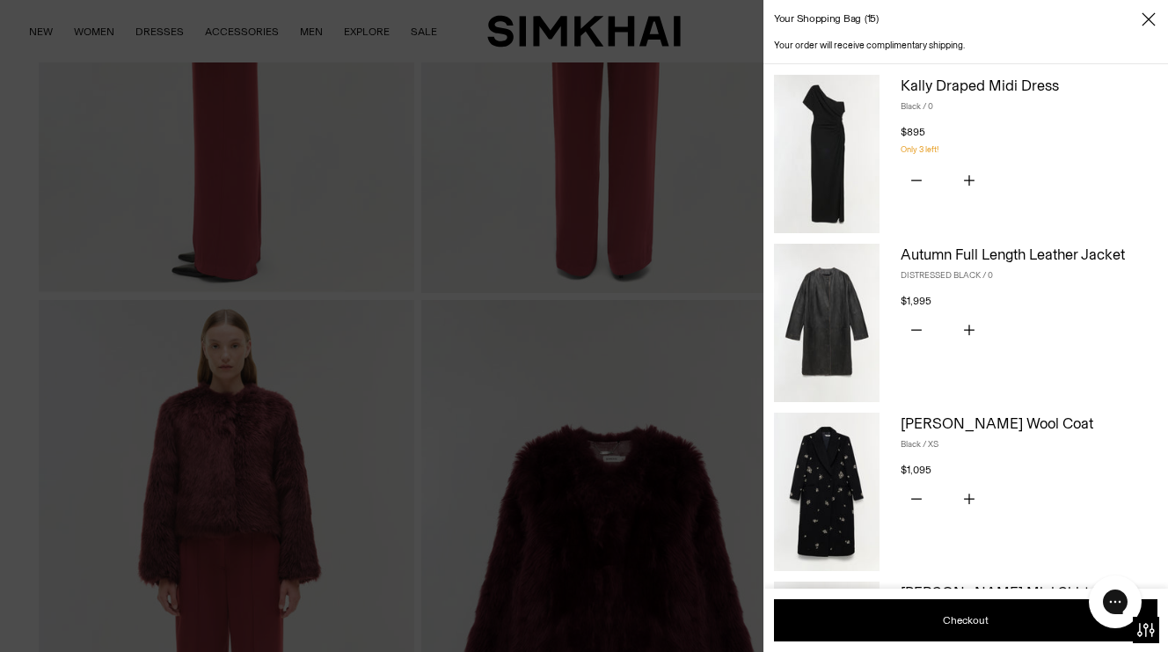
click at [670, 397] on div at bounding box center [584, 326] width 1168 height 652
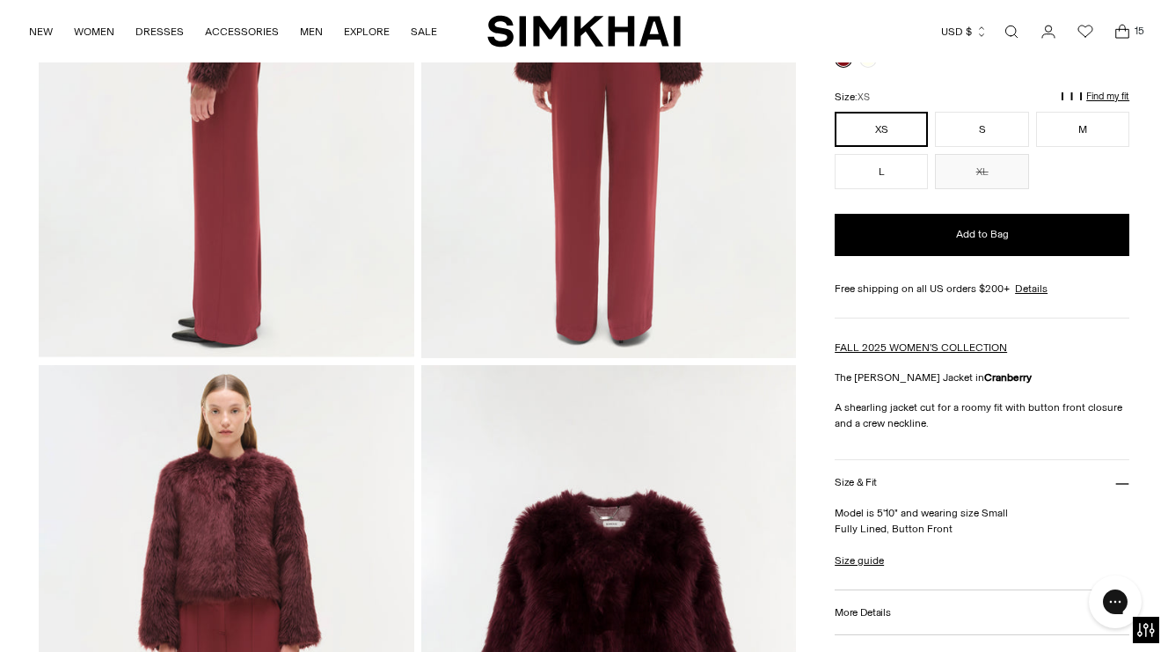
scroll to position [904, 0]
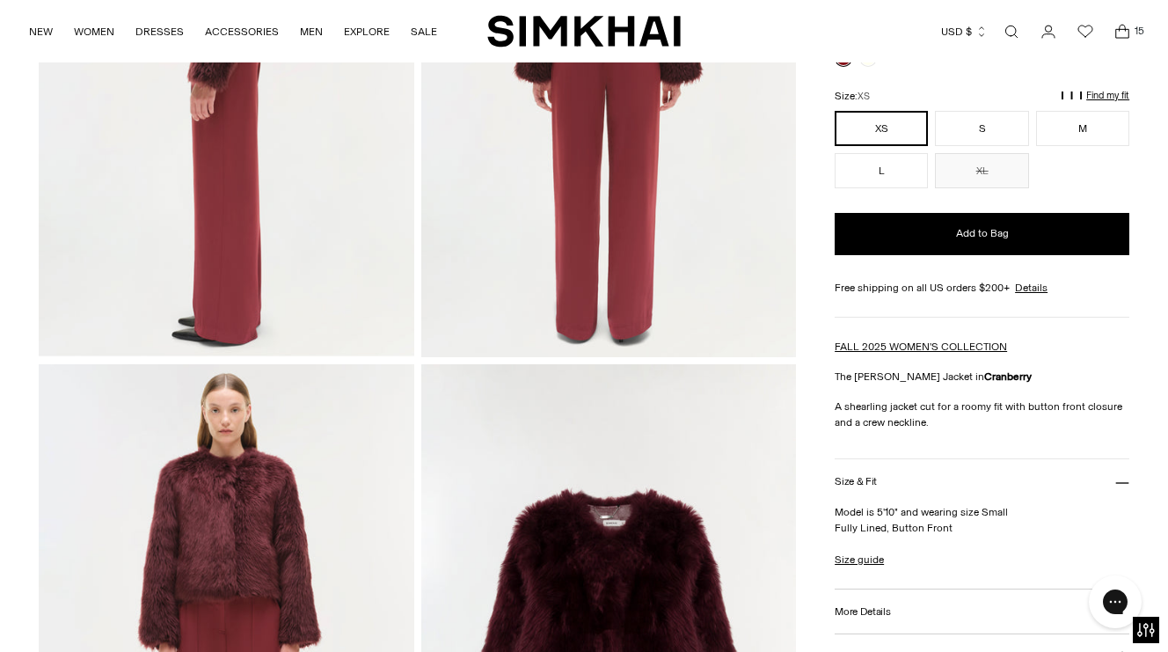
click at [1116, 26] on icon "Open cart modal" at bounding box center [1122, 32] width 25 height 18
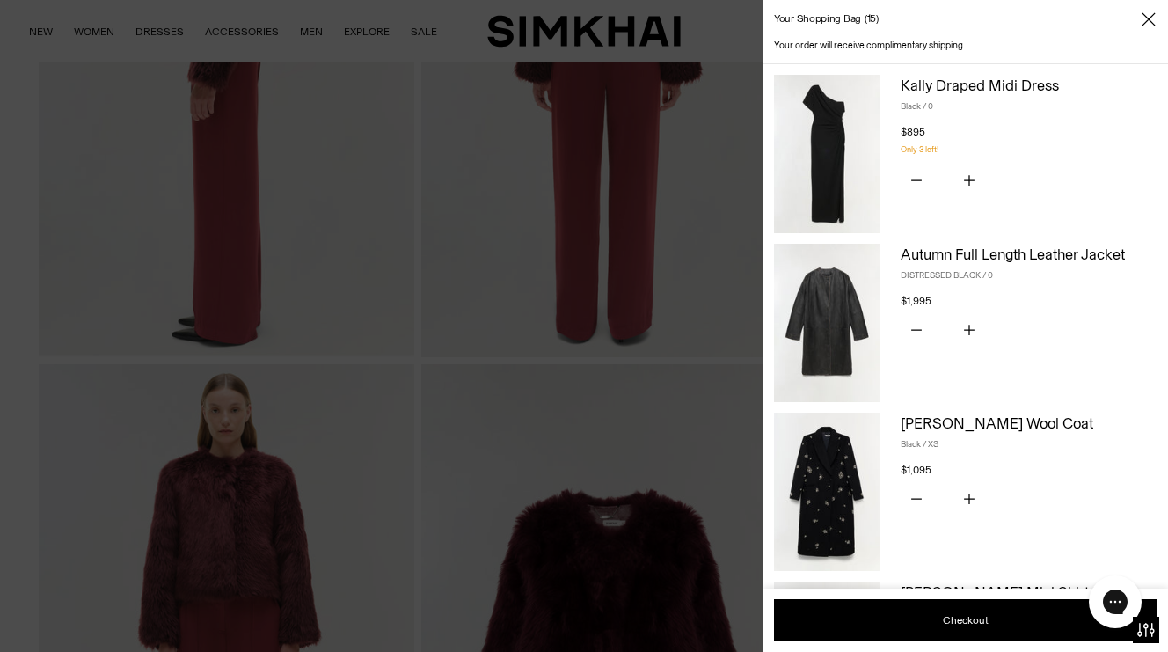
click at [523, 446] on div at bounding box center [584, 326] width 1168 height 652
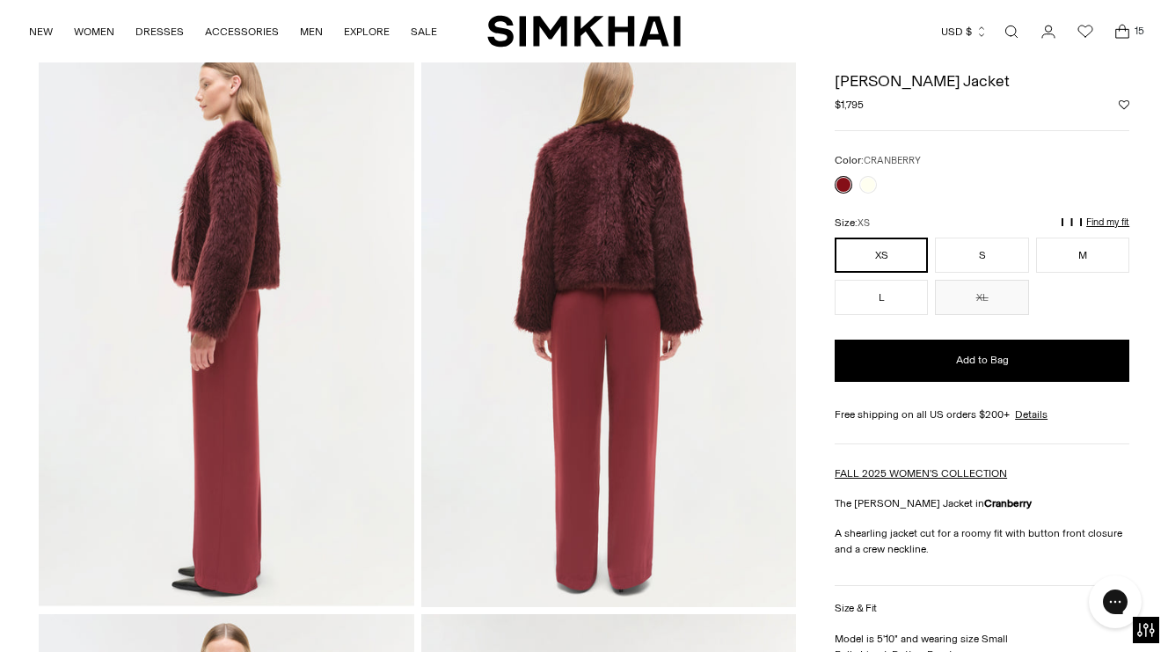
scroll to position [648, 0]
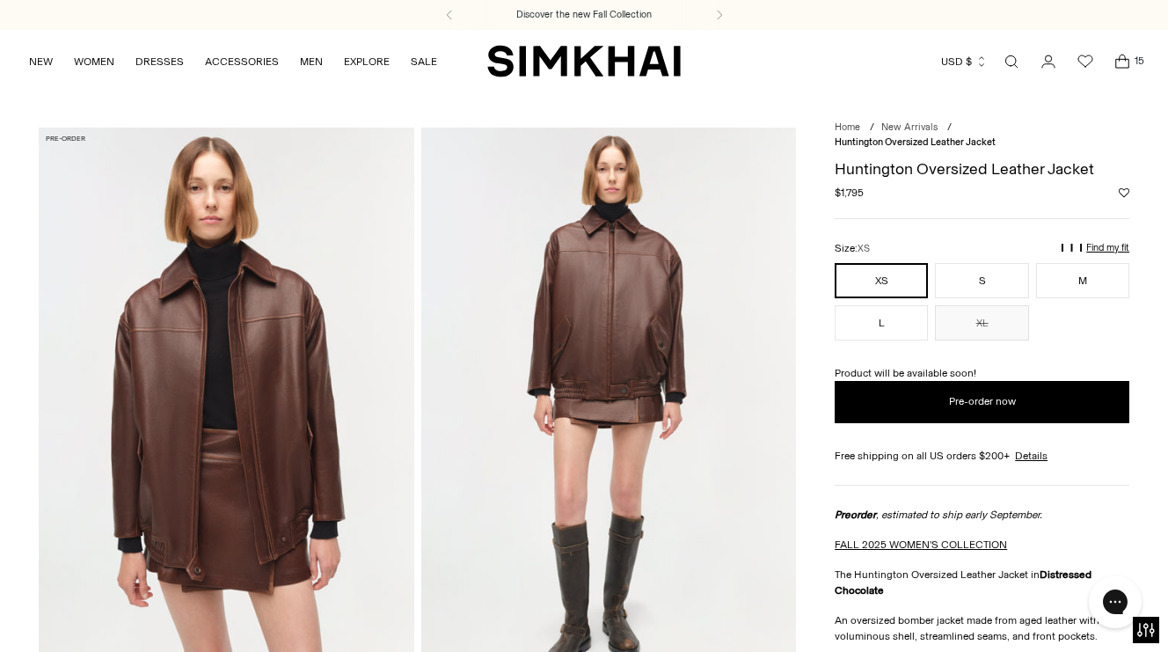
click at [1131, 55] on span "15" at bounding box center [1139, 61] width 16 height 16
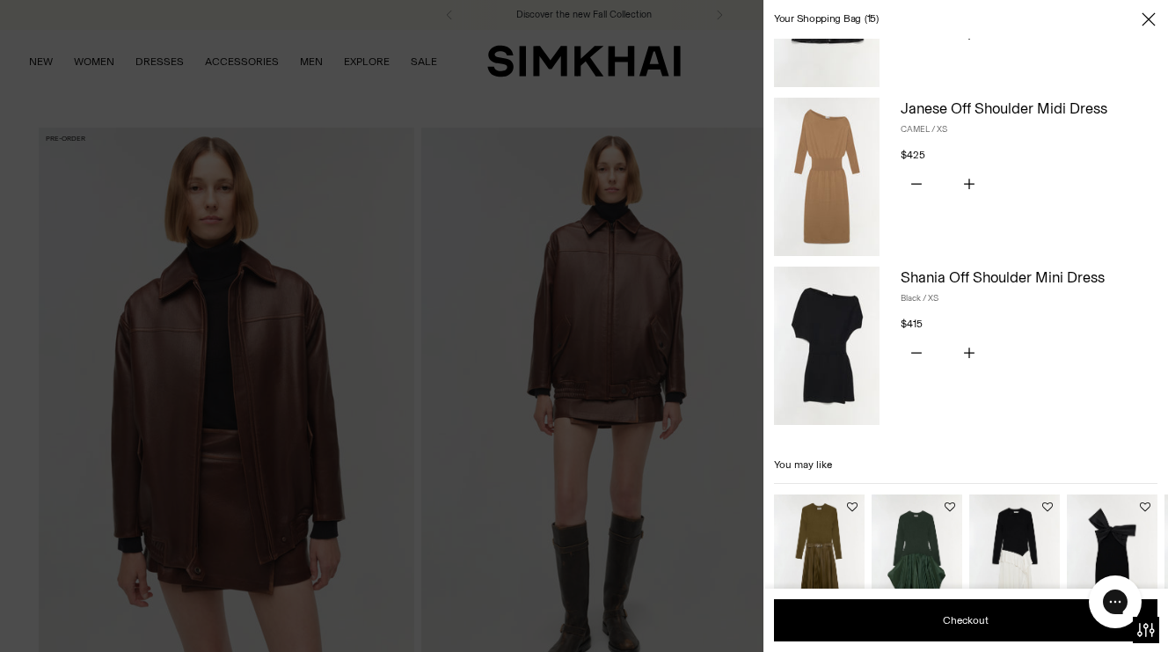
scroll to position [2004, 0]
click at [711, 161] on div at bounding box center [584, 326] width 1168 height 652
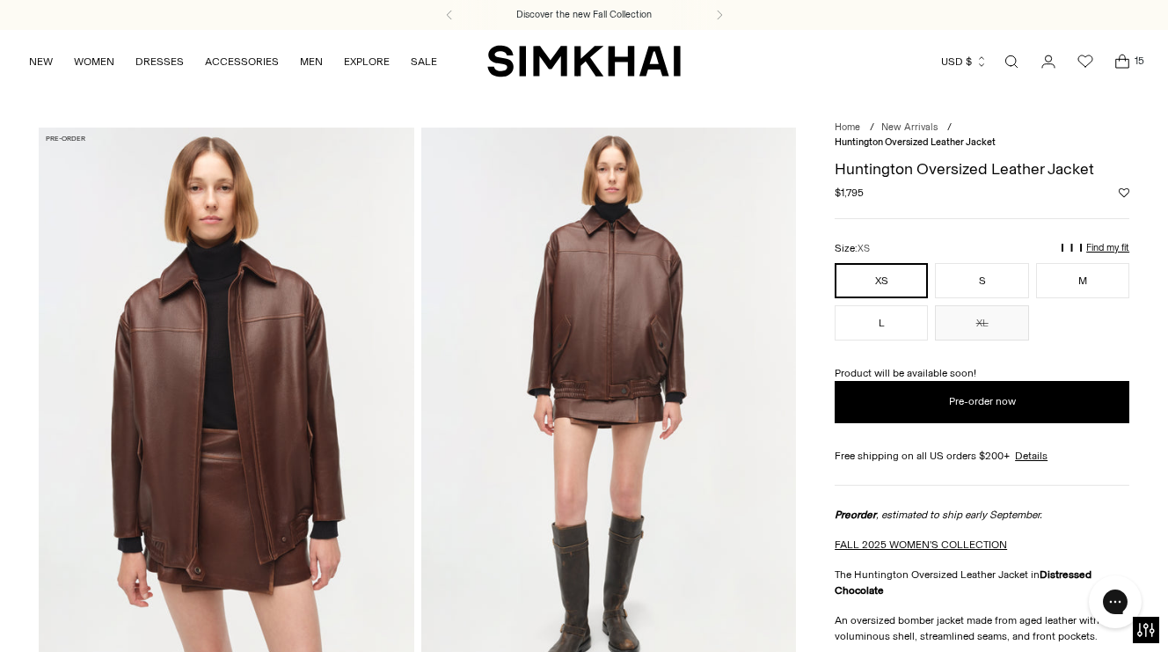
scroll to position [0, 0]
